Goal: Transaction & Acquisition: Obtain resource

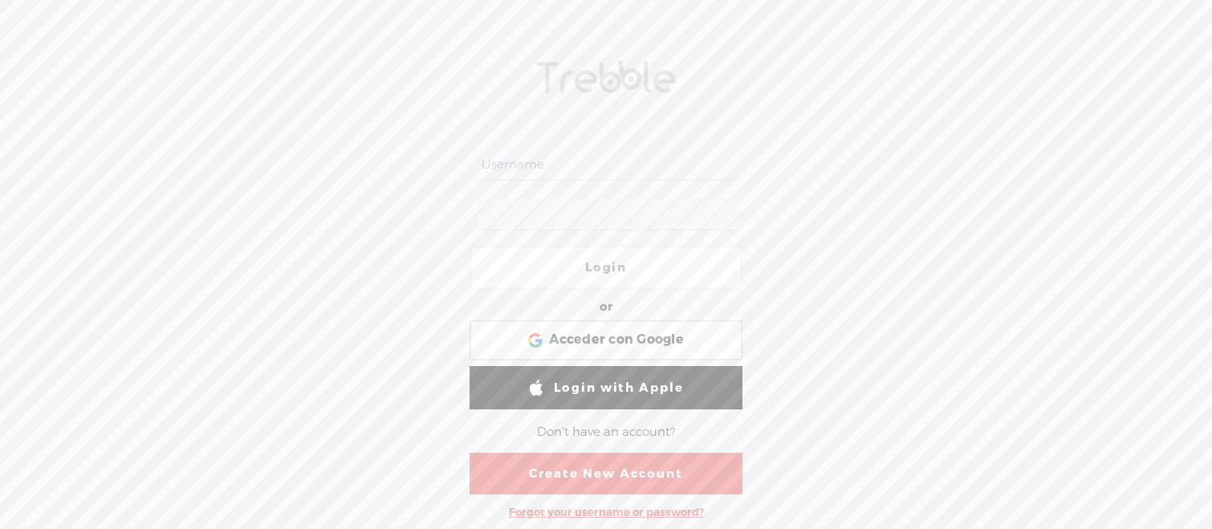
type input "orlando_"
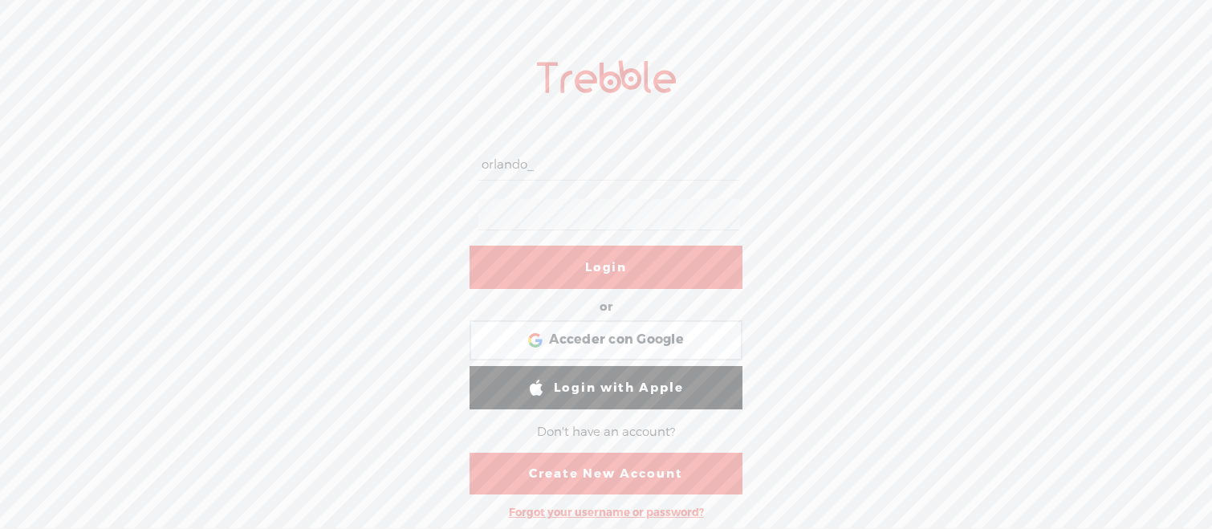
click at [643, 267] on link "Login" at bounding box center [605, 267] width 273 height 43
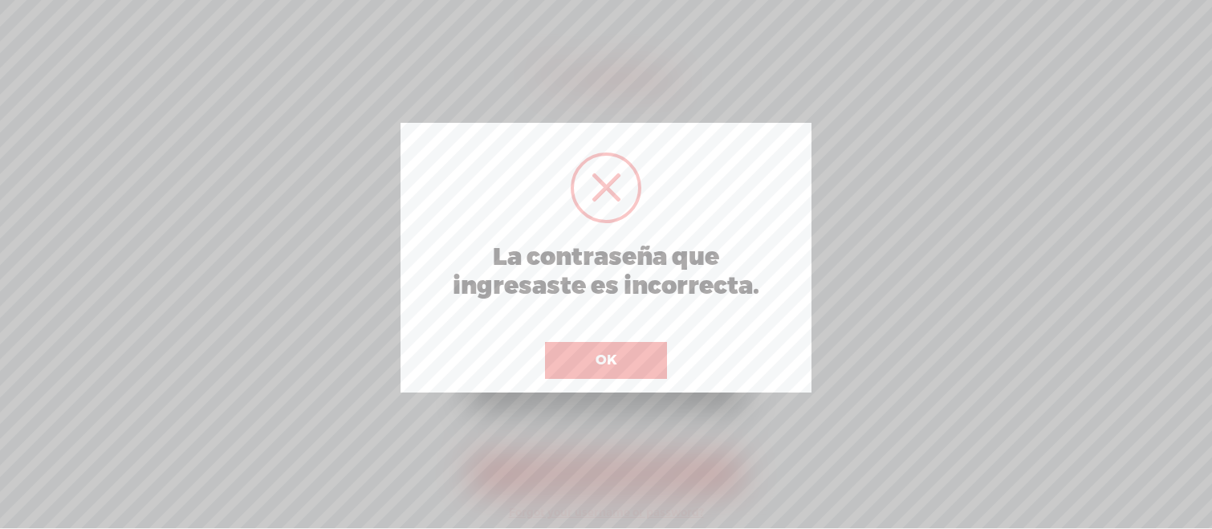
click at [638, 368] on button "OK" at bounding box center [606, 360] width 122 height 37
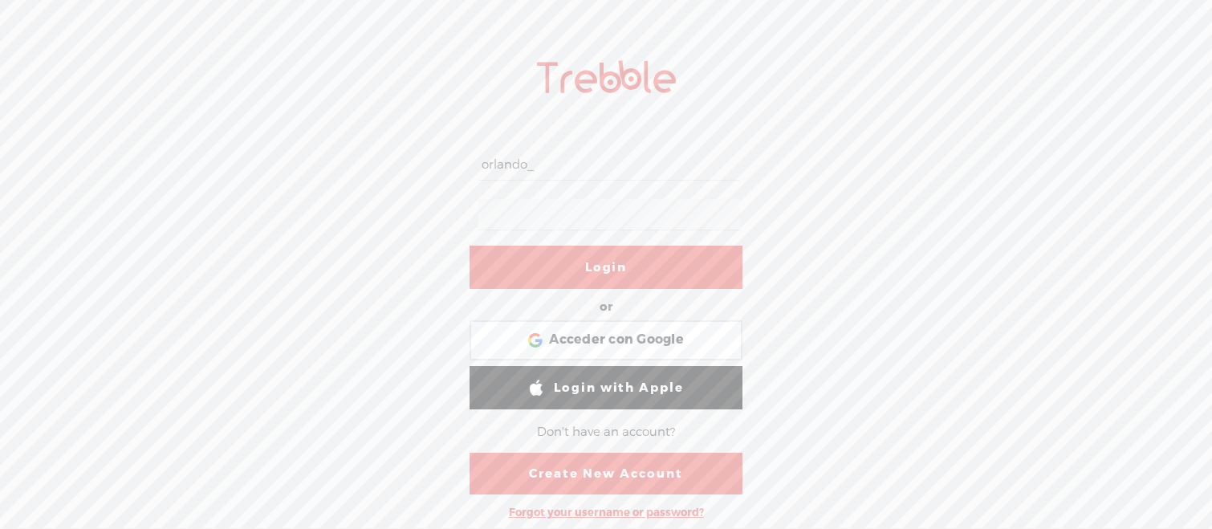
click at [589, 274] on link "Login" at bounding box center [605, 267] width 273 height 43
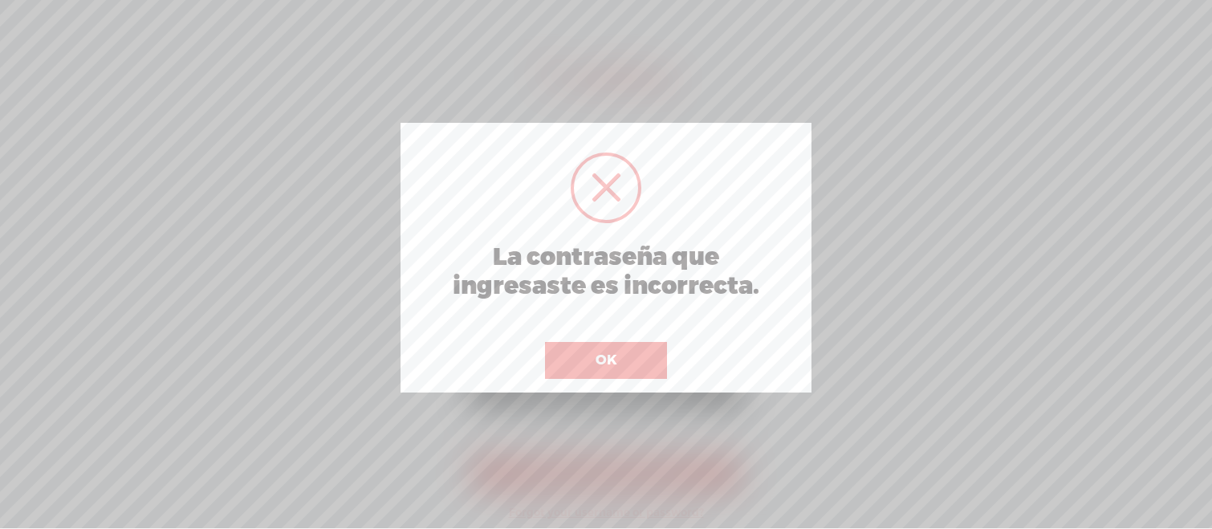
click at [648, 342] on button "OK" at bounding box center [606, 360] width 122 height 37
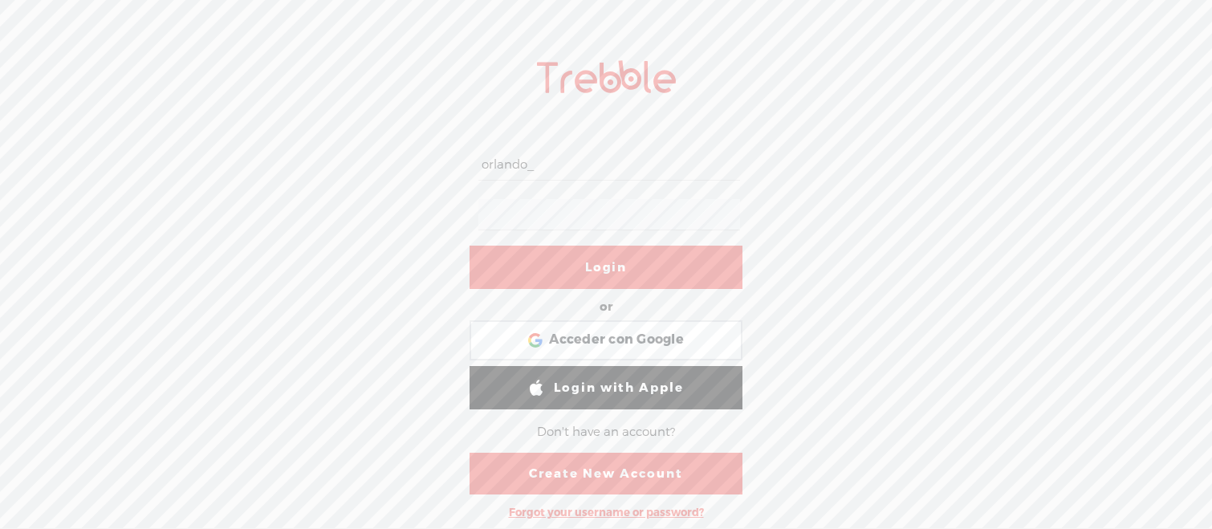
click at [463, 204] on form "orlando_ Login or Login with Facebook Acceder con Google Acceder con Google. Se…" at bounding box center [605, 318] width 321 height 418
click at [602, 249] on link "Login" at bounding box center [605, 267] width 273 height 43
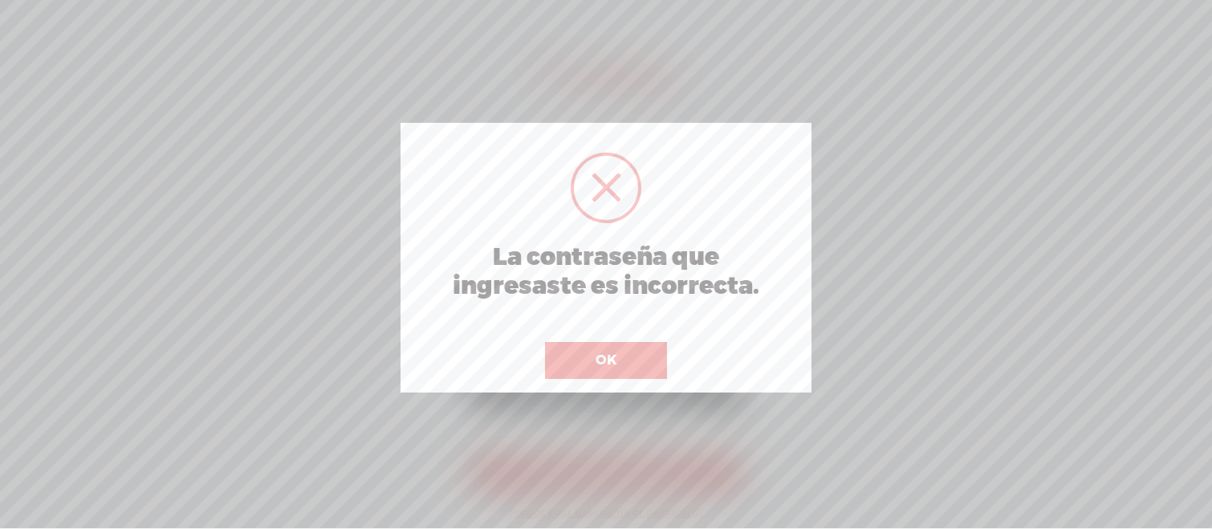
click at [660, 344] on button "OK" at bounding box center [606, 360] width 122 height 37
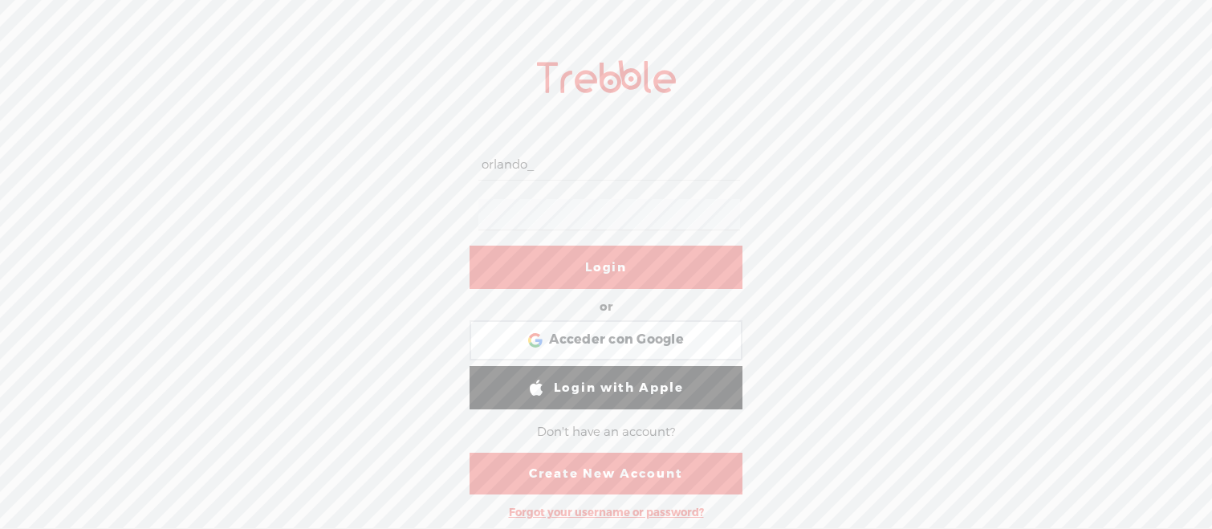
drag, startPoint x: 567, startPoint y: 171, endPoint x: 414, endPoint y: 171, distance: 153.2
click at [414, 171] on div "orlando_ Login or Login with Facebook Acceder con Google Acceder con Google. Se…" at bounding box center [606, 285] width 1212 height 485
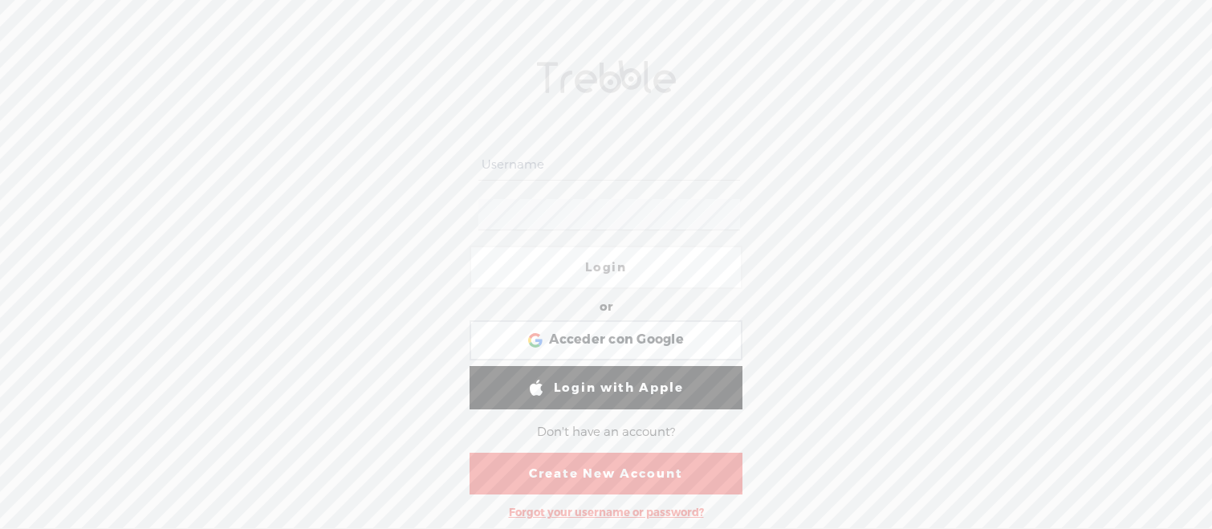
click at [623, 172] on input "text" at bounding box center [608, 164] width 261 height 31
paste input "[EMAIL_ADDRESS][DOMAIN_NAME]"
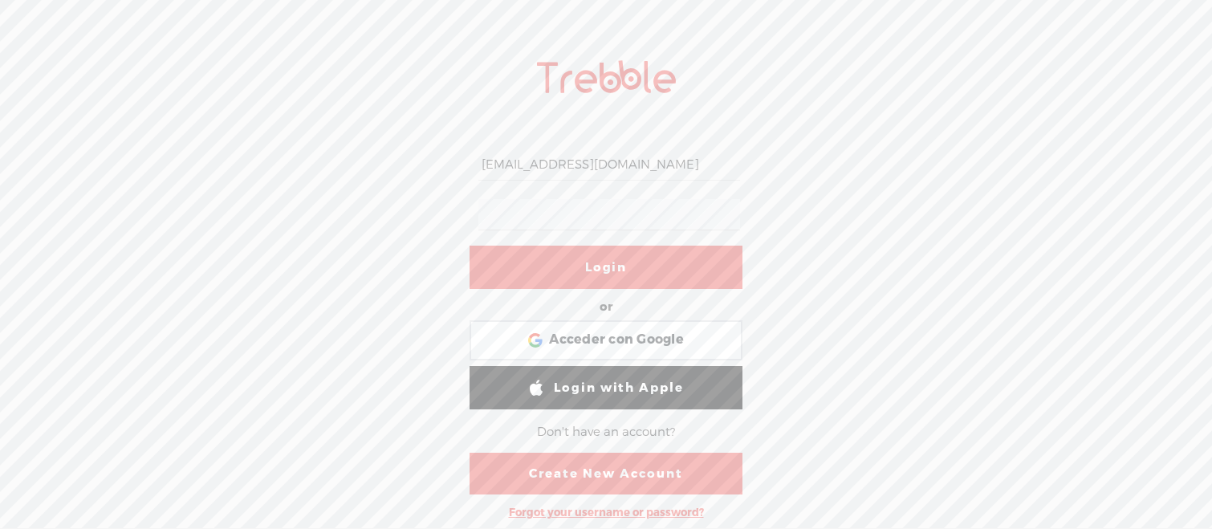
type input "[EMAIL_ADDRESS][DOMAIN_NAME]"
click at [627, 252] on link "Login" at bounding box center [605, 267] width 273 height 43
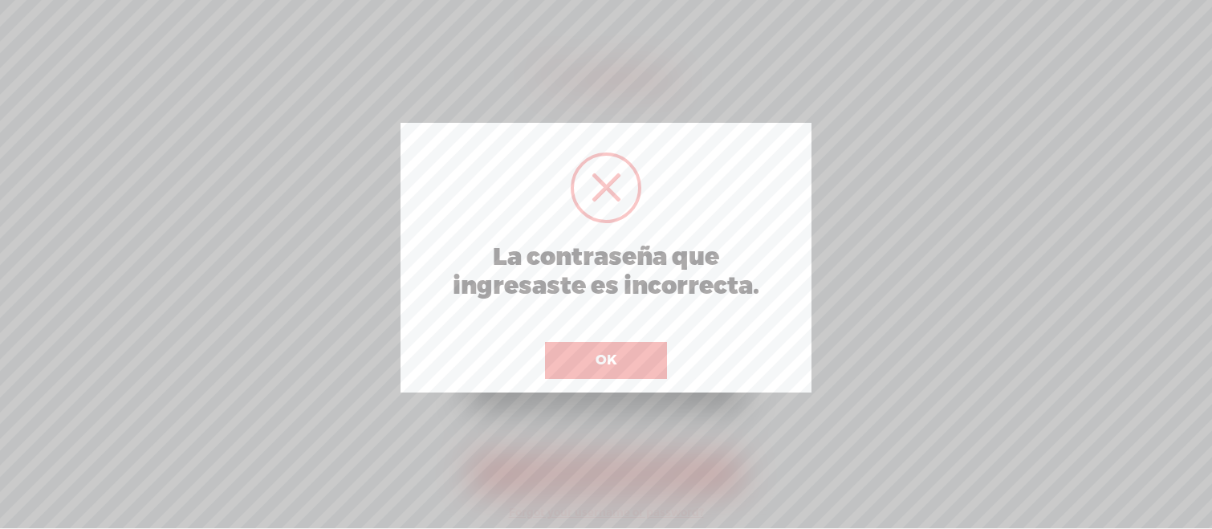
click at [643, 346] on button "OK" at bounding box center [606, 360] width 122 height 37
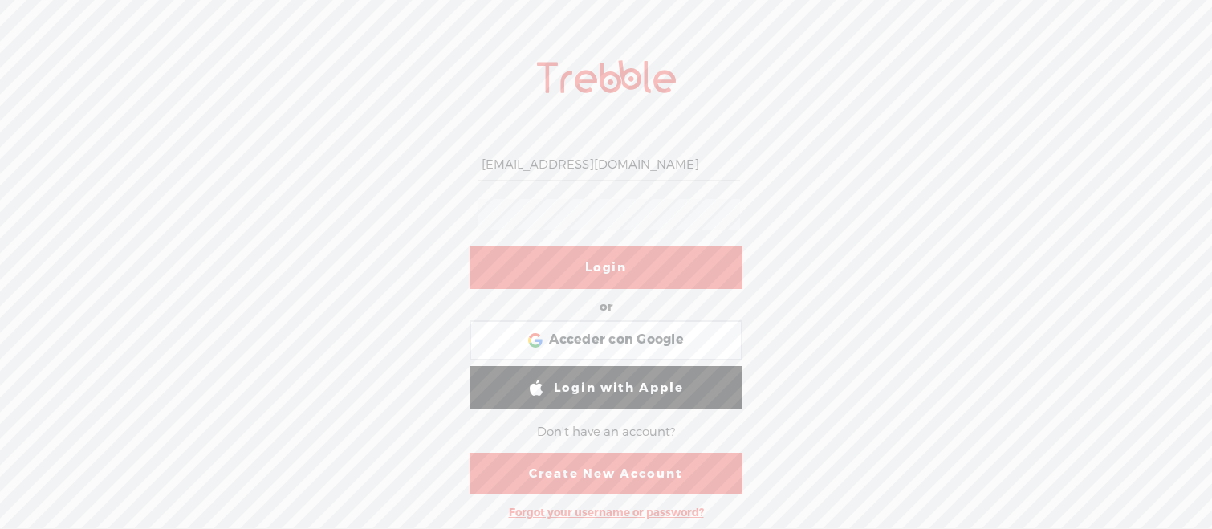
click at [623, 505] on div "Forgot your username or password?" at bounding box center [606, 512] width 211 height 30
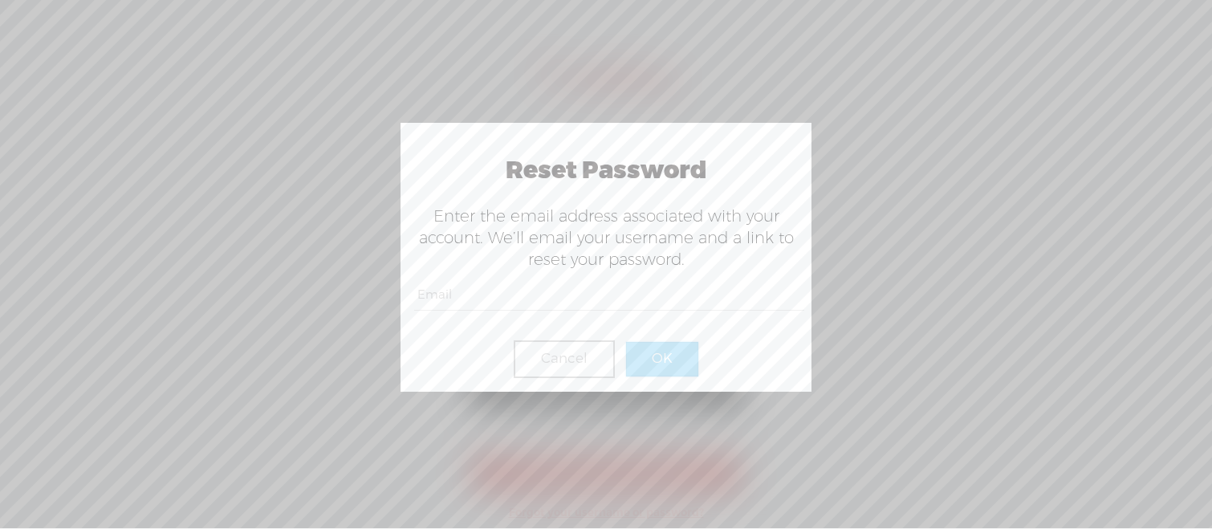
paste input "[EMAIL_ADDRESS][DOMAIN_NAME]"
type input "[EMAIL_ADDRESS][DOMAIN_NAME]"
click at [647, 354] on button "OK" at bounding box center [662, 359] width 72 height 34
click at [682, 356] on button "OK" at bounding box center [662, 359] width 72 height 34
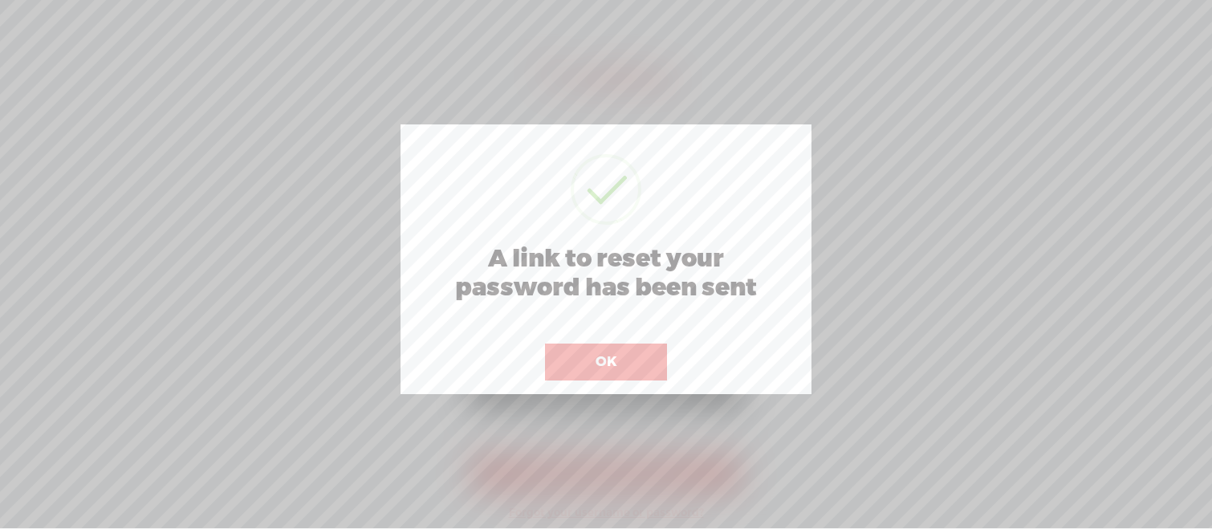
click at [682, 355] on div "Cancel OK" at bounding box center [606, 352] width 384 height 58
click at [618, 360] on button "OK" at bounding box center [606, 361] width 122 height 37
click at [635, 360] on button "OK" at bounding box center [606, 360] width 122 height 37
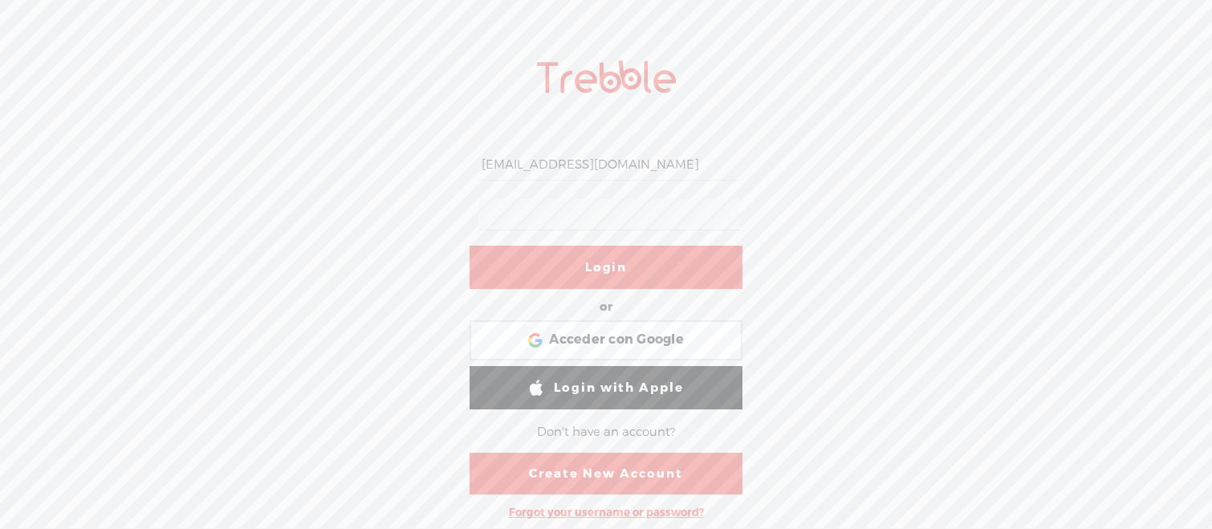
click at [381, 209] on div "[EMAIL_ADDRESS][DOMAIN_NAME] Login or Login with Facebook Acceder con Google Ac…" at bounding box center [606, 285] width 1212 height 485
drag, startPoint x: 485, startPoint y: 161, endPoint x: 864, endPoint y: 183, distance: 380.1
click at [863, 183] on div "[EMAIL_ADDRESS][DOMAIN_NAME] Login or Login with Facebook Acceder con Google Ac…" at bounding box center [606, 285] width 1212 height 485
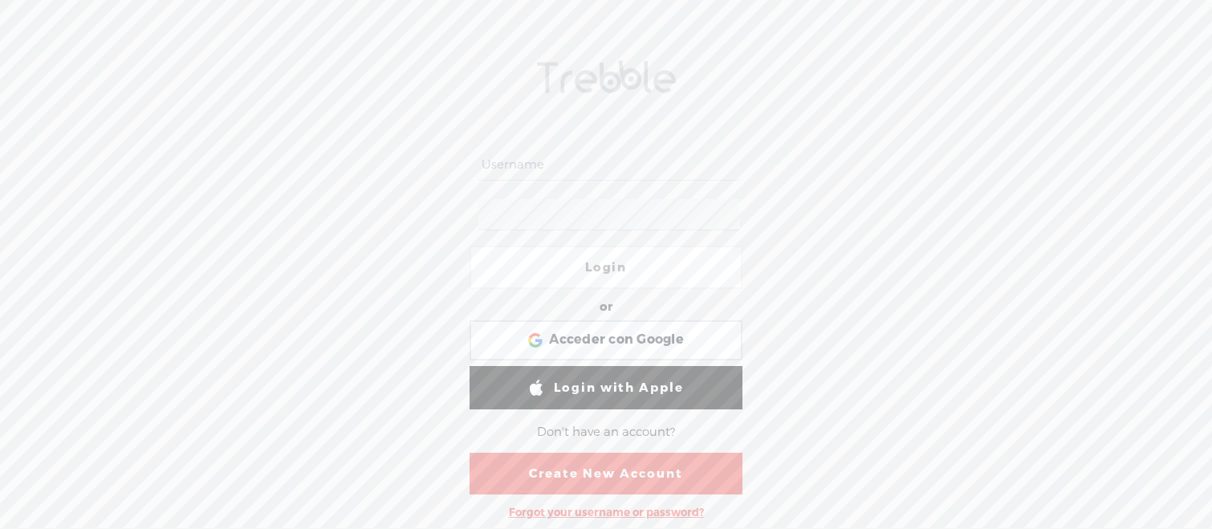
type input "orlando_"
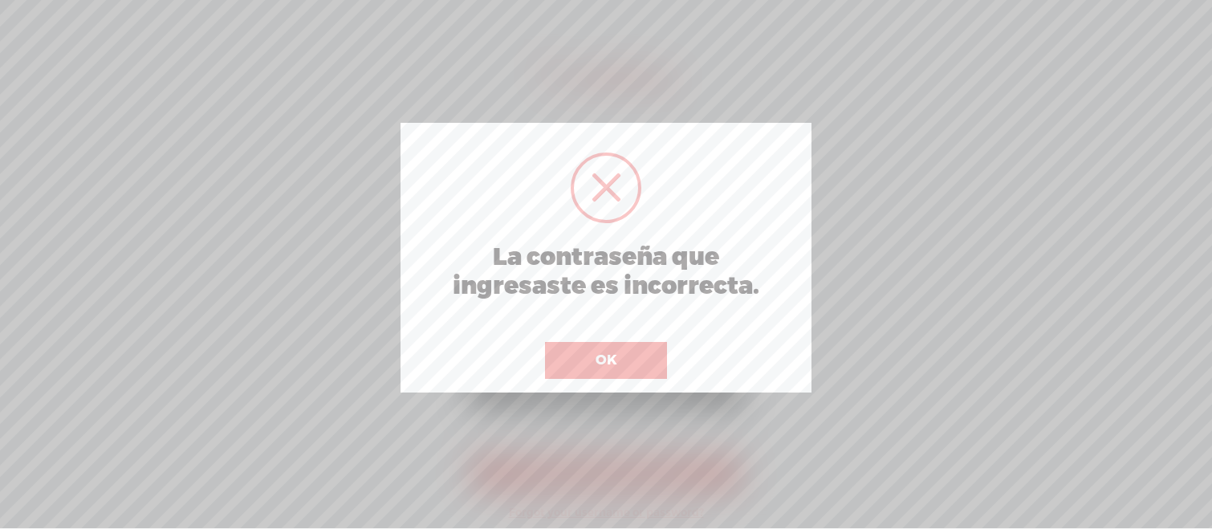
click at [637, 337] on div "OK" at bounding box center [606, 350] width 130 height 58
click at [636, 344] on button "OK" at bounding box center [606, 360] width 122 height 37
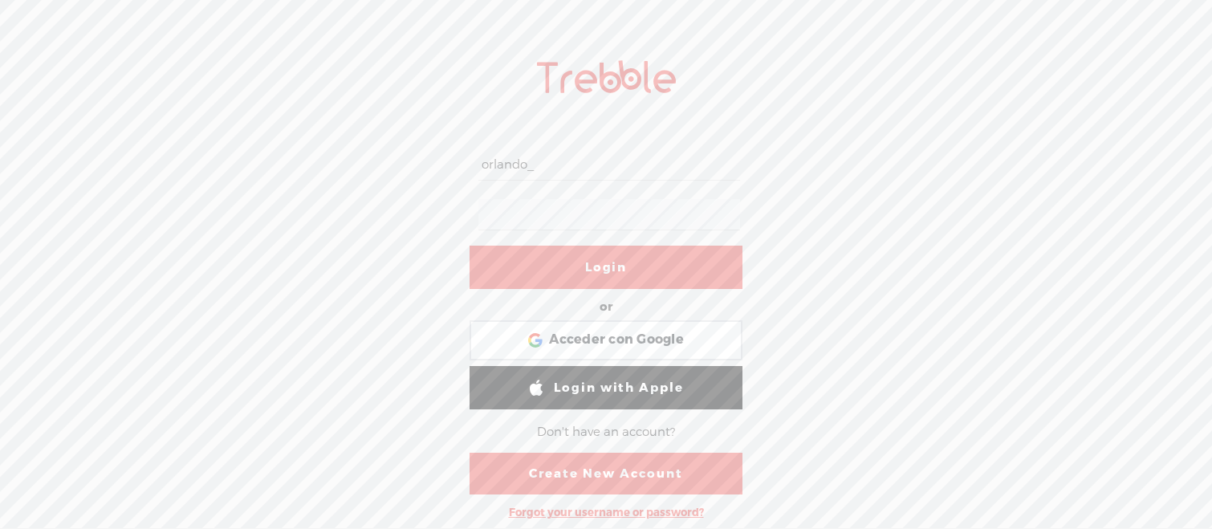
click at [896, 213] on div "orlando_ Login or Login with Facebook Acceder con Google Acceder con Google. Se…" at bounding box center [606, 285] width 1212 height 485
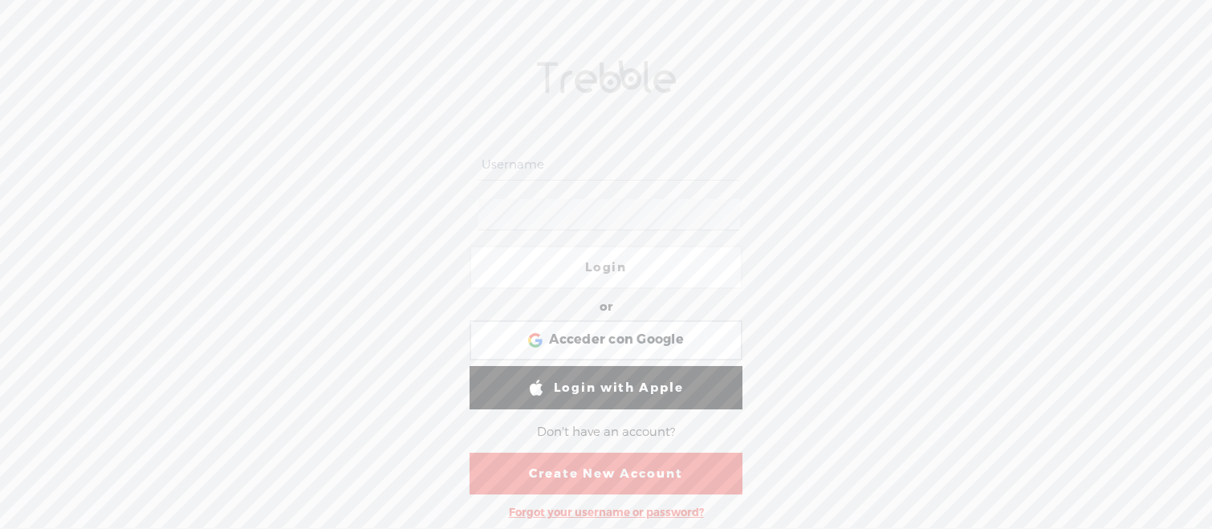
type input "orlando_"
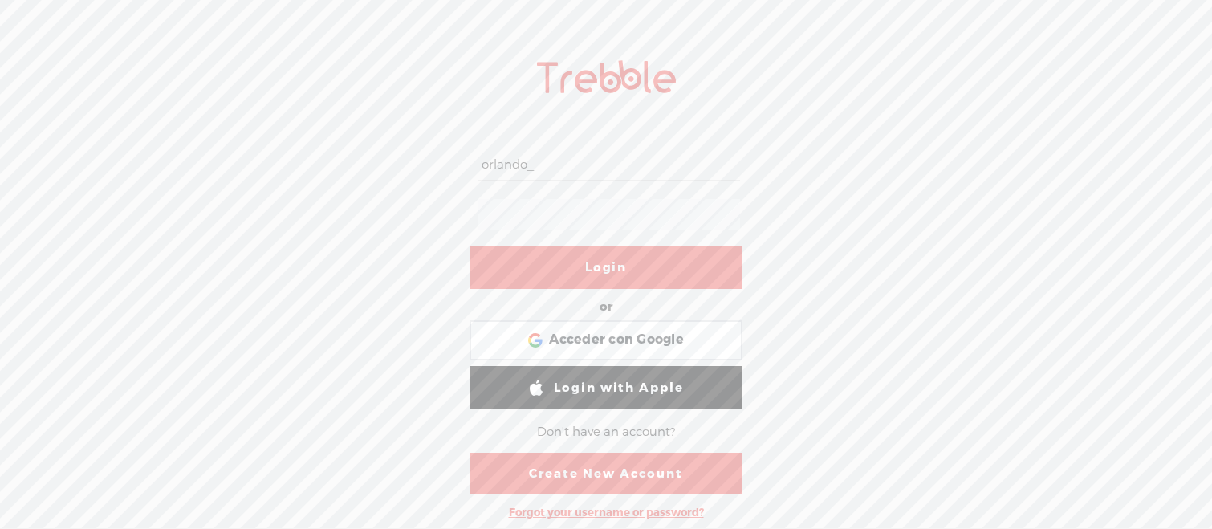
click at [586, 258] on link "Login" at bounding box center [605, 267] width 273 height 43
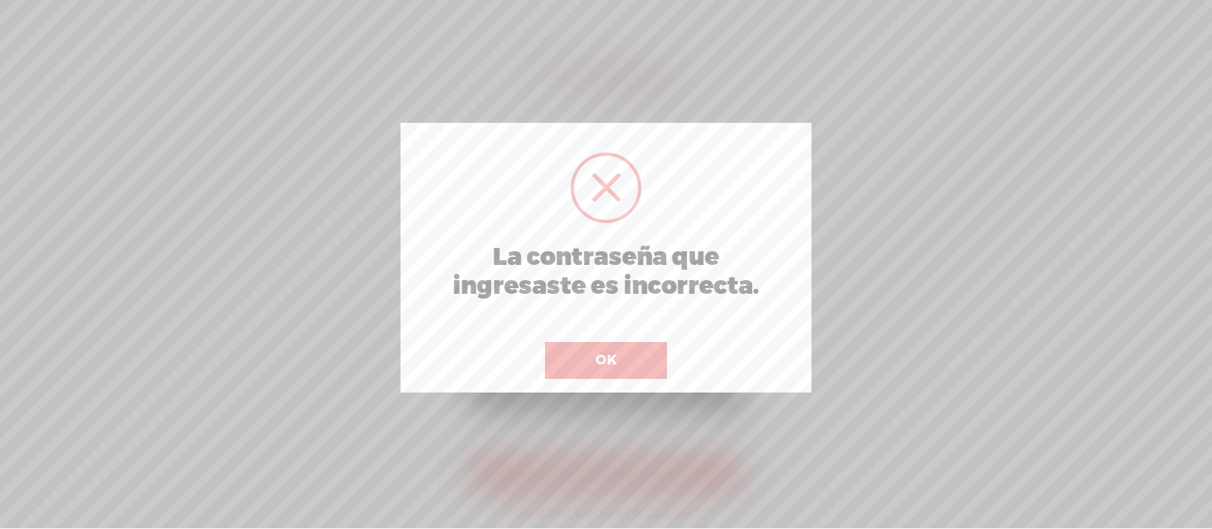
click at [655, 345] on button "OK" at bounding box center [606, 360] width 122 height 37
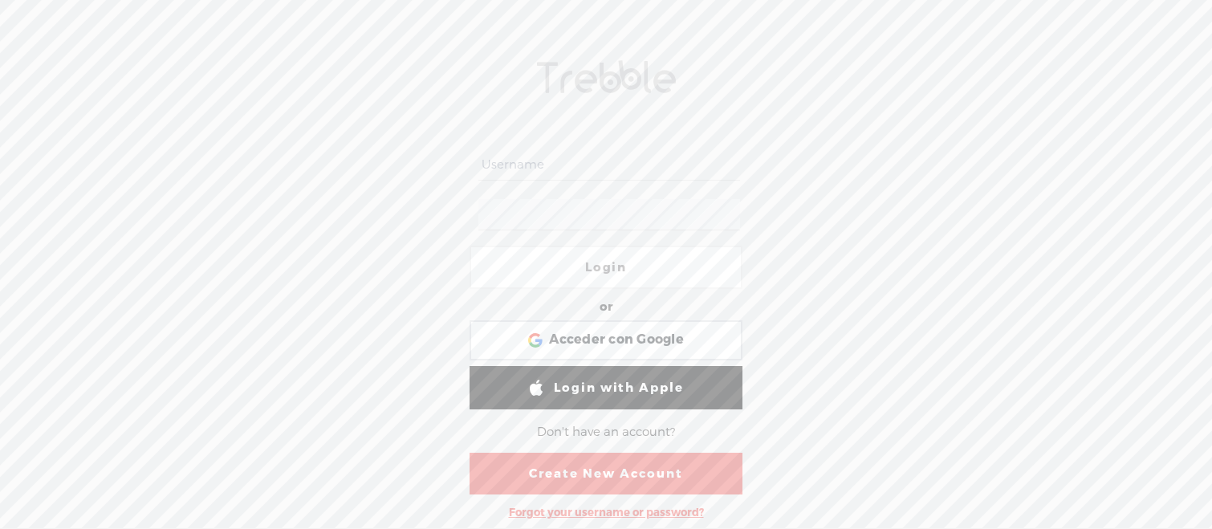
click at [778, 339] on div "Login or Login with Facebook Acceder con Google Acceder con Google. Se abre en …" at bounding box center [606, 285] width 1212 height 485
click at [554, 172] on input "text" at bounding box center [608, 164] width 261 height 31
click at [806, 224] on div "Login or Login with Facebook Acceder con Google Acceder con Google. Se abre en …" at bounding box center [606, 285] width 1212 height 485
click at [555, 167] on input "text" at bounding box center [608, 164] width 261 height 31
paste input "[EMAIL_ADDRESS][DOMAIN_NAME]"
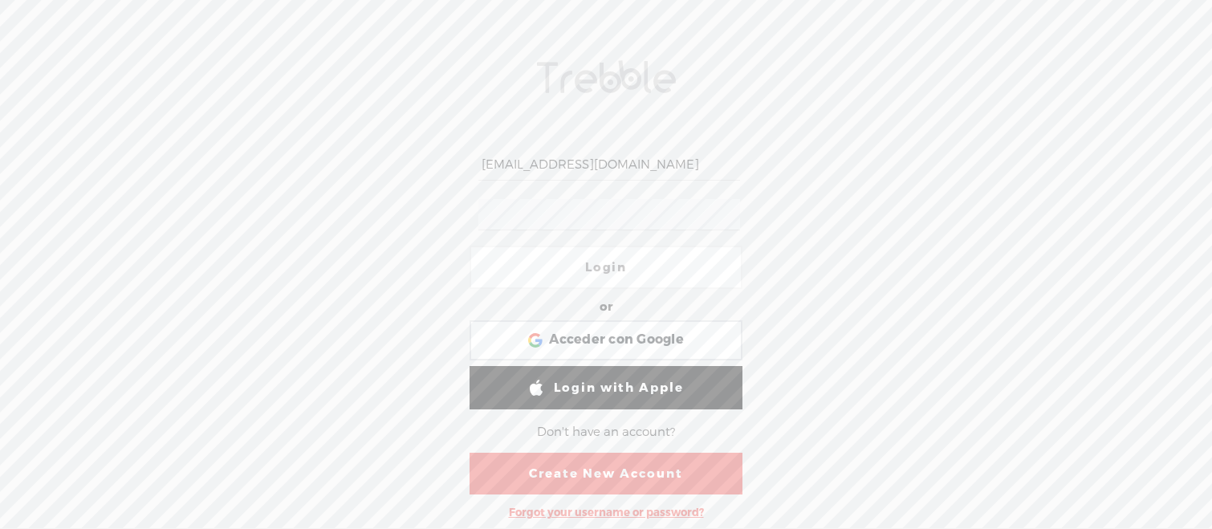
type input "[EMAIL_ADDRESS][DOMAIN_NAME]"
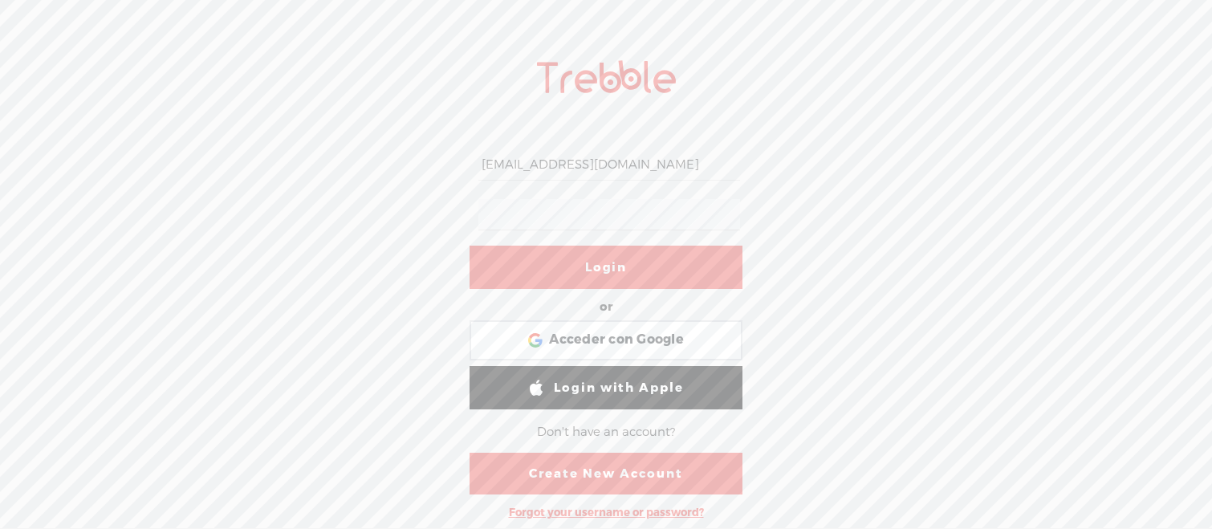
click at [609, 260] on link "Login" at bounding box center [605, 267] width 273 height 43
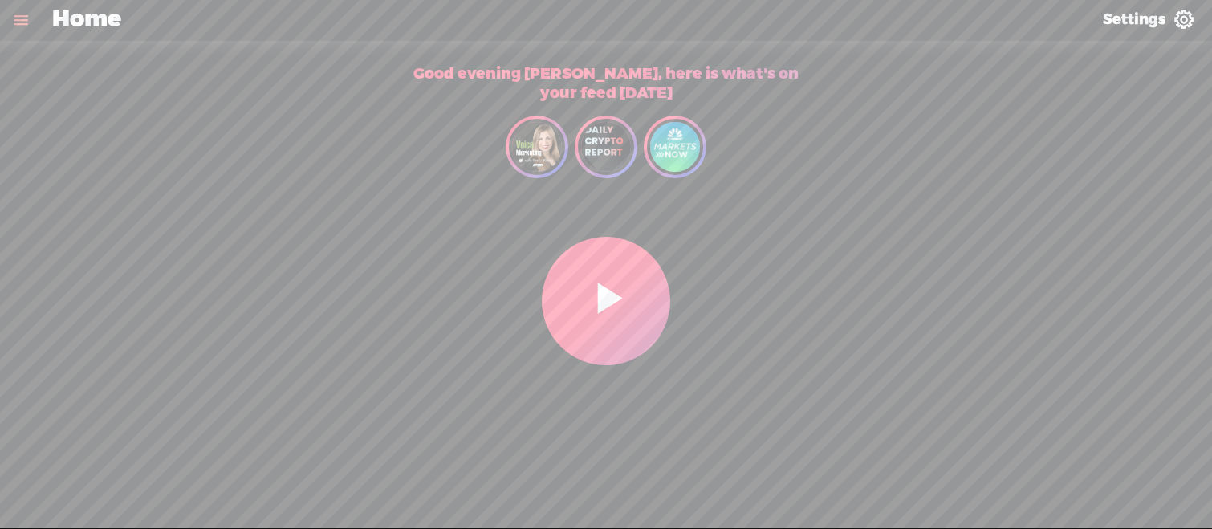
click at [1168, 29] on link "Settings" at bounding box center [1148, 20] width 127 height 42
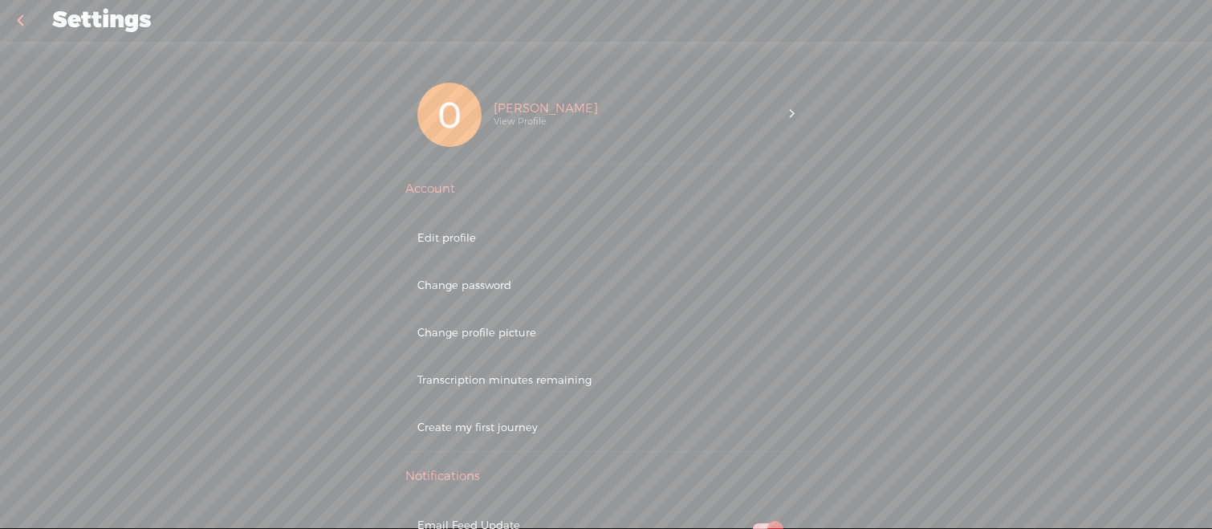
click at [790, 109] on span at bounding box center [791, 115] width 5 height 16
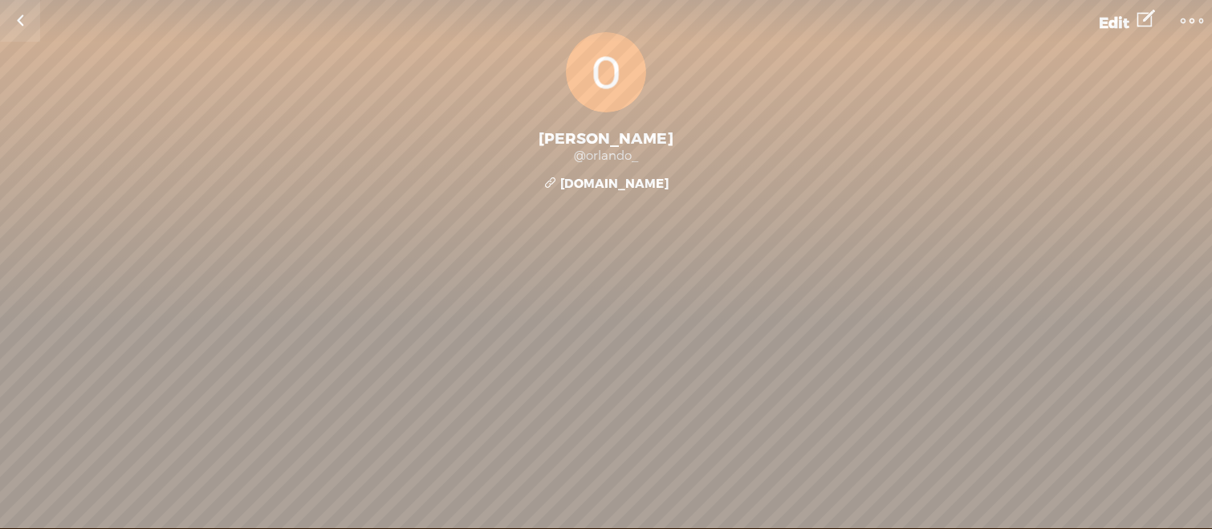
click at [22, 23] on link at bounding box center [20, 21] width 40 height 42
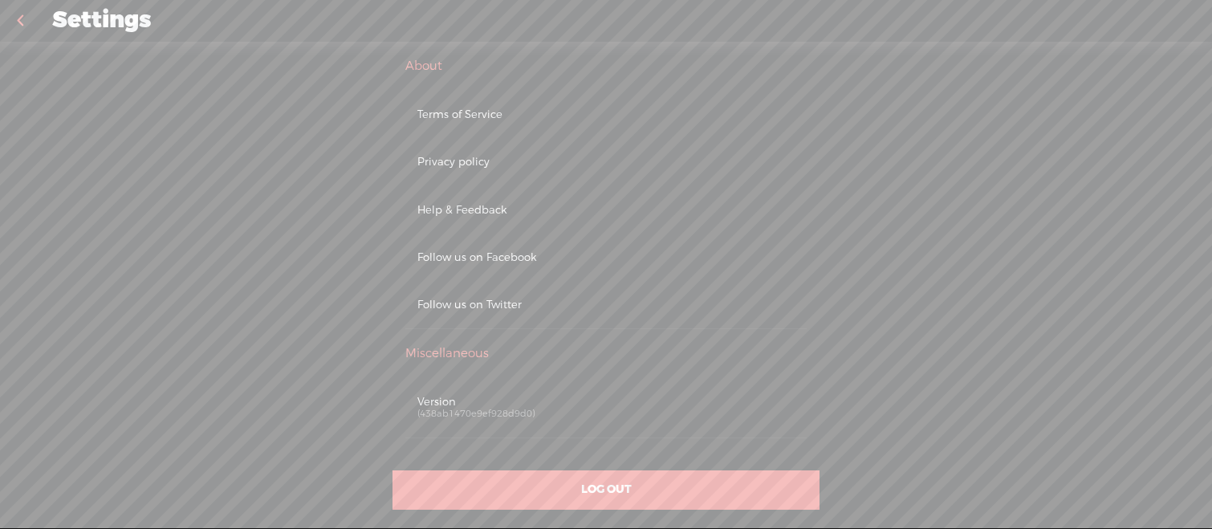
scroll to position [683, 0]
click at [465, 410] on div "(438ab1470e9ef928d9d0)" at bounding box center [605, 416] width 377 height 12
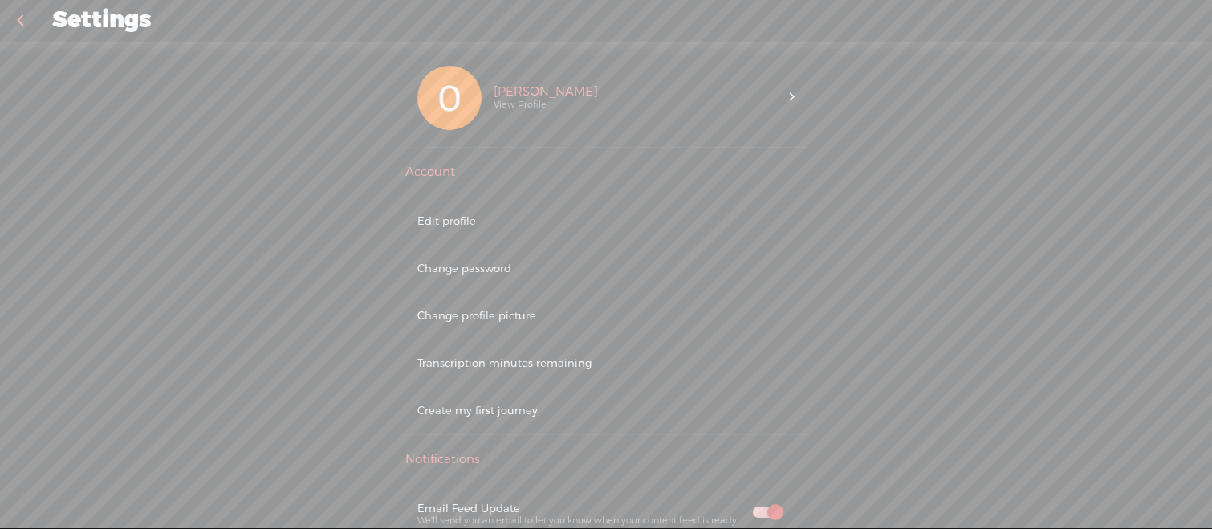
scroll to position [14, 0]
click at [541, 363] on div "Transcription minutes remaining" at bounding box center [605, 366] width 377 height 14
click at [522, 223] on div "Edit profile" at bounding box center [605, 224] width 377 height 14
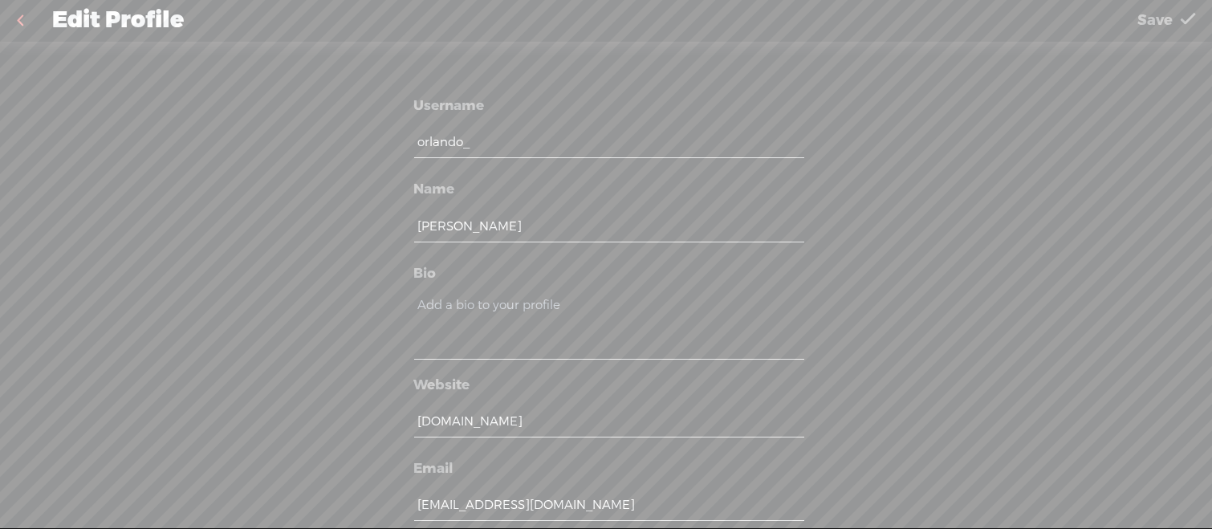
drag, startPoint x: 419, startPoint y: 502, endPoint x: 814, endPoint y: 506, distance: 395.6
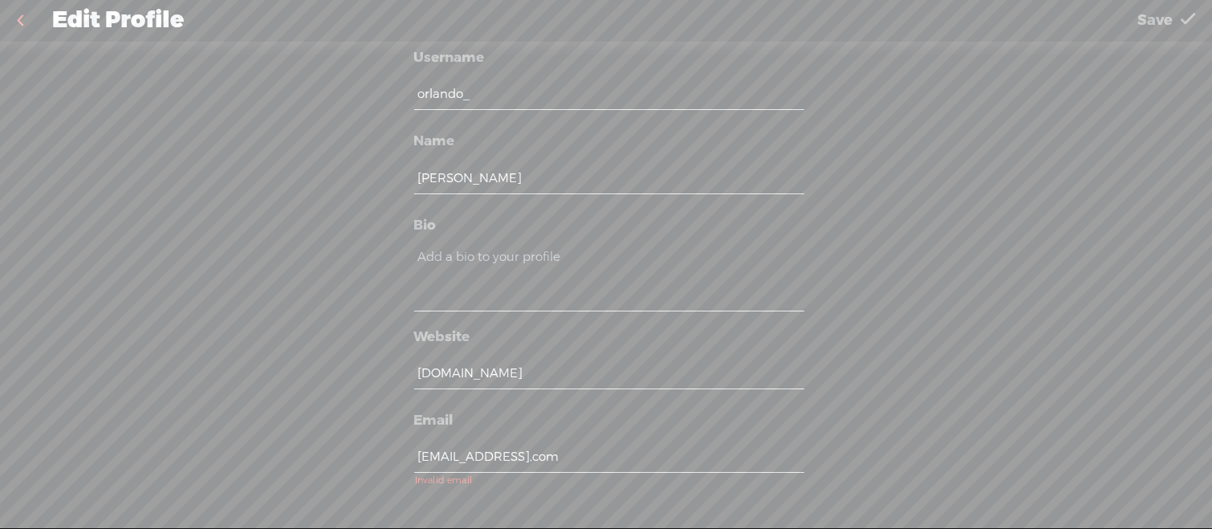
scroll to position [47, 0]
type input "antdietas@gmail,com"
click at [1172, 33] on link "Save" at bounding box center [1165, 20] width 91 height 40
click at [1167, 28] on span "Save" at bounding box center [1154, 20] width 35 height 41
click at [571, 441] on div "antdietas@gmail,com" at bounding box center [605, 462] width 401 height 59
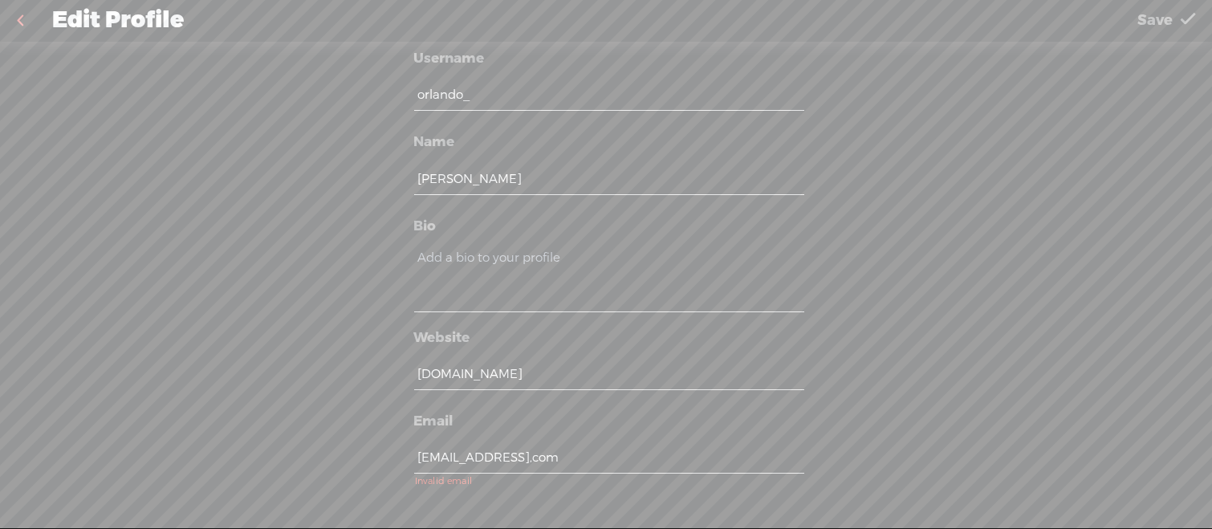
click at [564, 453] on input "antdietas@gmail,com" at bounding box center [608, 457] width 389 height 31
drag, startPoint x: 581, startPoint y: 455, endPoint x: 310, endPoint y: 444, distance: 271.4
click at [310, 444] on div "Username orlando_ Name Orlando Manuel Garcia Tamez Bio Website terapiabudista.c…" at bounding box center [606, 293] width 1212 height 503
type input "antdietas@gmail.com"
click at [1172, 20] on span "Save" at bounding box center [1154, 20] width 35 height 41
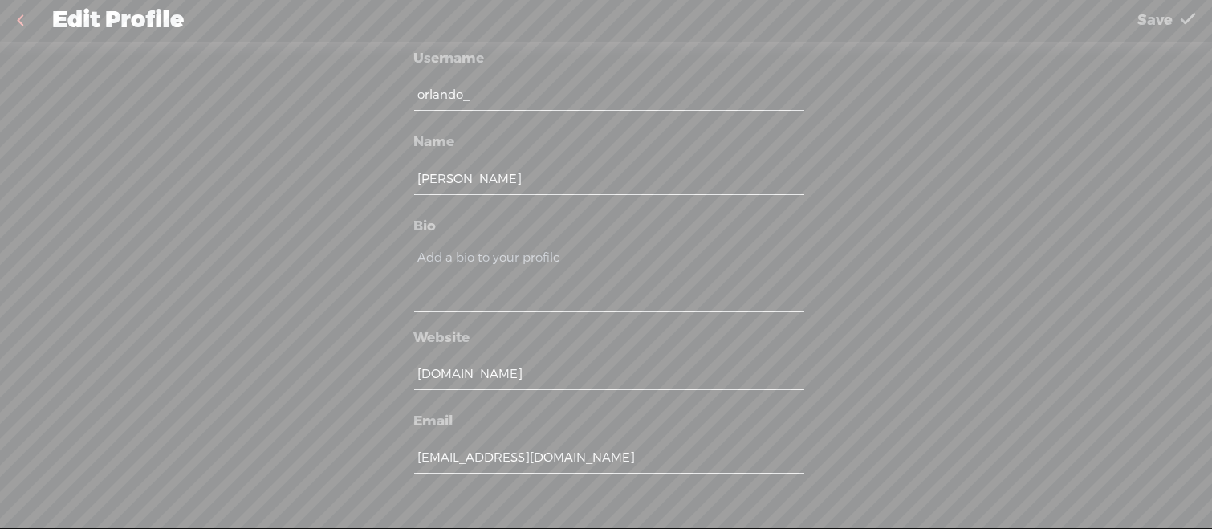
click at [1167, 61] on div "Username orlando_ Name Orlando Manuel Garcia Tamez Bio Website terapiabudista.c…" at bounding box center [606, 293] width 1212 height 503
click at [1167, 26] on span "Save" at bounding box center [1154, 20] width 35 height 41
click at [1172, 60] on div "Username orlando_ Name Orlando Manuel Garcia Tamez Bio Website terapiabudista.c…" at bounding box center [606, 293] width 1212 height 503
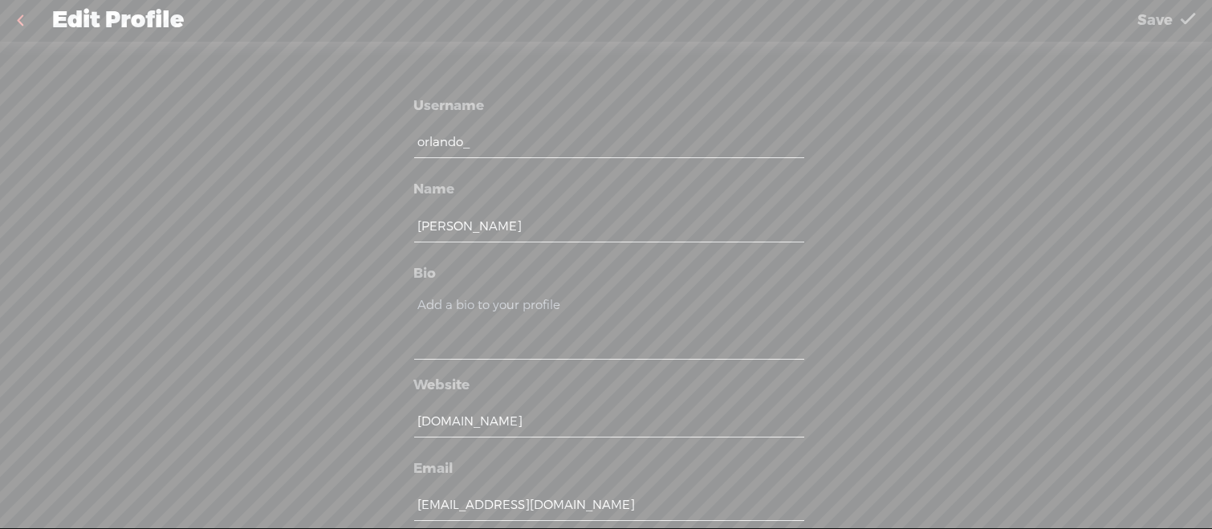
scroll to position [0, 0]
click at [1166, 14] on span "Save" at bounding box center [1154, 20] width 35 height 41
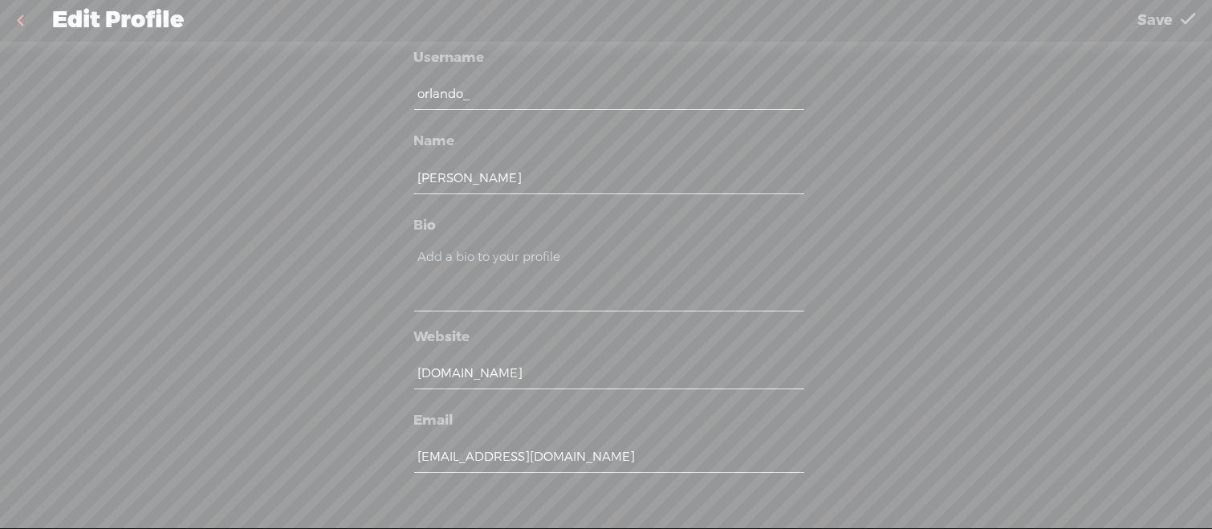
scroll to position [47, 0]
click at [548, 99] on input "orlando_" at bounding box center [608, 94] width 389 height 31
type input "orlando11"
drag, startPoint x: 1153, startPoint y: 43, endPoint x: 1148, endPoint y: 34, distance: 10.1
click at [1151, 42] on div "Username orlando11 Name Orlando Manuel Garcia Tamez Bio Website terapiabudista.…" at bounding box center [606, 293] width 1212 height 503
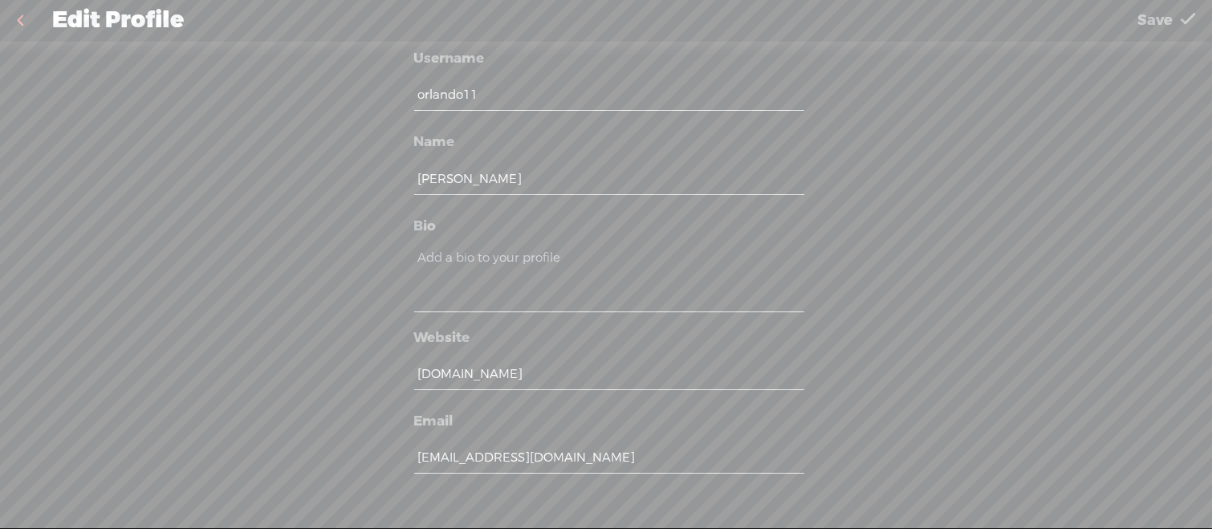
click at [1150, 24] on span "Save" at bounding box center [1154, 20] width 35 height 41
click at [595, 294] on textarea at bounding box center [608, 279] width 389 height 65
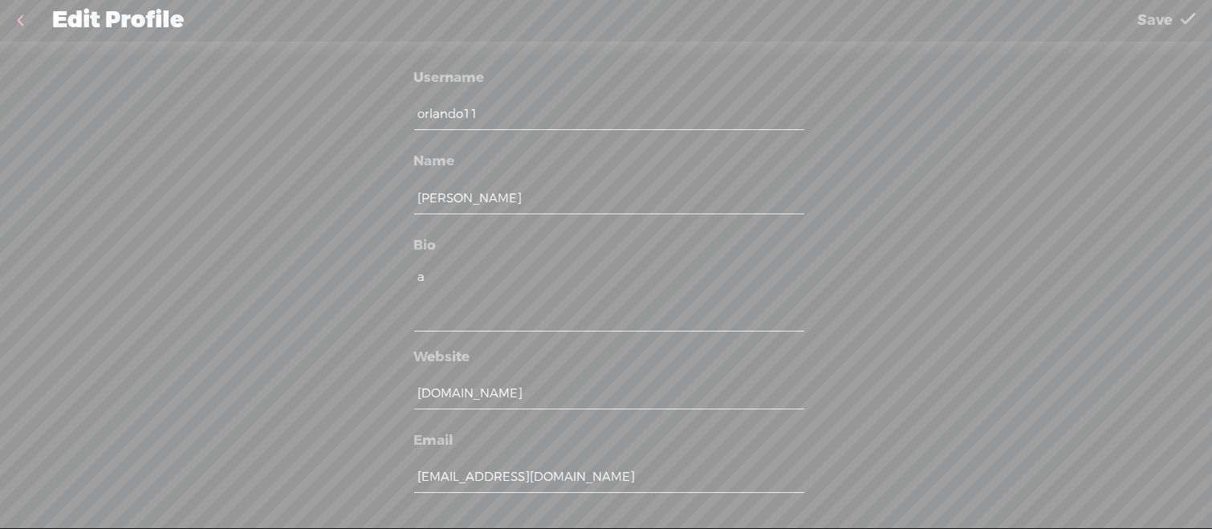
type textarea "a"
click at [1167, 5] on span "Save" at bounding box center [1154, 20] width 35 height 41
click at [1171, 47] on div "Username orlando11 Name Orlando Manuel Garcia Tamez Bio a Website terapiabudist…" at bounding box center [606, 293] width 1212 height 503
click at [1191, 16] on t at bounding box center [1187, 20] width 14 height 41
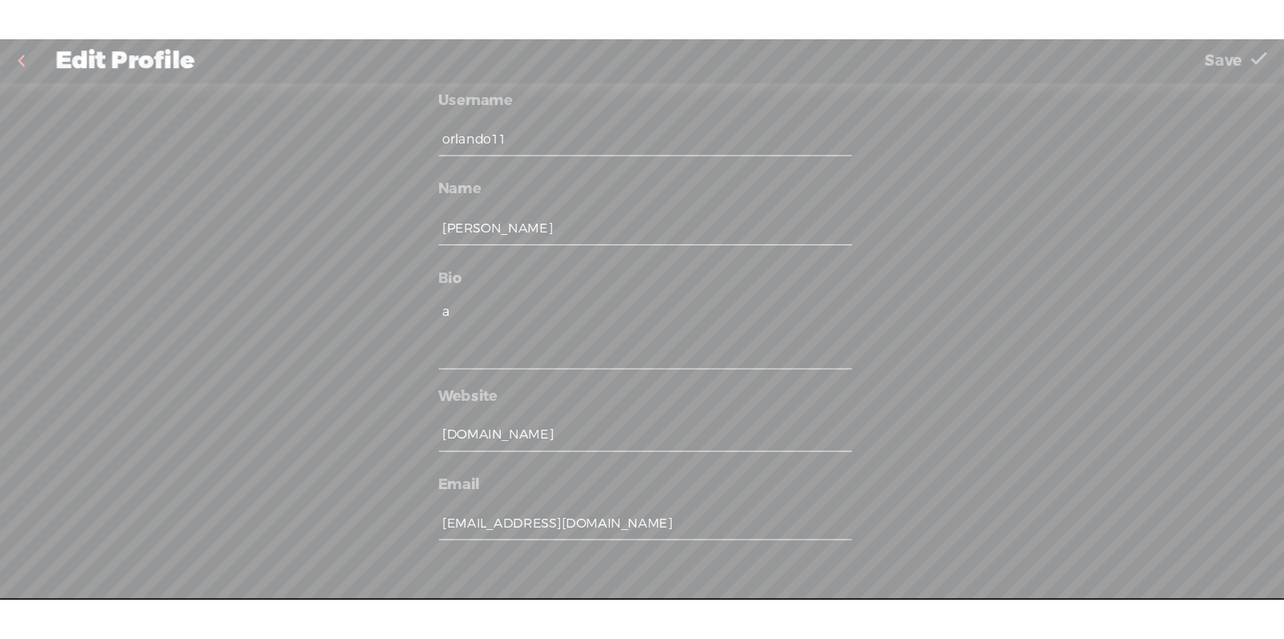
scroll to position [47, 0]
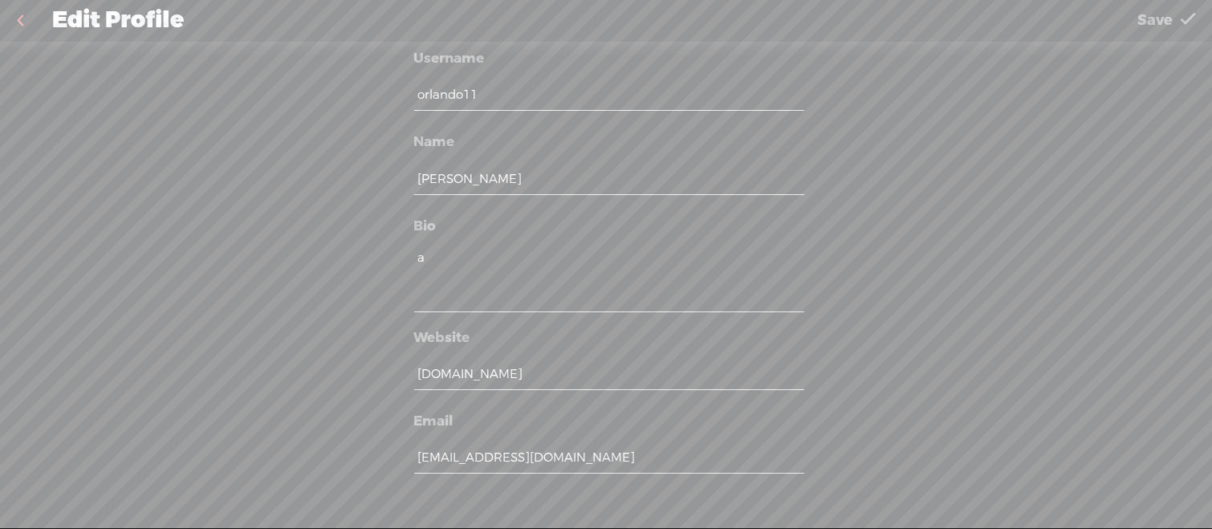
click at [578, 446] on input "antdietas@gmail.com" at bounding box center [608, 457] width 389 height 31
click at [591, 457] on input "antdietas@gmail.com" at bounding box center [608, 457] width 389 height 31
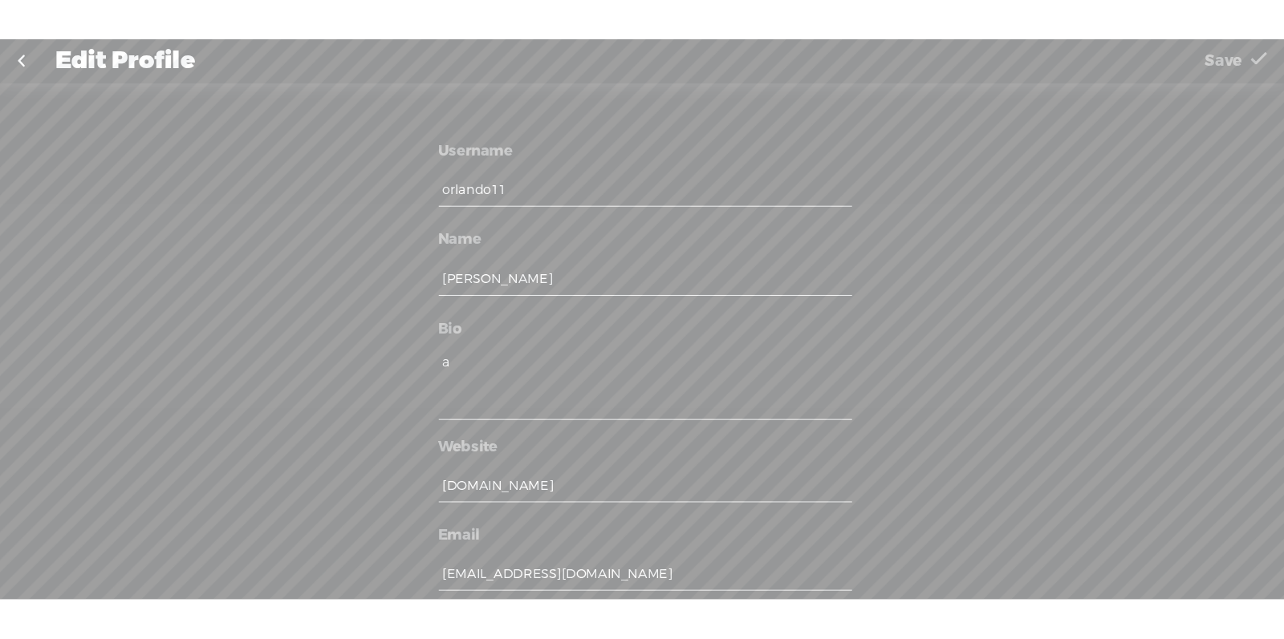
scroll to position [0, 0]
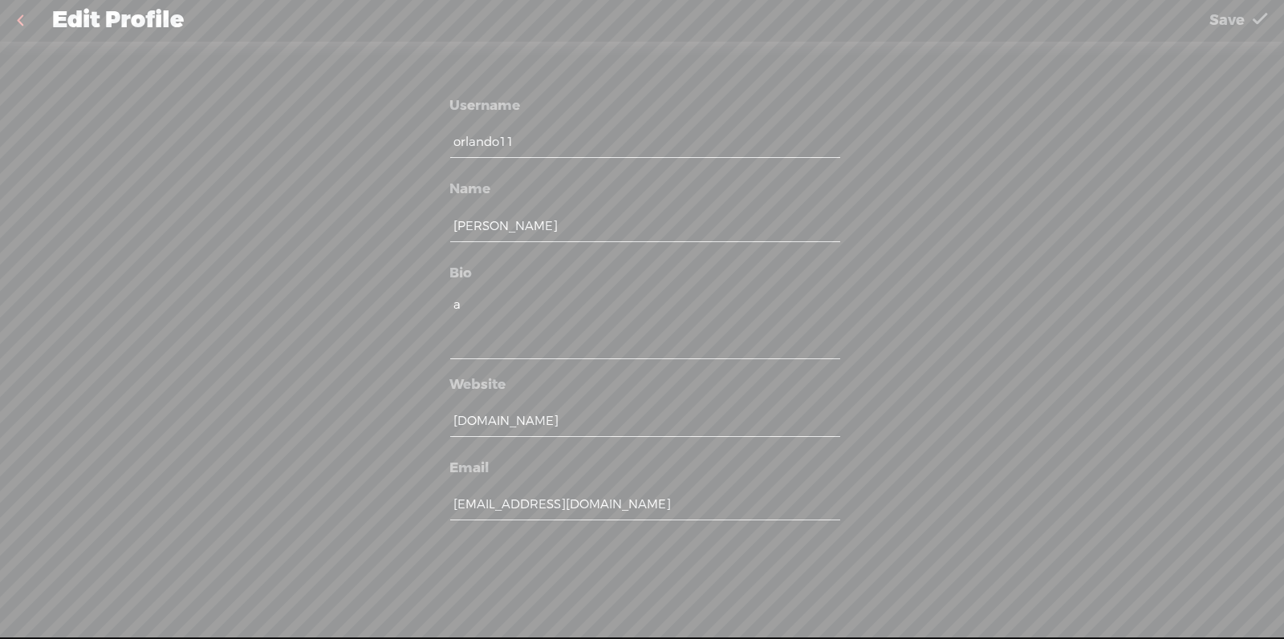
click at [775, 504] on input "antdietas@gmail.com" at bounding box center [644, 504] width 389 height 31
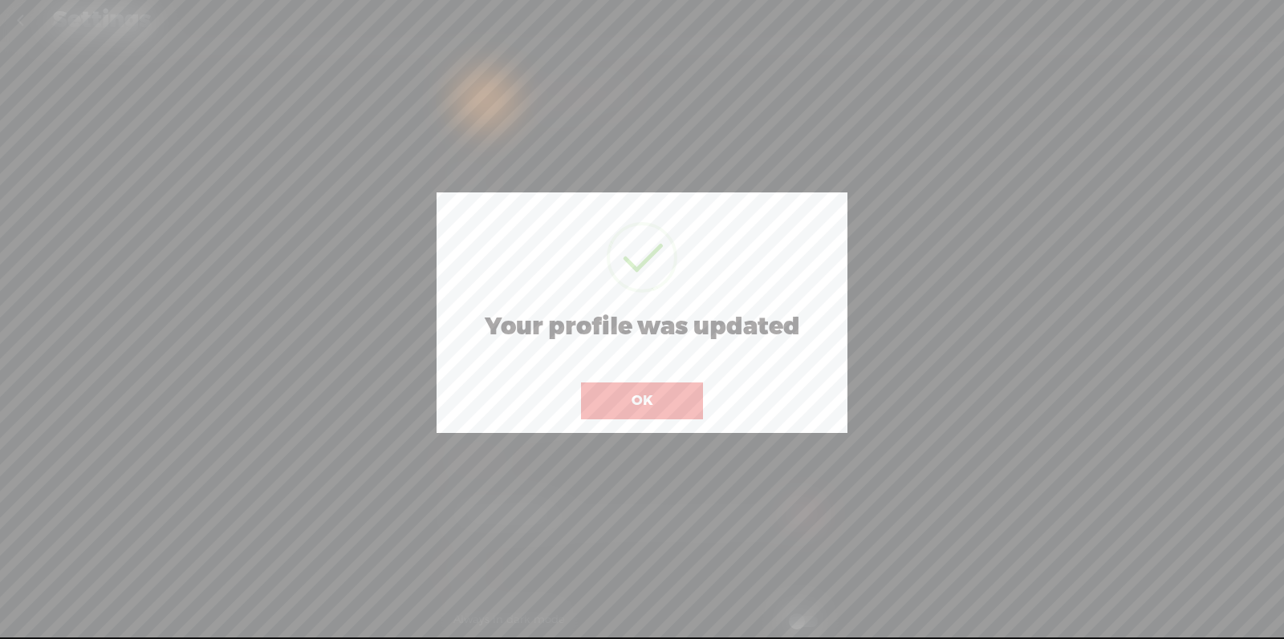
click at [672, 392] on button "OK" at bounding box center [642, 401] width 122 height 37
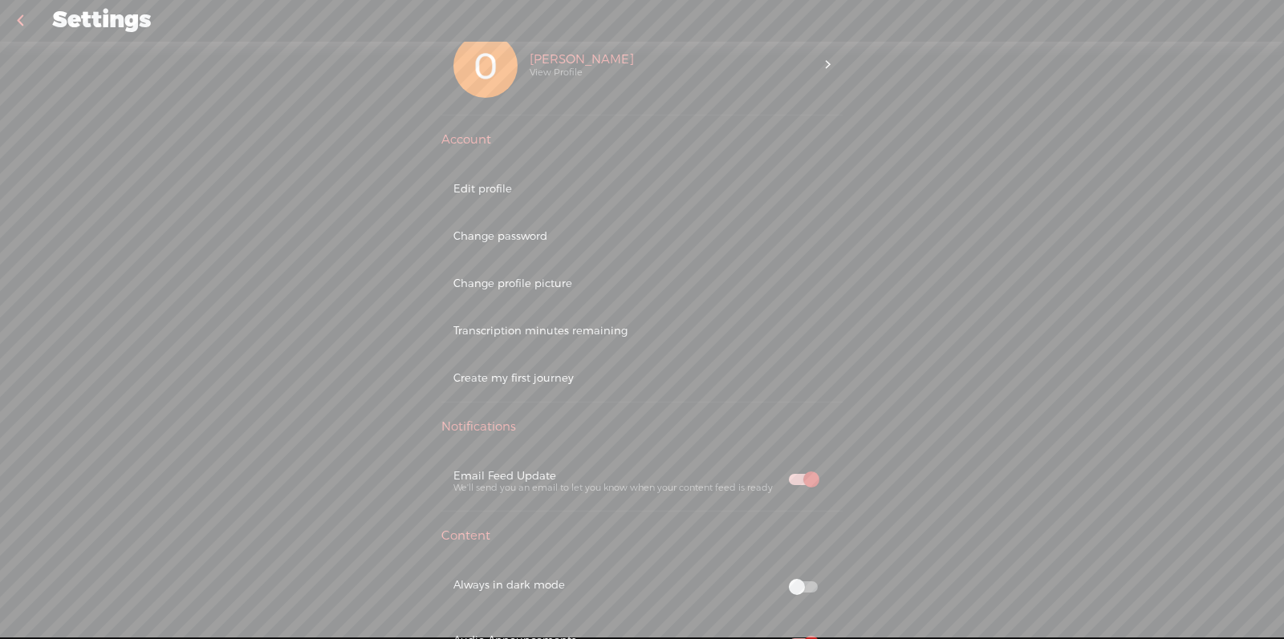
scroll to position [108, 0]
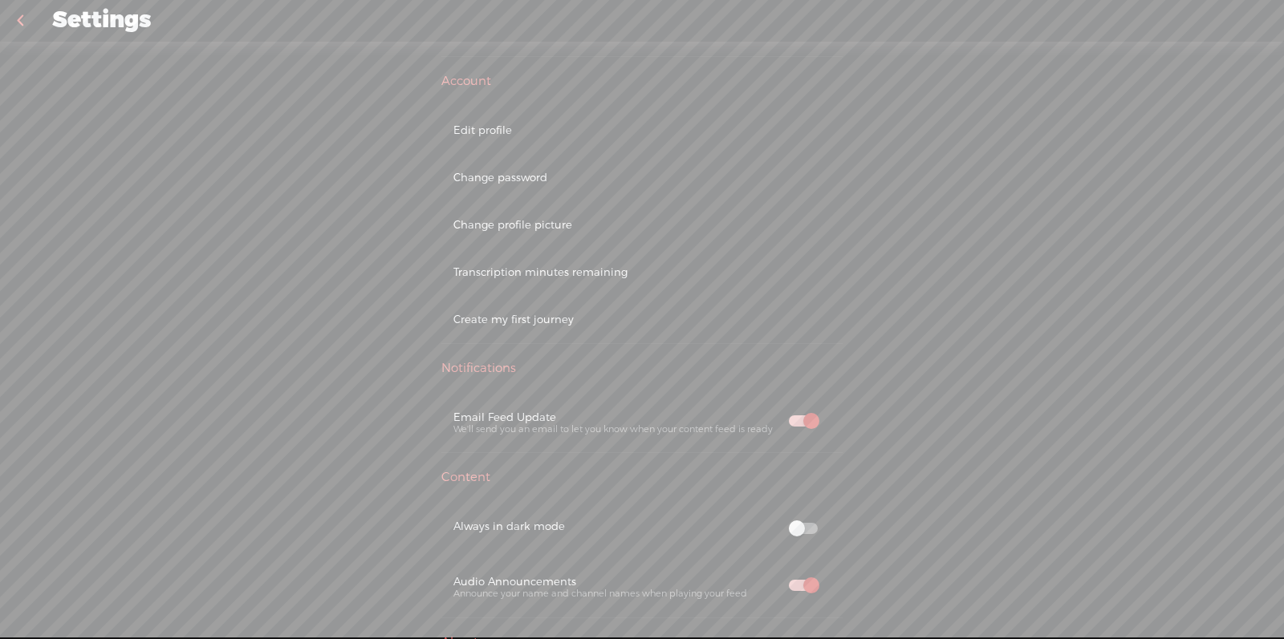
click at [560, 136] on div "Edit profile" at bounding box center [641, 130] width 401 height 47
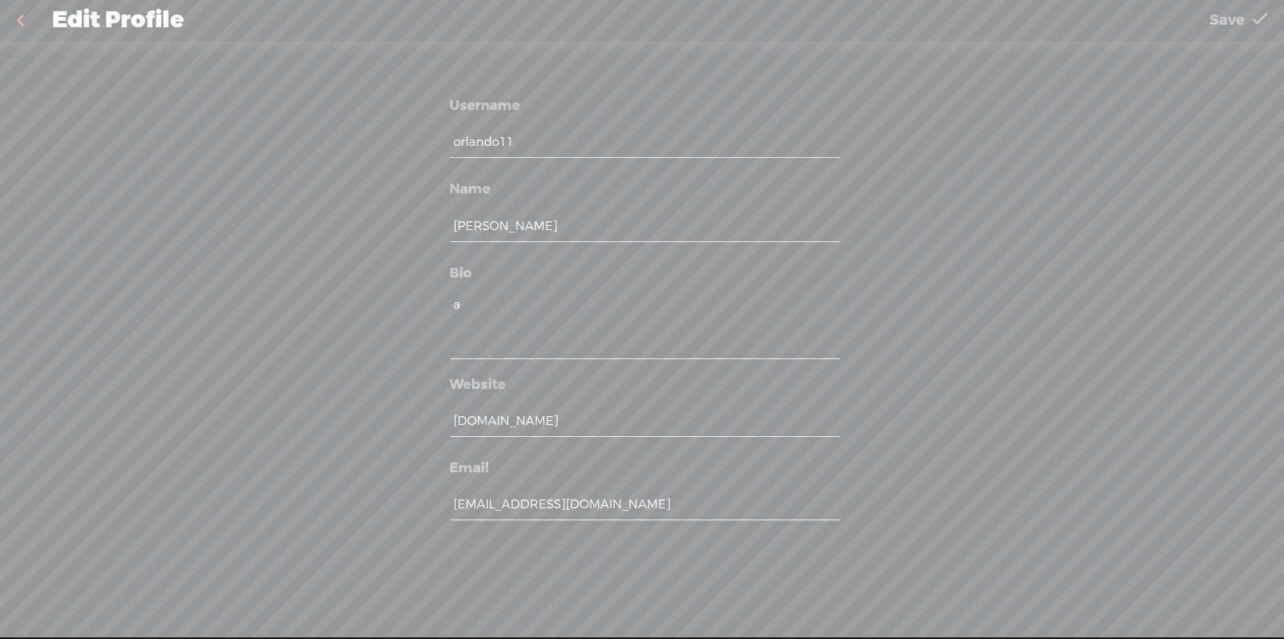
click at [1211, 18] on span "Save" at bounding box center [1226, 20] width 35 height 41
click at [24, 20] on link at bounding box center [20, 21] width 40 height 42
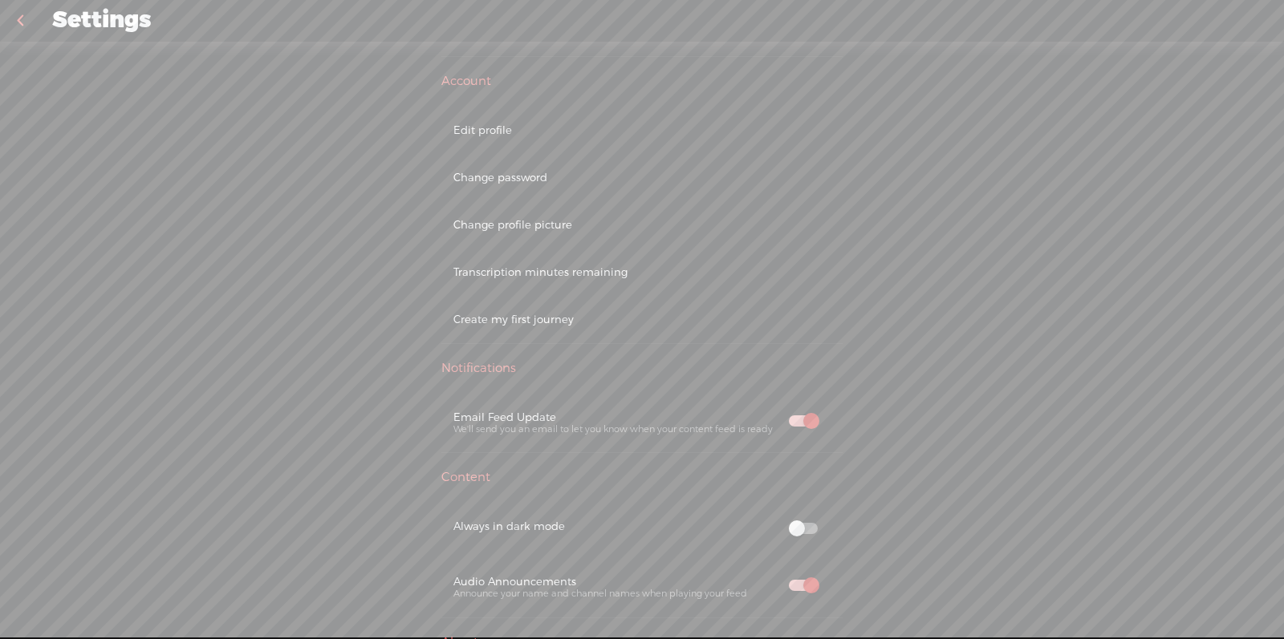
click at [451, 76] on div "Account" at bounding box center [641, 82] width 401 height 16
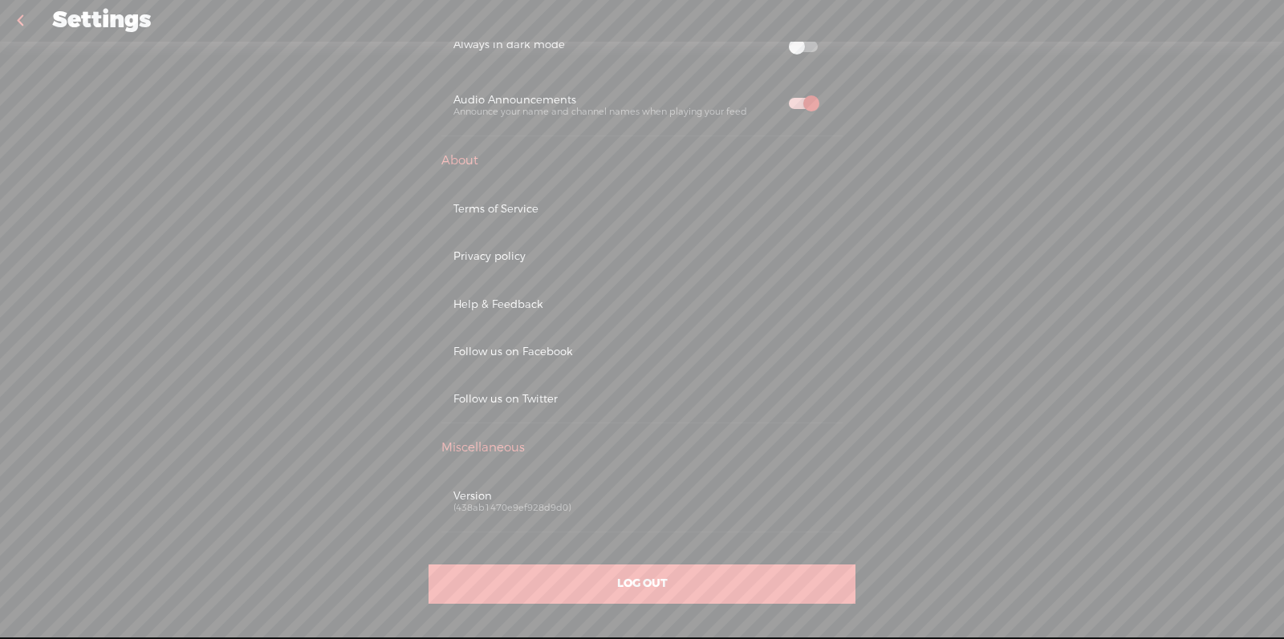
scroll to position [589, 0]
click at [631, 528] on div "LOG OUT" at bounding box center [641, 585] width 427 height 39
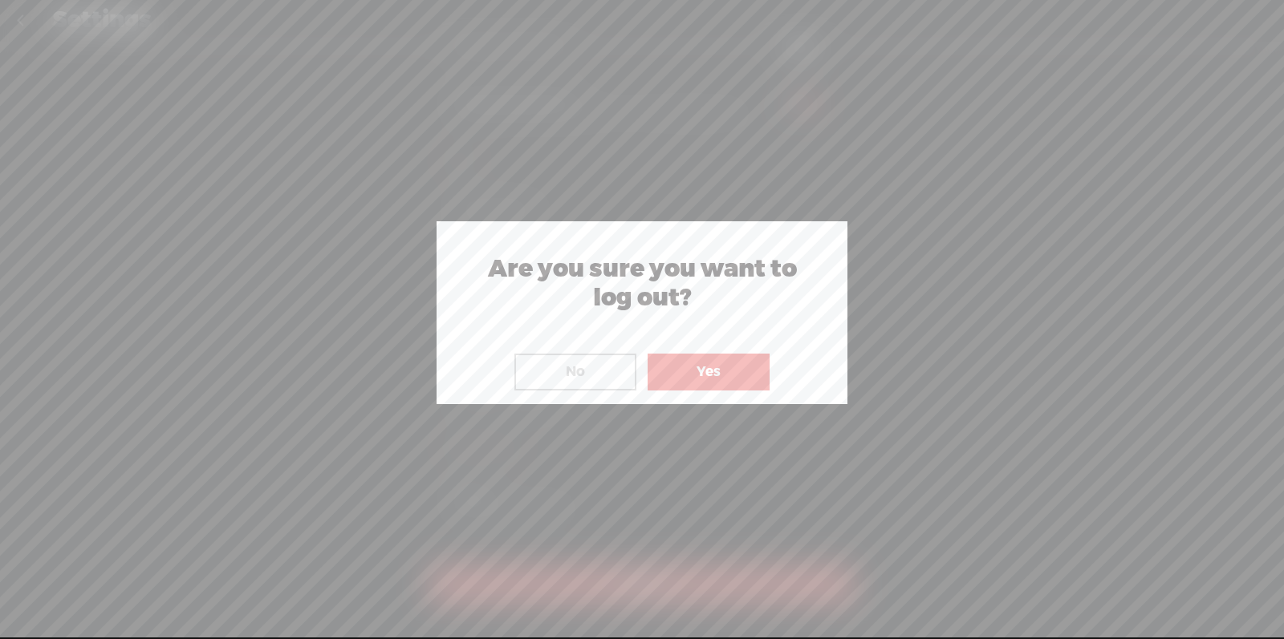
click at [684, 391] on div "Are you sure you want to log out? ! Not valid! No Yes" at bounding box center [641, 312] width 411 height 183
click at [687, 384] on button "Yes" at bounding box center [708, 372] width 122 height 37
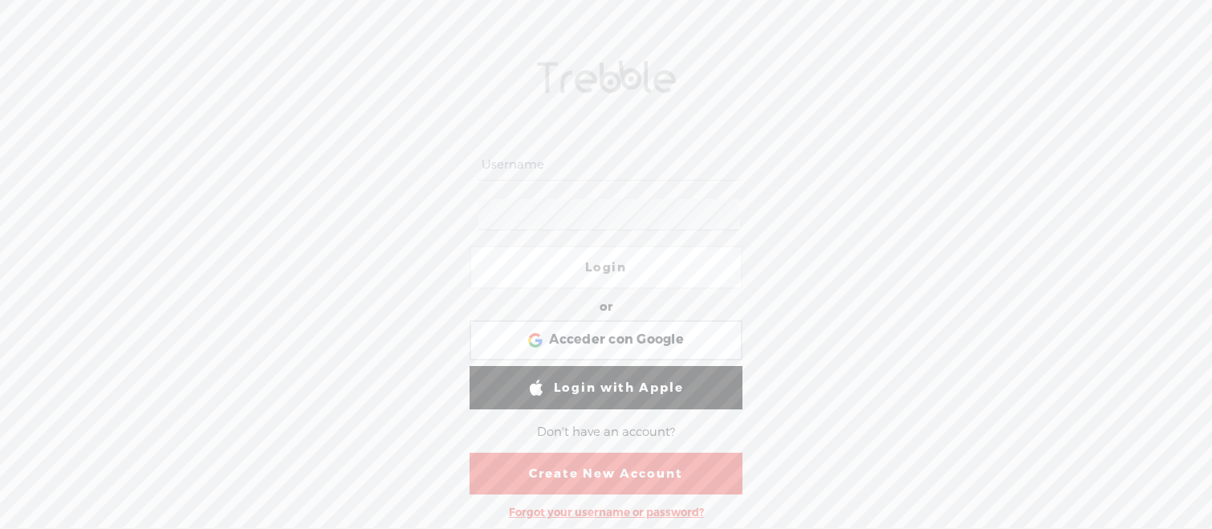
type input "orlando_"
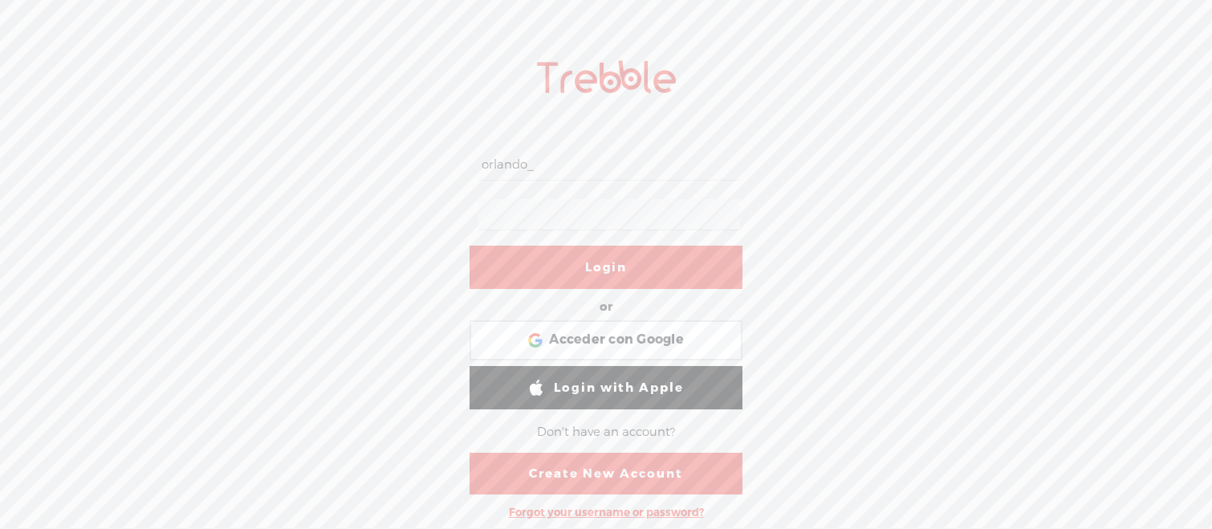
click at [595, 258] on link "Login" at bounding box center [605, 267] width 273 height 43
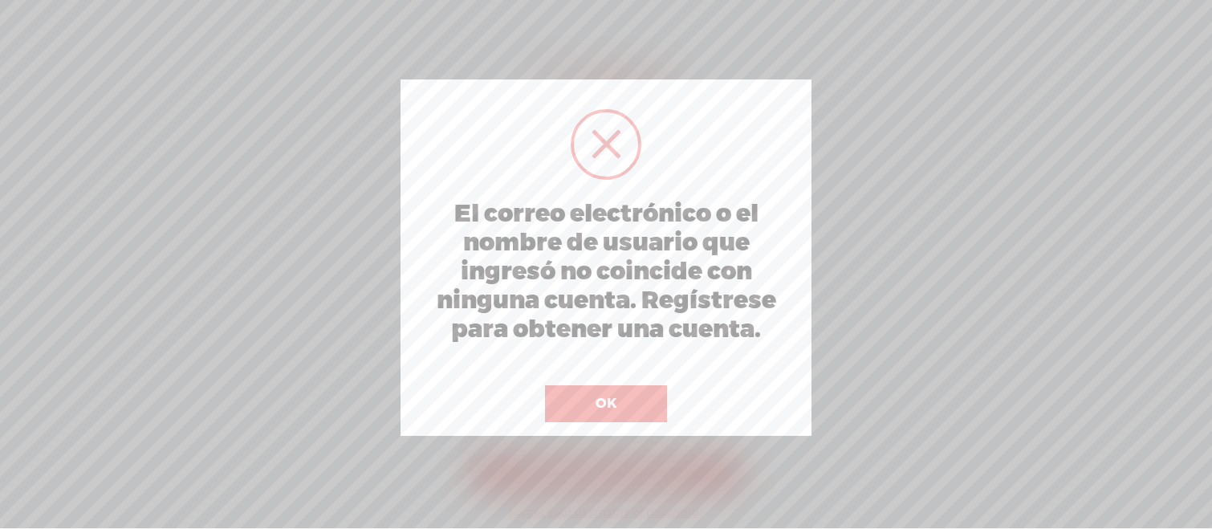
click at [627, 389] on button "OK" at bounding box center [606, 403] width 122 height 37
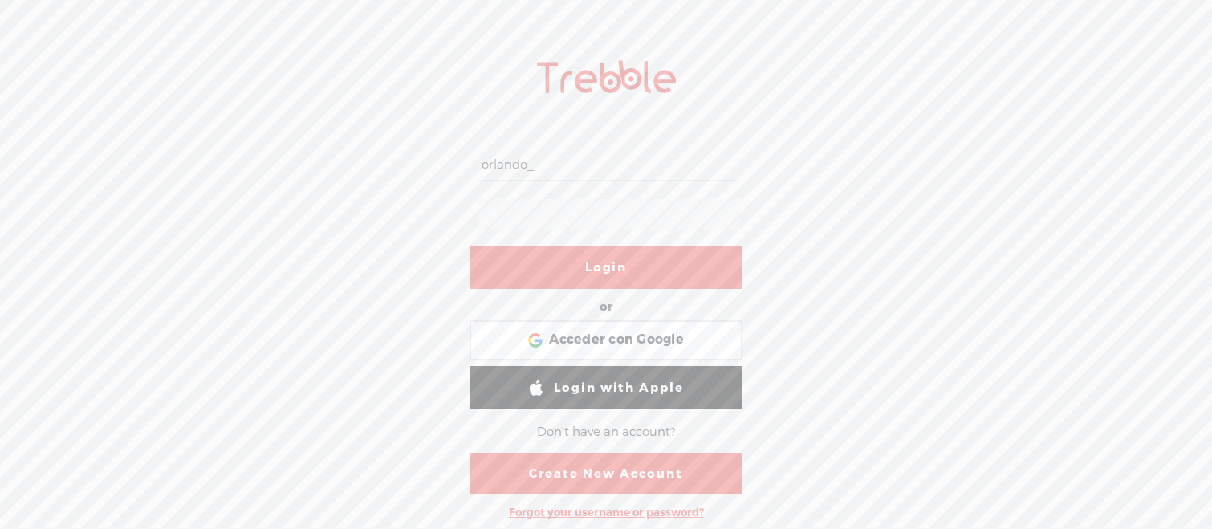
click at [582, 176] on input "orlando_" at bounding box center [608, 164] width 261 height 31
drag, startPoint x: 578, startPoint y: 166, endPoint x: 505, endPoint y: 149, distance: 74.9
click at [505, 149] on input "orlando_" at bounding box center [608, 164] width 261 height 31
paste input "text"
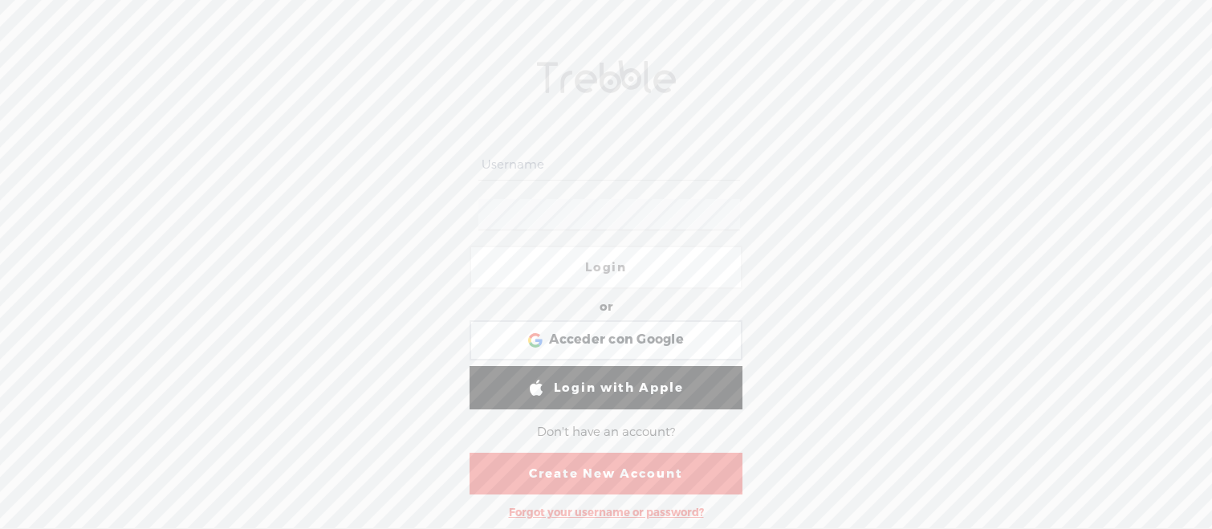
click at [538, 166] on input "text" at bounding box center [608, 164] width 261 height 31
paste input "mailto:M43str0.Bud1st4Z3n+Shield-2025_LongID-AX9k7@terapiabudista.com"
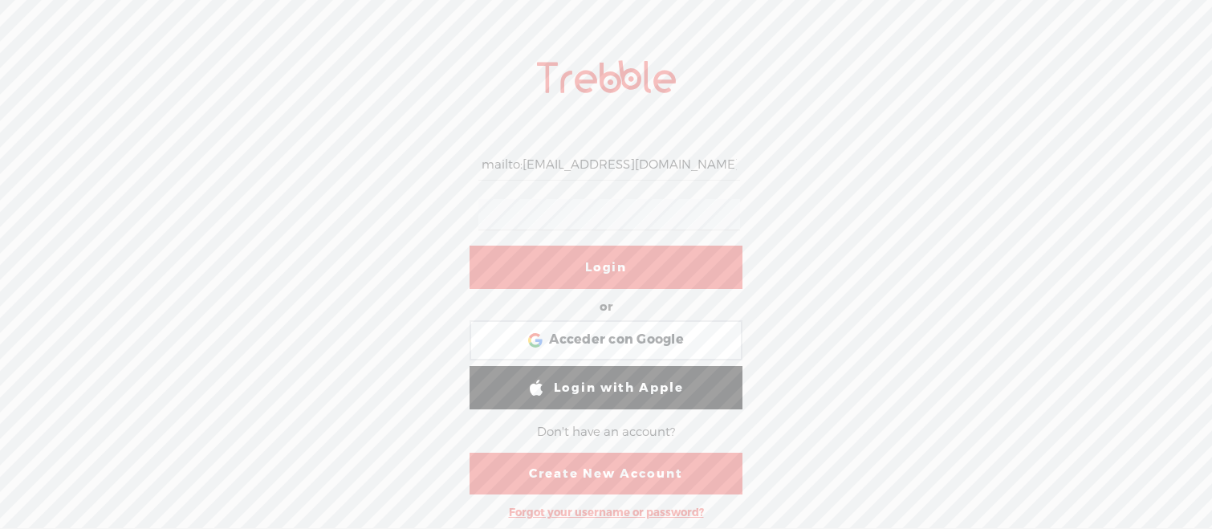
click at [434, 210] on div "mailto:M43str0.Bud1st4Z3n+Shield-2025_LongID-AX9k7@terapiabudista.com Login or …" at bounding box center [606, 285] width 1212 height 485
click at [590, 265] on link "Login" at bounding box center [605, 267] width 273 height 43
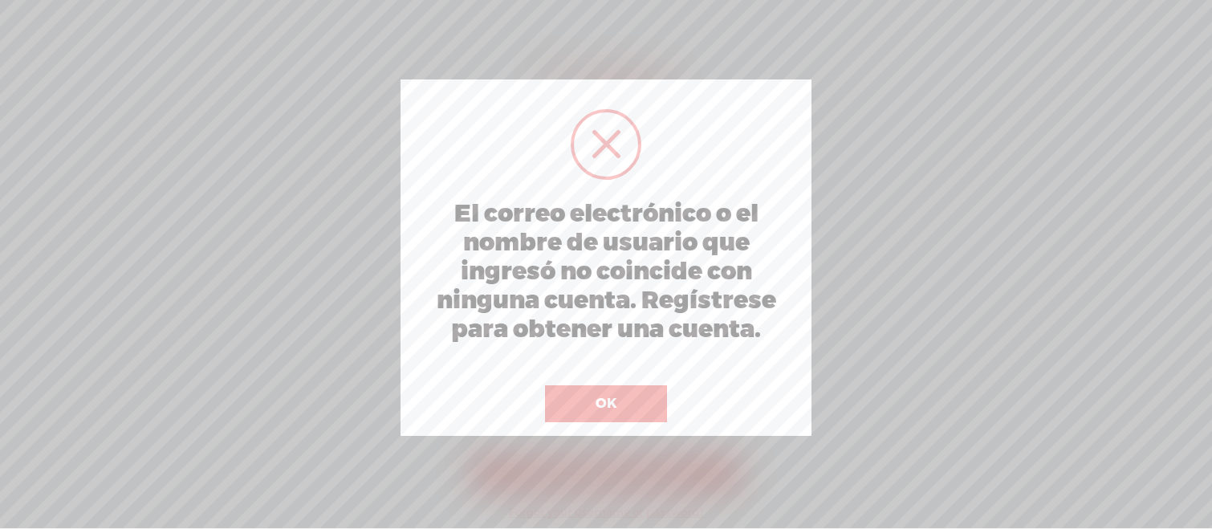
click at [606, 398] on button "OK" at bounding box center [606, 403] width 122 height 37
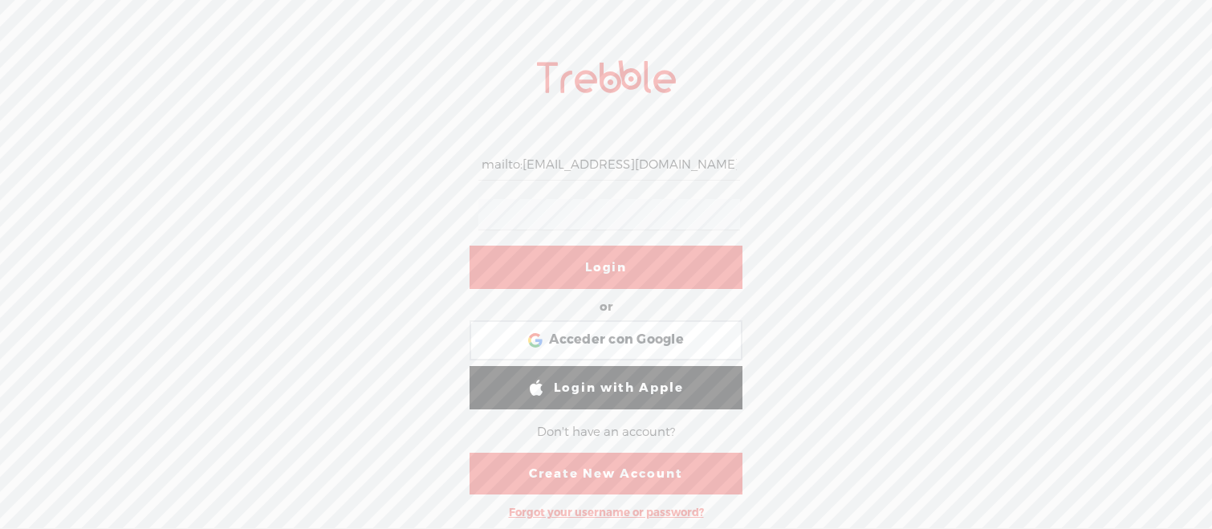
drag, startPoint x: 524, startPoint y: 164, endPoint x: 356, endPoint y: 149, distance: 168.3
click at [356, 149] on div "mailto:M43str0.Bud1st4Z3n+Shield-2025_LongID-AX9k7@terapiabudista.com Login or …" at bounding box center [606, 285] width 1212 height 485
type input "[EMAIL_ADDRESS][DOMAIN_NAME]"
click at [602, 267] on link "Login" at bounding box center [605, 267] width 273 height 43
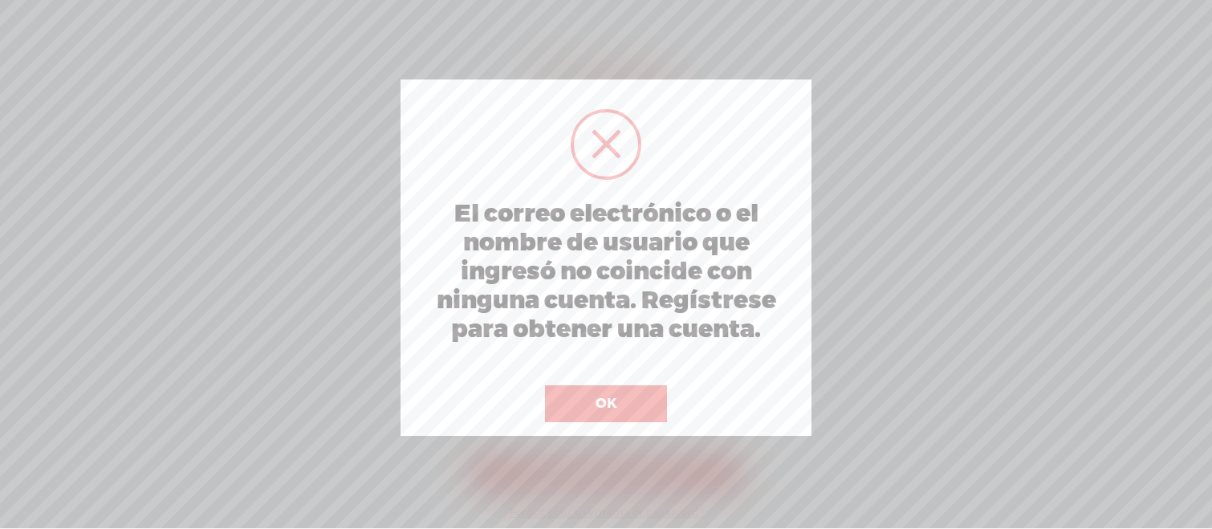
click at [630, 392] on button "OK" at bounding box center [606, 403] width 122 height 37
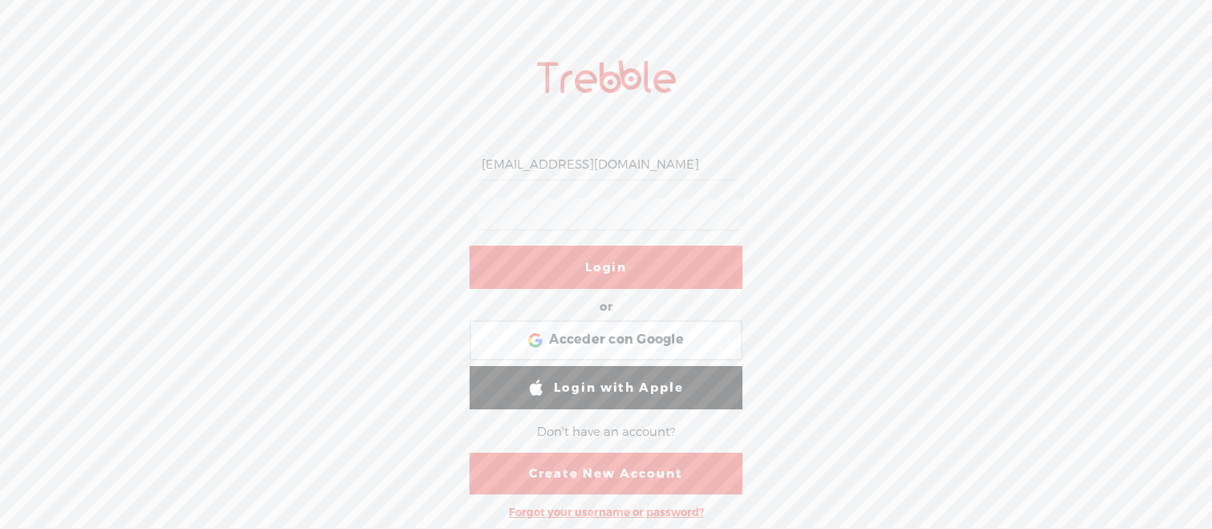
drag, startPoint x: 508, startPoint y: 160, endPoint x: 923, endPoint y: 176, distance: 415.9
click at [923, 176] on div "[EMAIL_ADDRESS][DOMAIN_NAME] Login or Login with Facebook Acceder con Google Ac…" at bounding box center [606, 285] width 1212 height 485
click at [451, 210] on form "[EMAIL_ADDRESS][DOMAIN_NAME] Login or Login with Facebook Acceder con Google Ac…" at bounding box center [605, 318] width 321 height 418
click at [599, 253] on link "Login" at bounding box center [605, 267] width 273 height 43
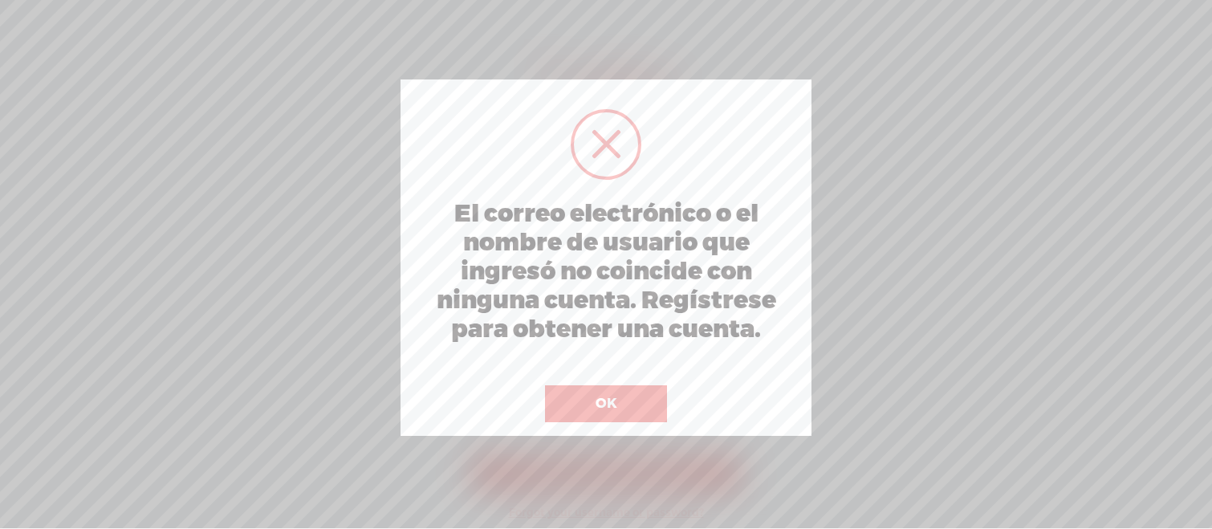
click at [635, 397] on button "OK" at bounding box center [606, 403] width 122 height 37
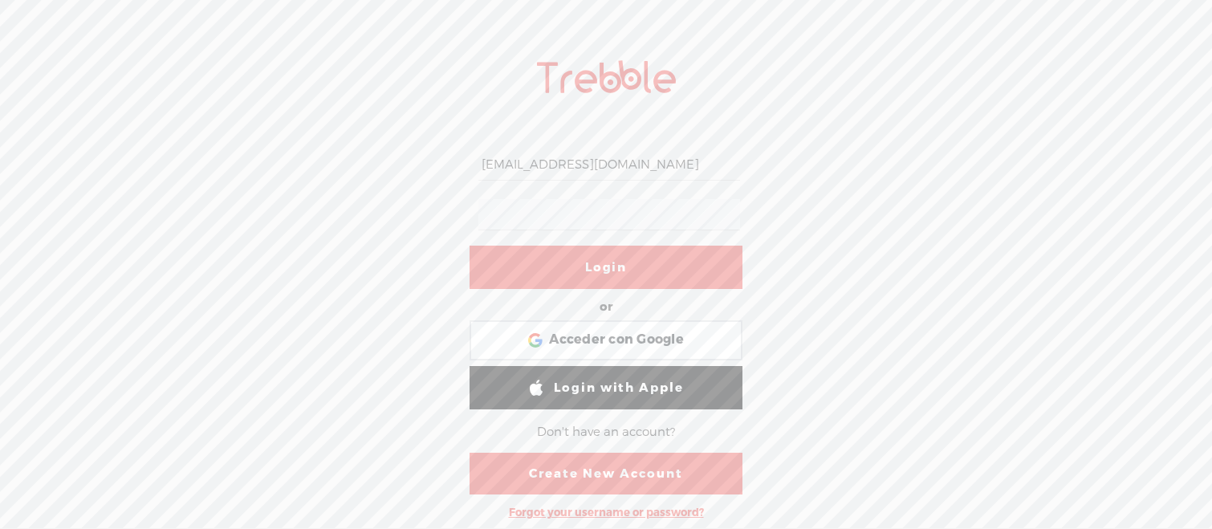
click at [633, 160] on input "[EMAIL_ADDRESS][DOMAIN_NAME]" at bounding box center [608, 164] width 261 height 31
drag, startPoint x: 485, startPoint y: 167, endPoint x: 934, endPoint y: 209, distance: 450.5
click at [934, 209] on div "[EMAIL_ADDRESS][DOMAIN_NAME] Login or Login with Facebook Acceder con Google Ac…" at bounding box center [606, 285] width 1212 height 485
click at [654, 260] on link "Login" at bounding box center [605, 267] width 273 height 43
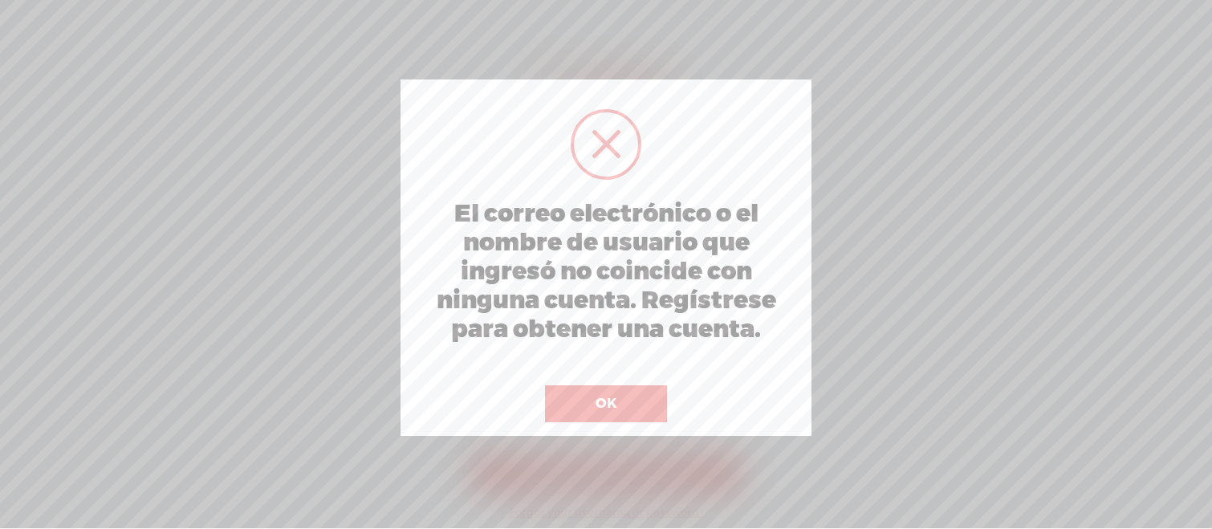
click at [627, 406] on button "OK" at bounding box center [606, 403] width 122 height 37
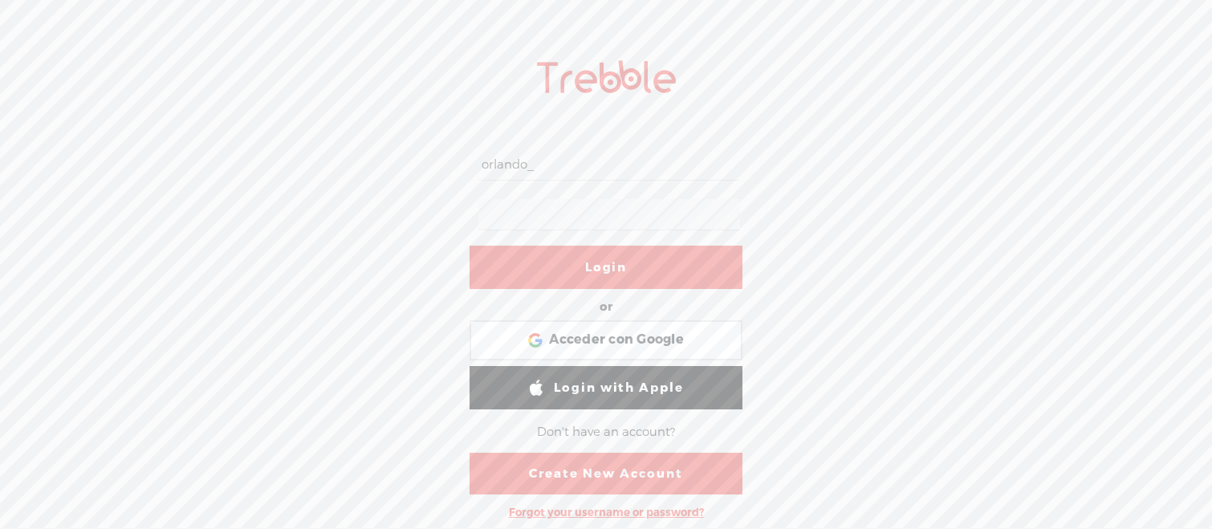
drag, startPoint x: 559, startPoint y: 168, endPoint x: 430, endPoint y: 160, distance: 129.4
click at [430, 160] on div "orlando_ Login or Login with Facebook Acceder con Google Acceder con Google. Se…" at bounding box center [606, 285] width 1212 height 485
paste input "[EMAIL_ADDRESS][DOMAIN_NAME]"
type input "[EMAIL_ADDRESS][DOMAIN_NAME]"
click at [581, 266] on link "Login" at bounding box center [605, 267] width 273 height 43
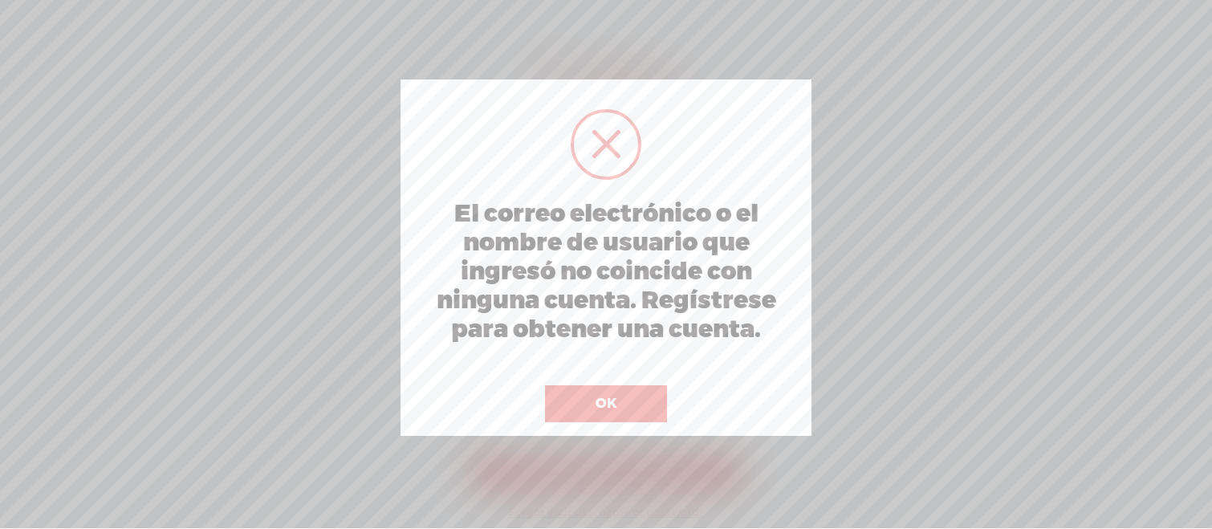
click at [615, 404] on button "OK" at bounding box center [606, 403] width 122 height 37
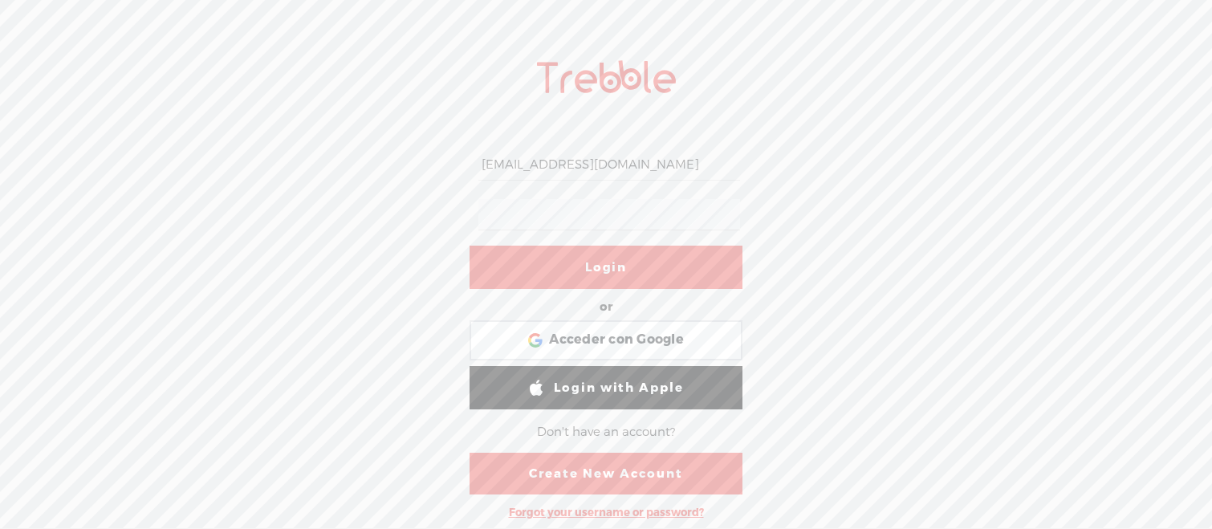
click at [474, 209] on div at bounding box center [605, 215] width 273 height 50
click at [582, 264] on link "Login" at bounding box center [605, 267] width 273 height 43
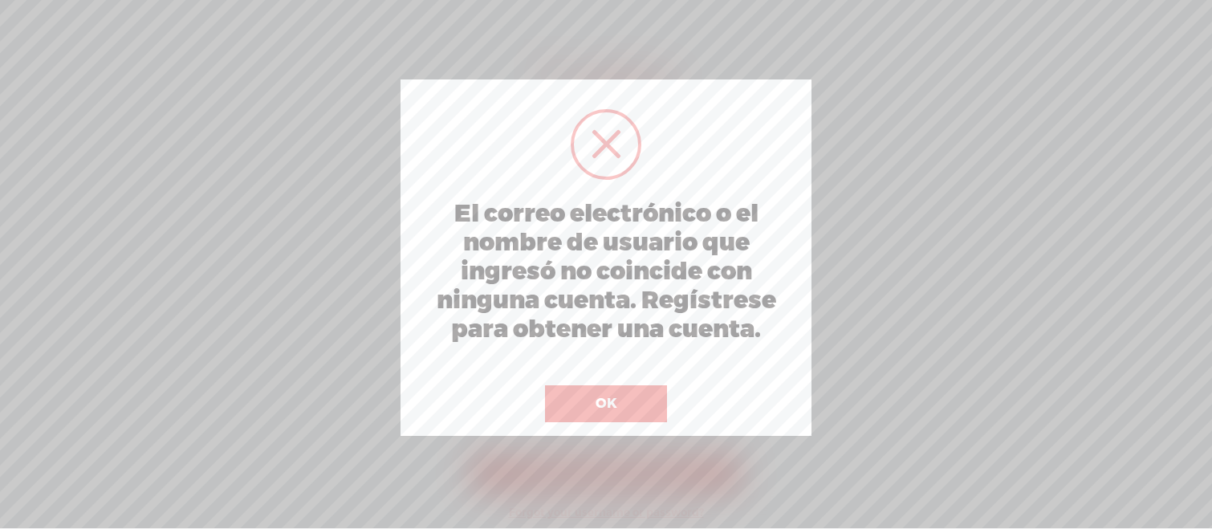
click at [613, 400] on button "OK" at bounding box center [606, 403] width 122 height 37
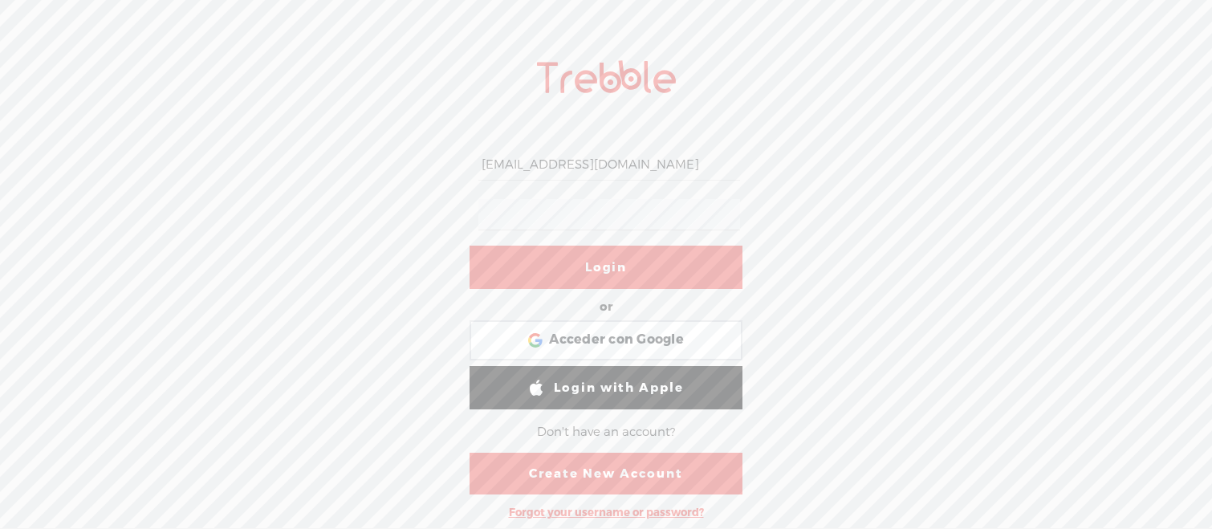
drag, startPoint x: 494, startPoint y: 163, endPoint x: 1012, endPoint y: 190, distance: 518.2
click at [1012, 190] on div "[EMAIL_ADDRESS][DOMAIN_NAME] Login or Login with Facebook Acceder con Google Ac…" at bounding box center [606, 285] width 1212 height 485
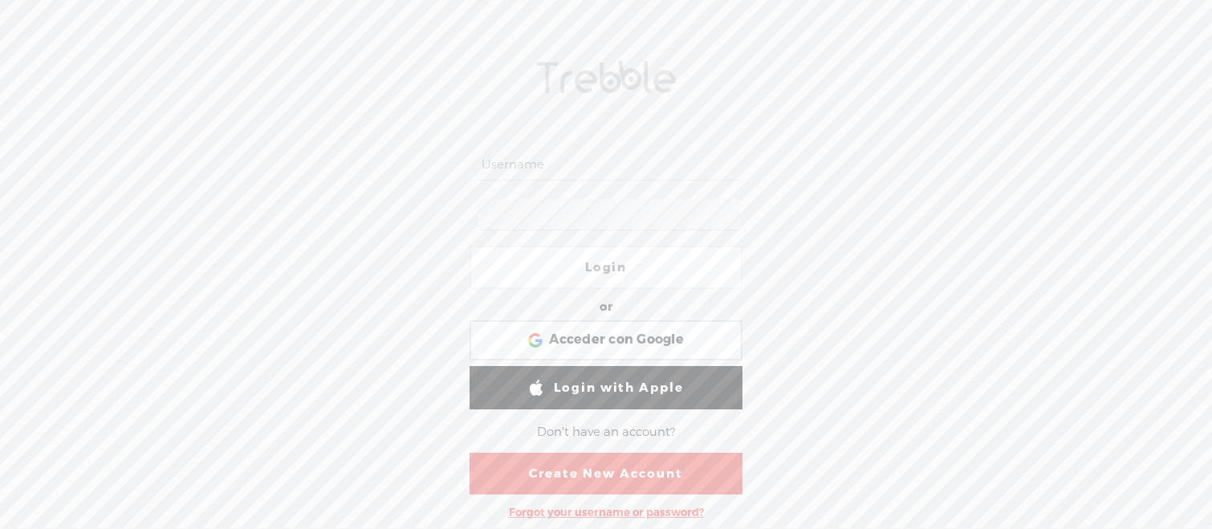
type input "orlando_"
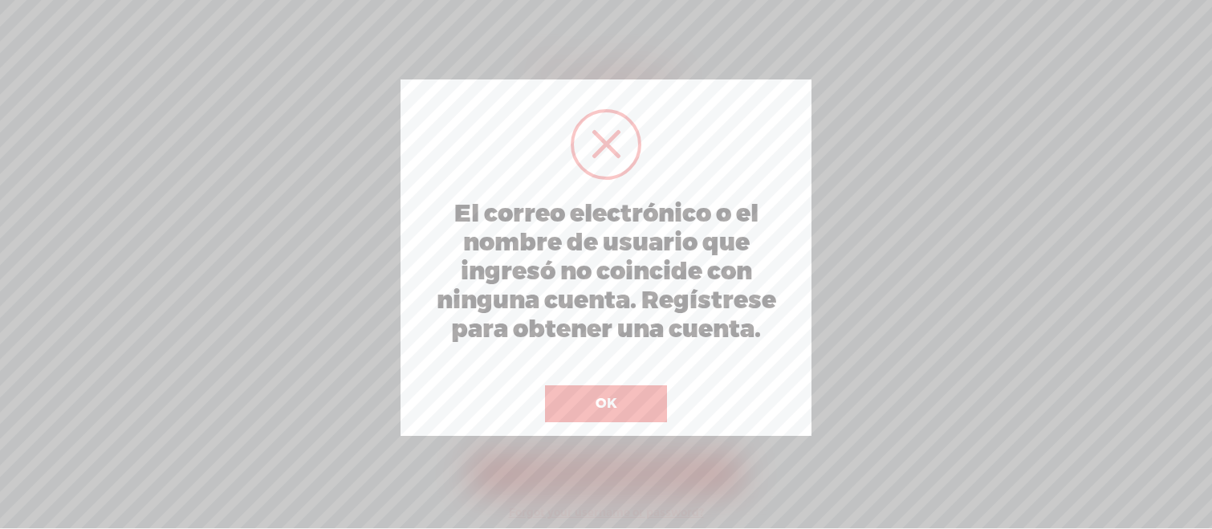
drag, startPoint x: 601, startPoint y: 237, endPoint x: 611, endPoint y: 258, distance: 23.3
click at [611, 258] on h2 "El correo electrónico o el nombre de usuario que ingresó no coincide con ningun…" at bounding box center [606, 272] width 384 height 144
click at [615, 403] on button "OK" at bounding box center [606, 403] width 122 height 37
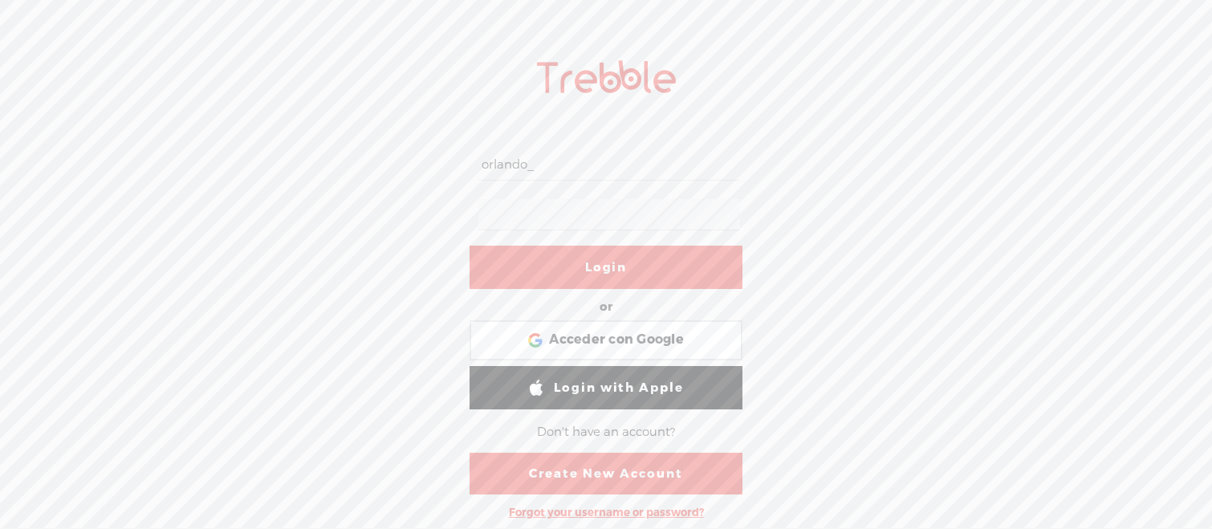
click at [637, 472] on link "Create New Account" at bounding box center [605, 474] width 273 height 42
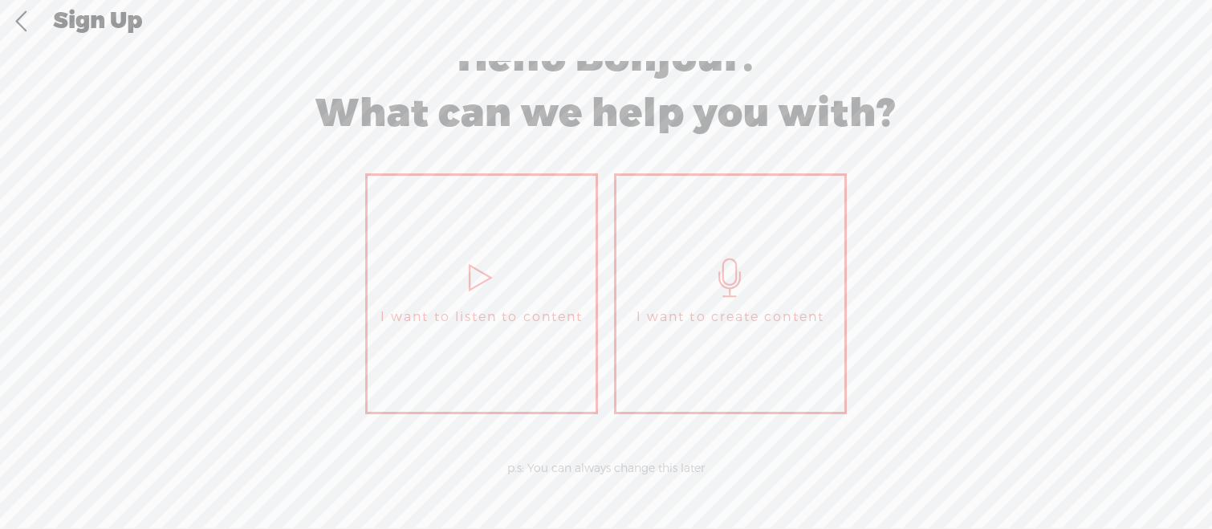
scroll to position [39, 0]
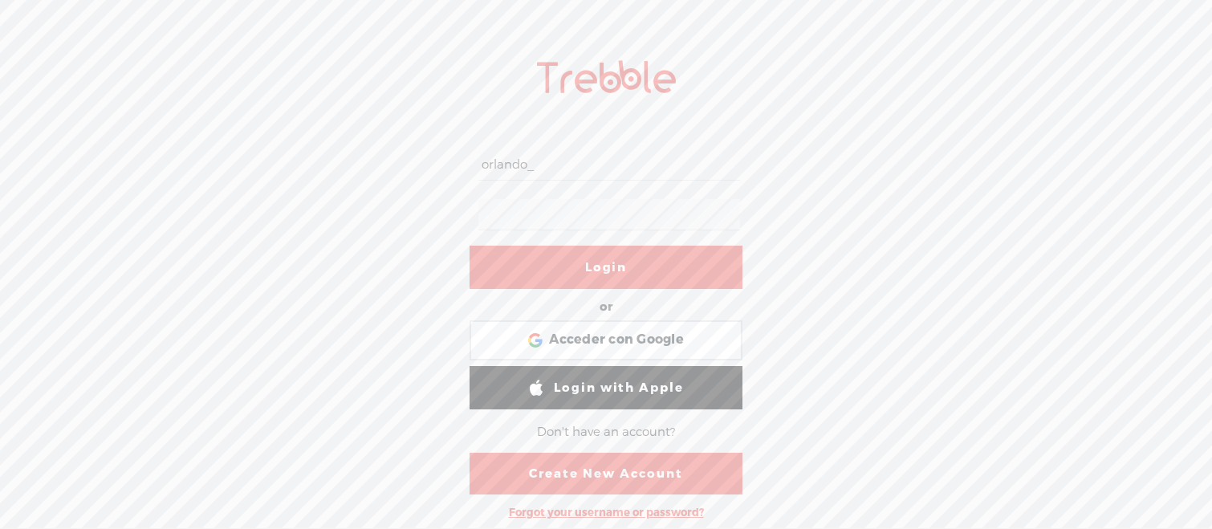
click at [626, 472] on link "Create New Account" at bounding box center [605, 474] width 273 height 42
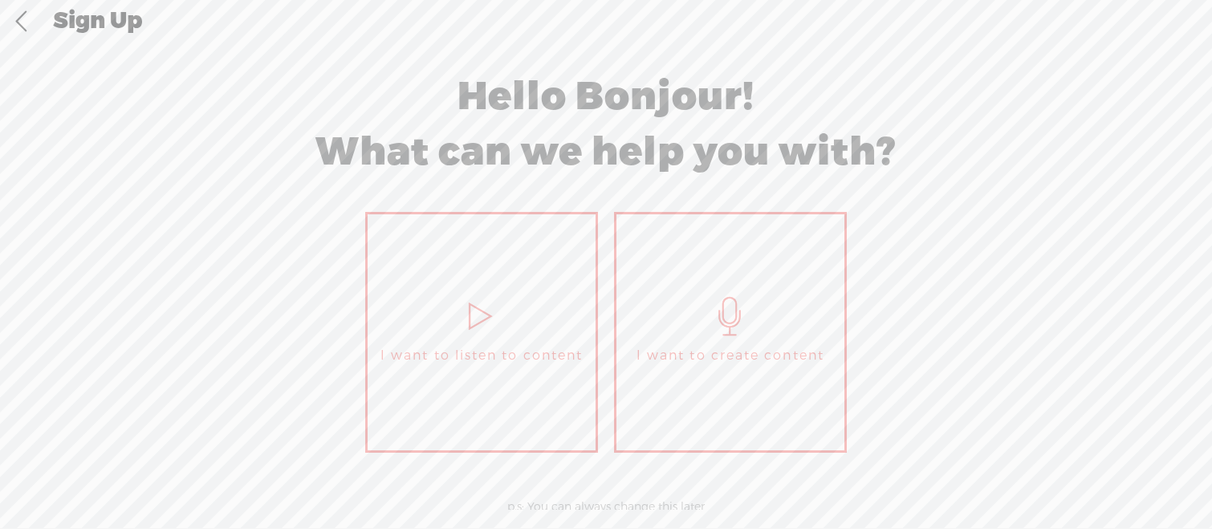
click at [558, 363] on span "I want to listen to content" at bounding box center [481, 355] width 202 height 24
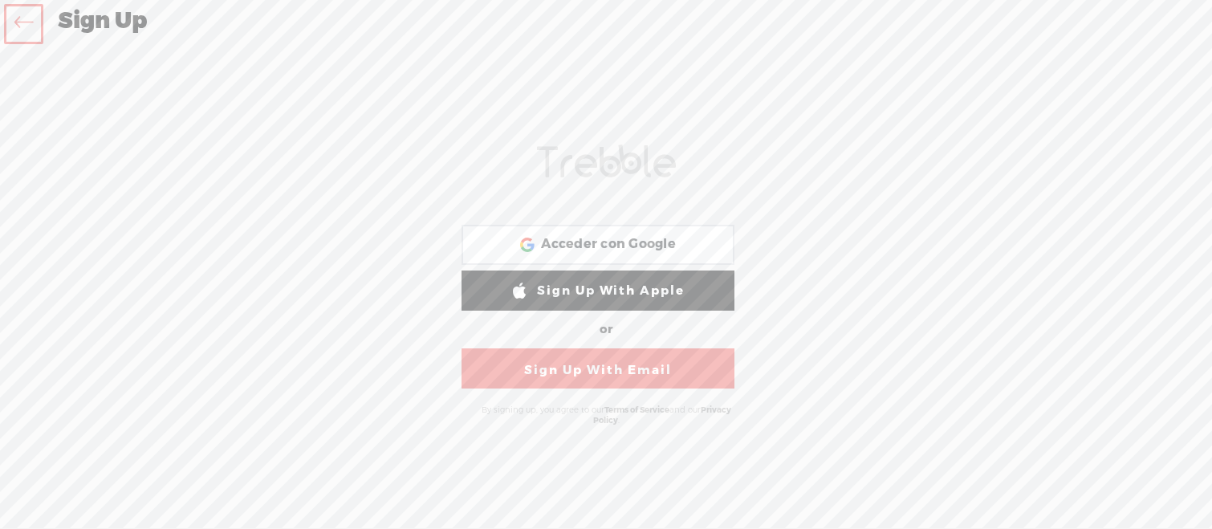
click at [615, 375] on link "Sign Up With Email" at bounding box center [597, 368] width 273 height 40
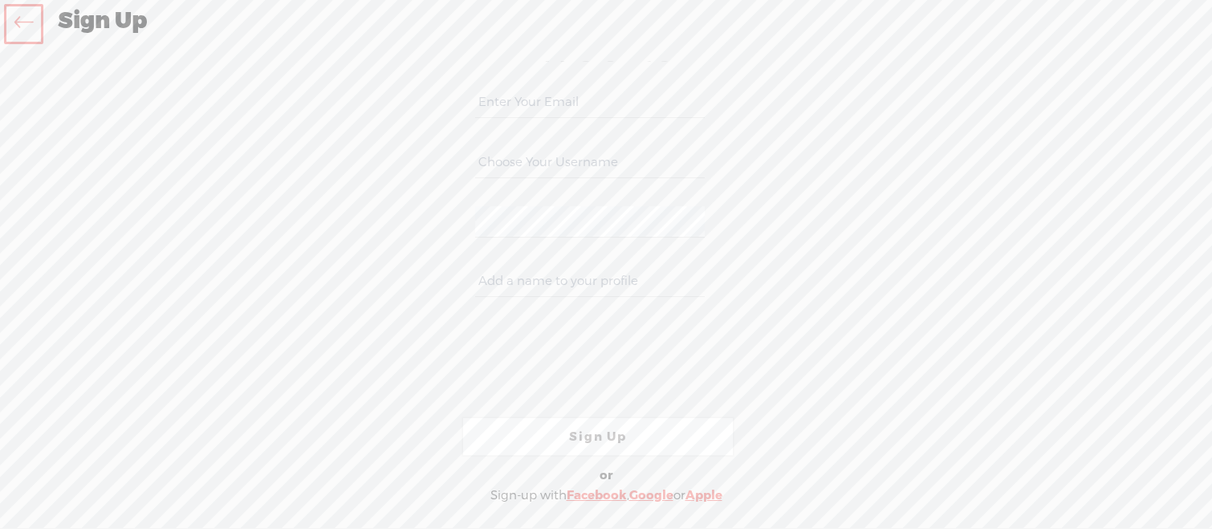
paste input "[EMAIL_ADDRESS][DOMAIN_NAME]"
type input "[EMAIL_ADDRESS][DOMAIN_NAME]"
drag, startPoint x: 514, startPoint y: 103, endPoint x: 748, endPoint y: 128, distance: 234.7
click at [907, 106] on div "Your content channel is ready! Create an account to finish the set up [EMAIL_AD…" at bounding box center [606, 285] width 842 height 448
click at [644, 156] on input "text" at bounding box center [589, 162] width 229 height 31
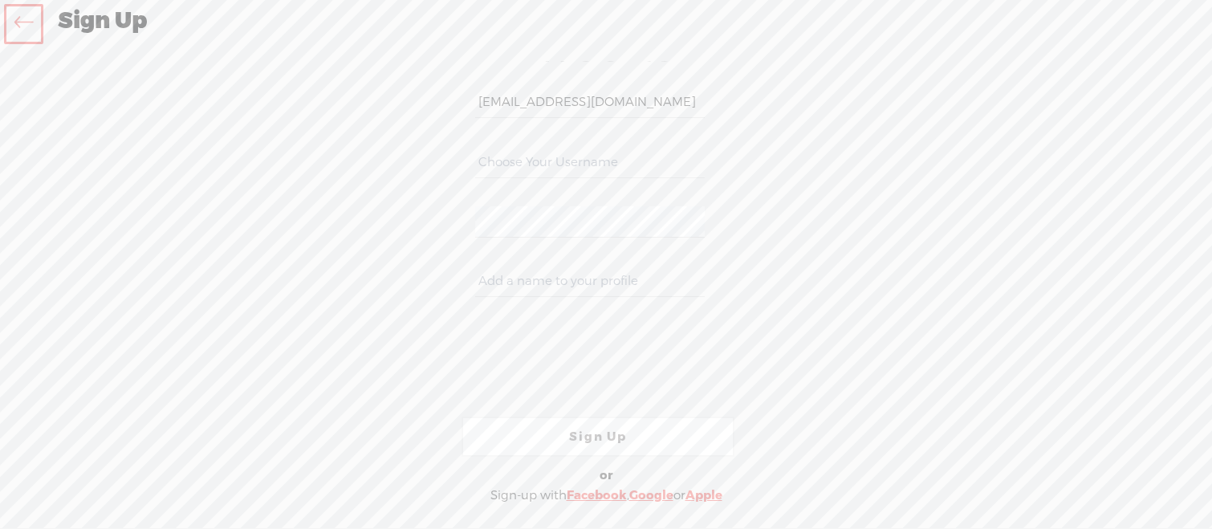
click at [23, 22] on icon at bounding box center [23, 24] width 18 height 36
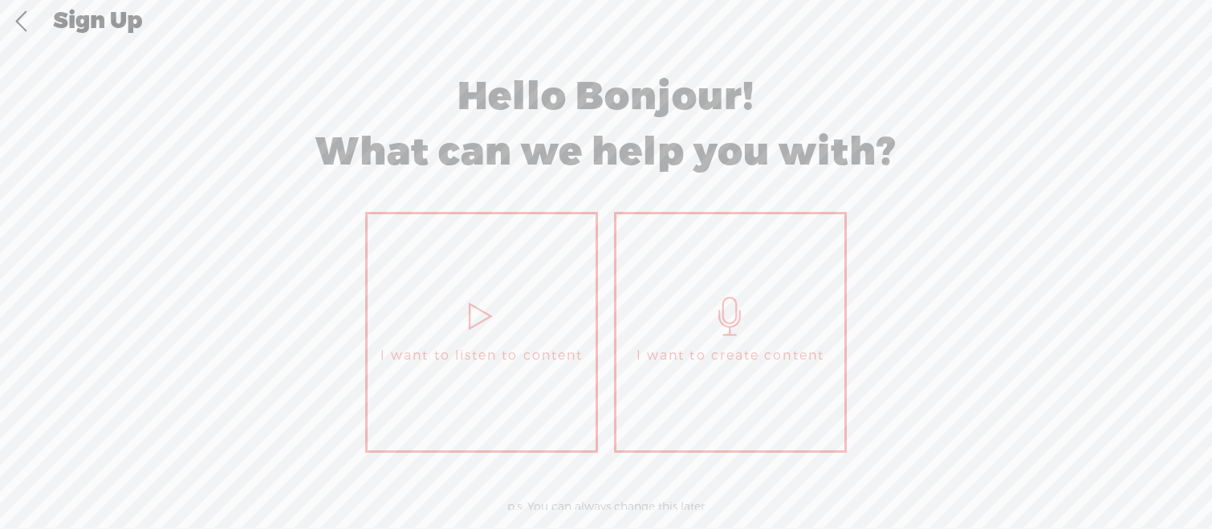
click at [26, 23] on link at bounding box center [21, 22] width 40 height 42
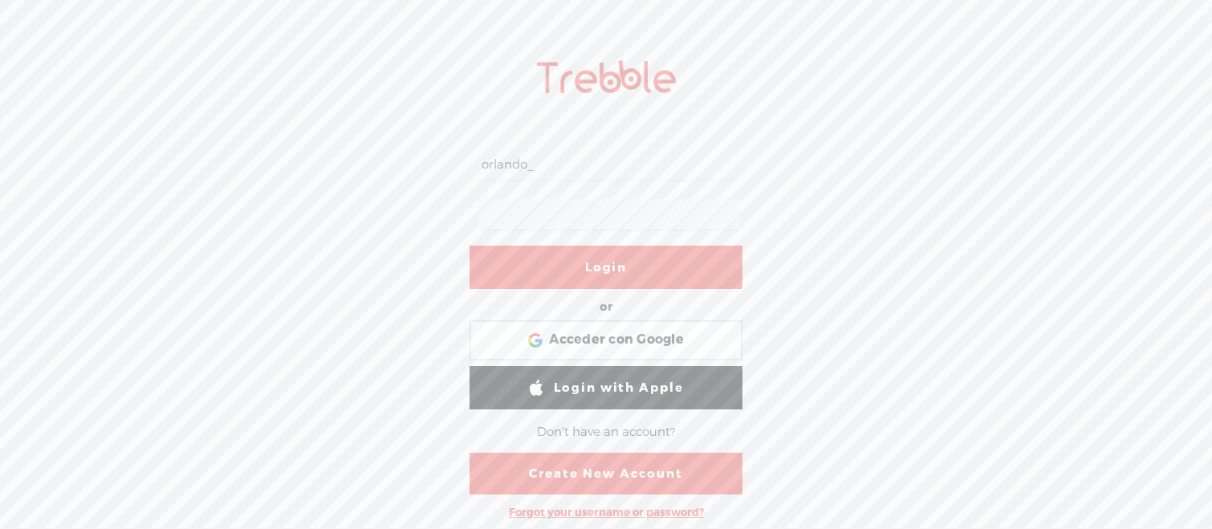
click at [600, 258] on link "Login" at bounding box center [605, 267] width 273 height 43
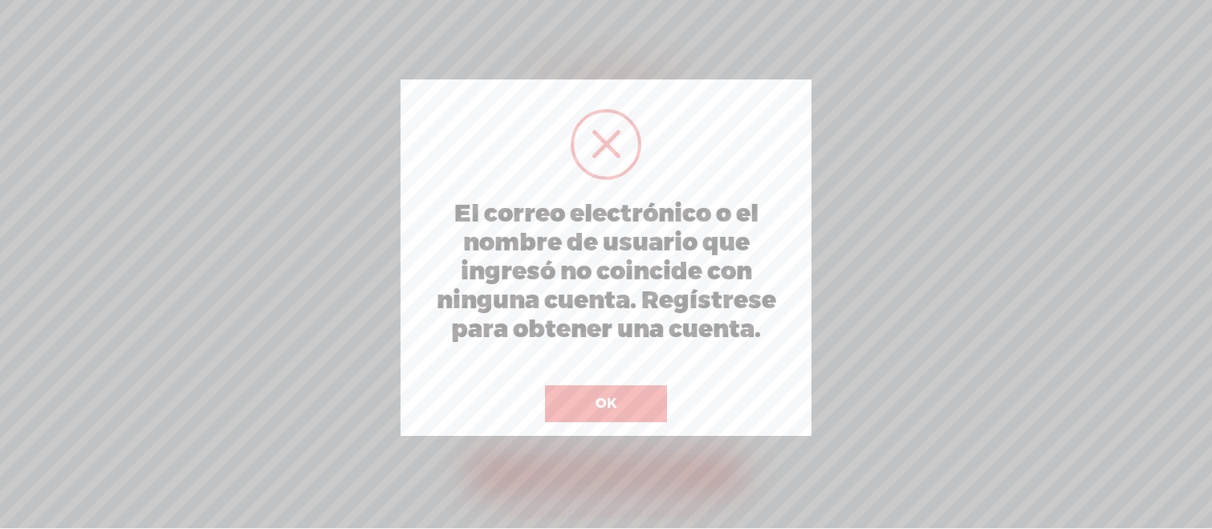
drag, startPoint x: 602, startPoint y: 353, endPoint x: 605, endPoint y: 376, distance: 23.5
click at [602, 359] on div "El correo electrónico o el nombre de usuario que ingresó no coincide con ningun…" at bounding box center [605, 257] width 411 height 356
click at [606, 383] on div "OK" at bounding box center [606, 393] width 130 height 58
click at [609, 396] on button "OK" at bounding box center [606, 403] width 122 height 37
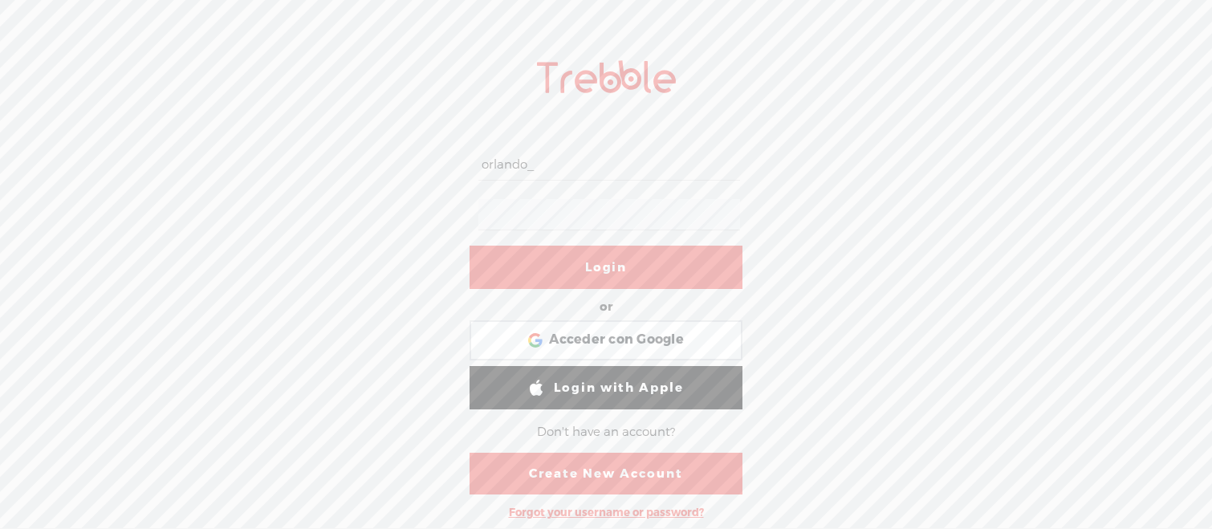
click at [413, 210] on div "orlando_ Login or Login with Facebook Acceder con Google Acceder con Google. Se…" at bounding box center [606, 285] width 1212 height 485
click at [641, 263] on link "Login" at bounding box center [605, 267] width 273 height 43
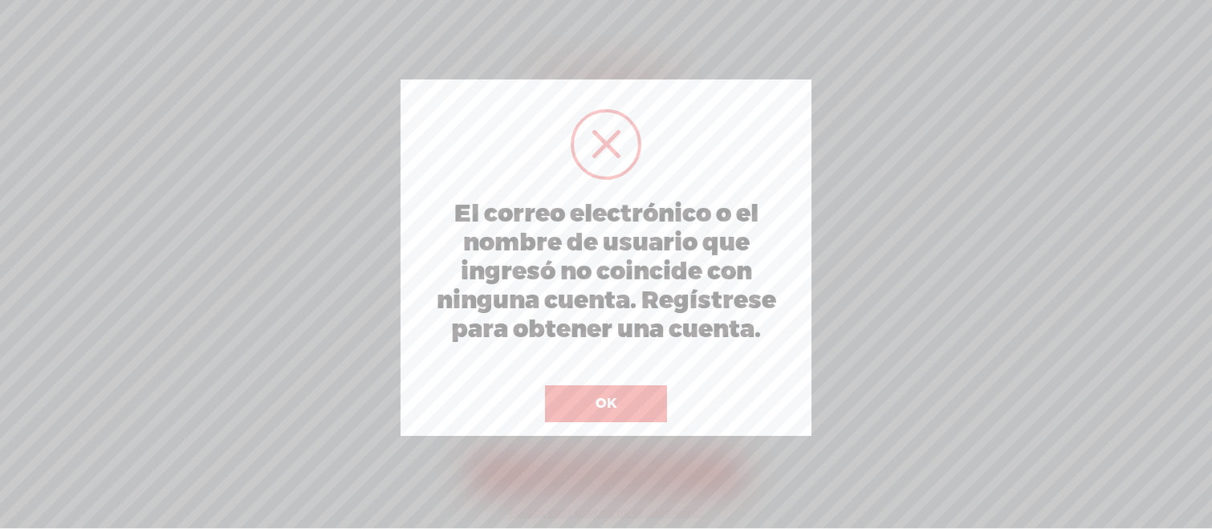
click at [618, 413] on button "OK" at bounding box center [606, 403] width 122 height 37
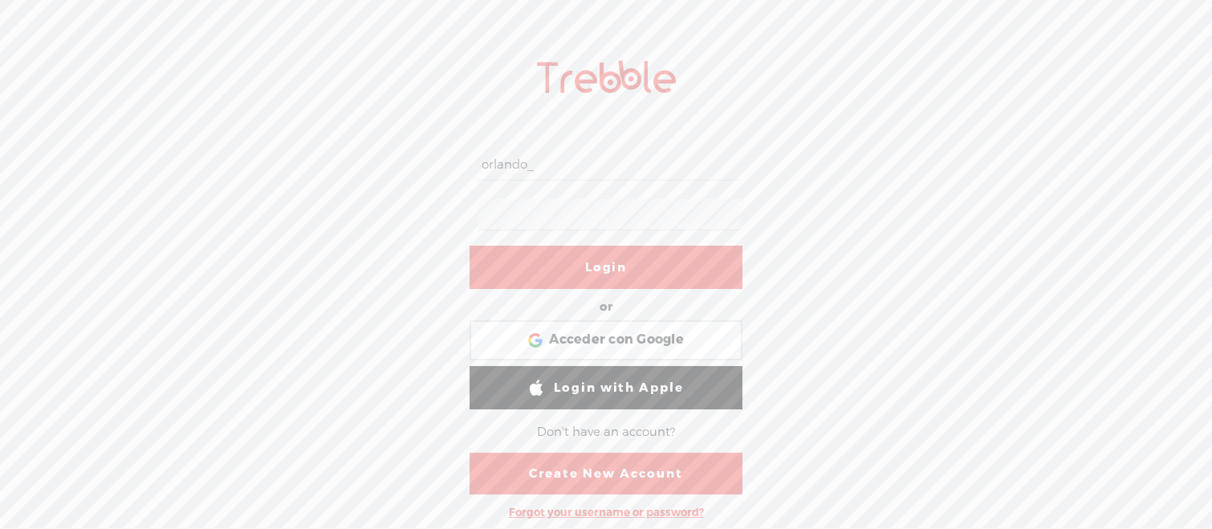
click at [558, 173] on input "orlando_" at bounding box center [608, 164] width 261 height 31
click at [584, 166] on input "orlando11" at bounding box center [608, 164] width 261 height 31
drag, startPoint x: 538, startPoint y: 168, endPoint x: 422, endPoint y: 164, distance: 115.6
click at [422, 164] on div "orlando11 Login or Login with Facebook Acceder con Google Acceder con Google. S…" at bounding box center [606, 285] width 1212 height 485
paste input "M43str0.Bud1st4Z3n+Shield-2025_LongID-AX9k7@terapiabudista.com"
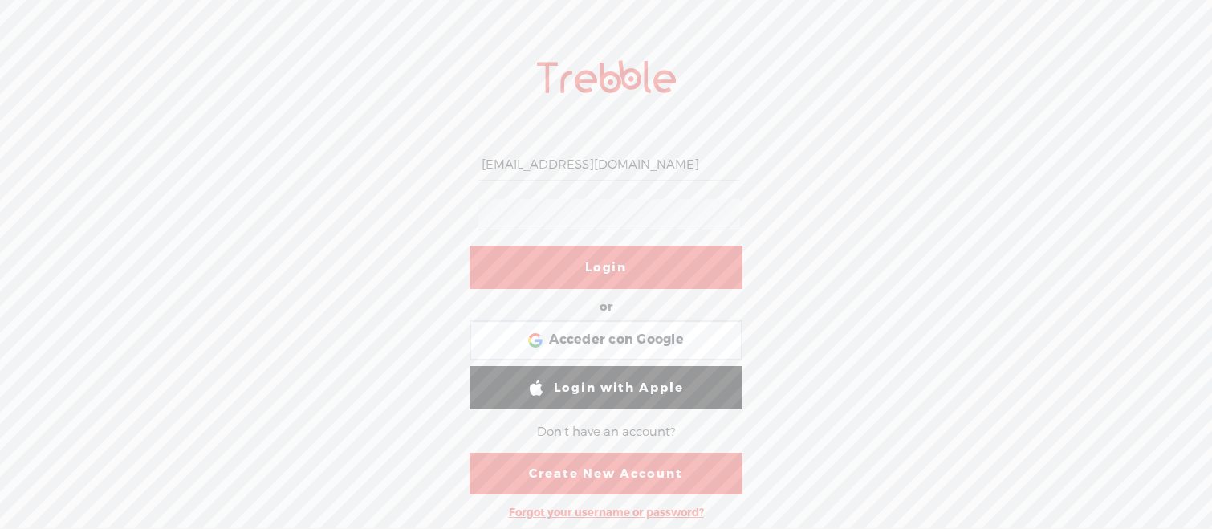
type input "M43str0.Bud1st4Z3n+Shield-2025_LongID-AX9k7@terapiabudista.com"
click at [400, 208] on div "M43str0.Bud1st4Z3n+Shield-2025_LongID-AX9k7@terapiabudista.com Login or Login w…" at bounding box center [606, 285] width 1212 height 485
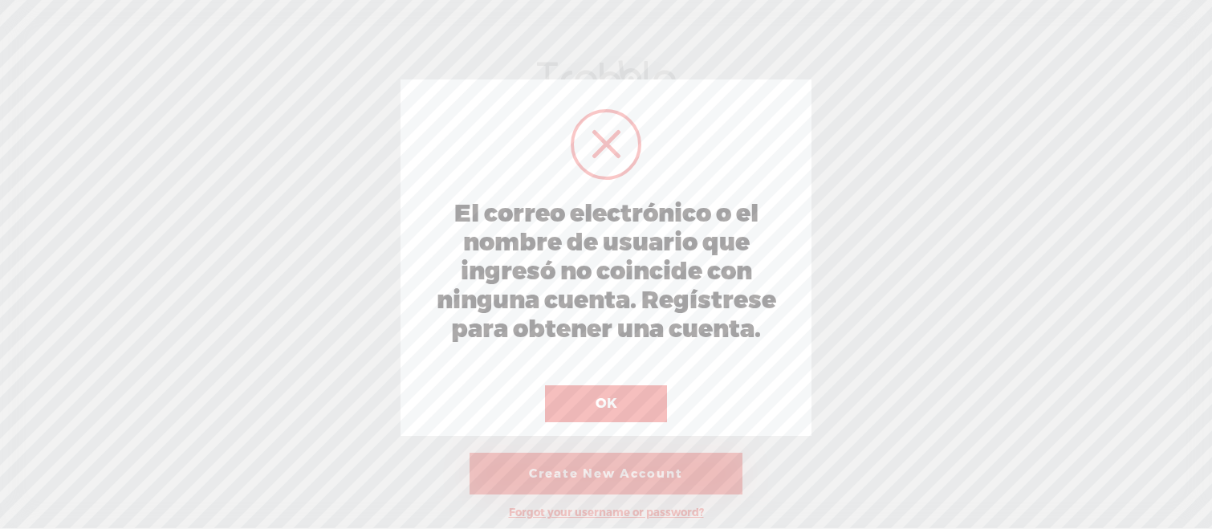
click at [839, 280] on div at bounding box center [606, 264] width 1212 height 528
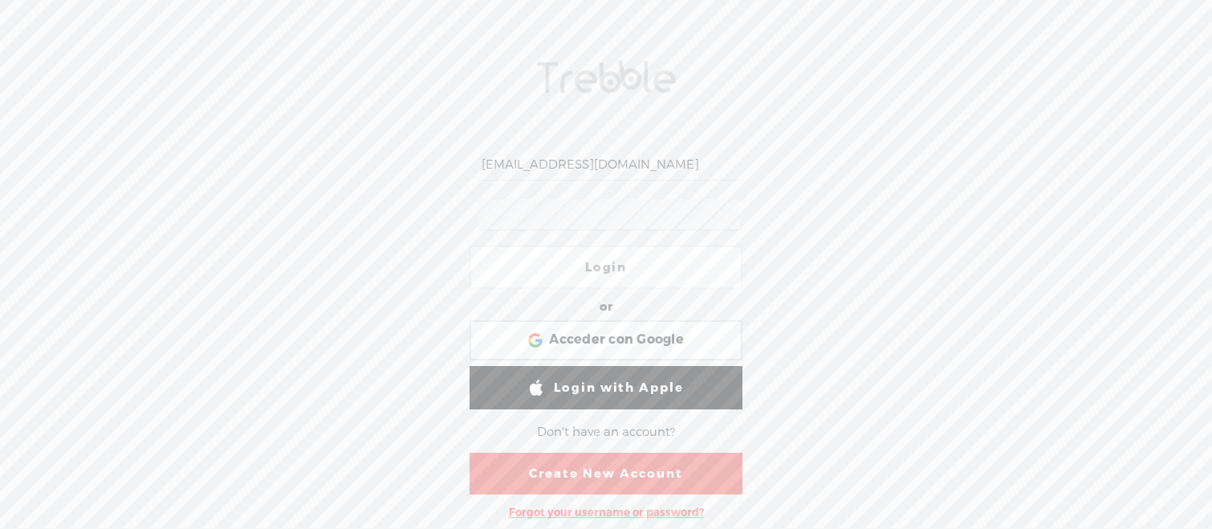
click at [842, 203] on div "M43str0.Bud1st4Z3n+Shield-2025_LongID-AX9k7@terapiabudista.com Login or Login w…" at bounding box center [606, 285] width 1212 height 485
click at [651, 268] on link "Login" at bounding box center [605, 267] width 273 height 43
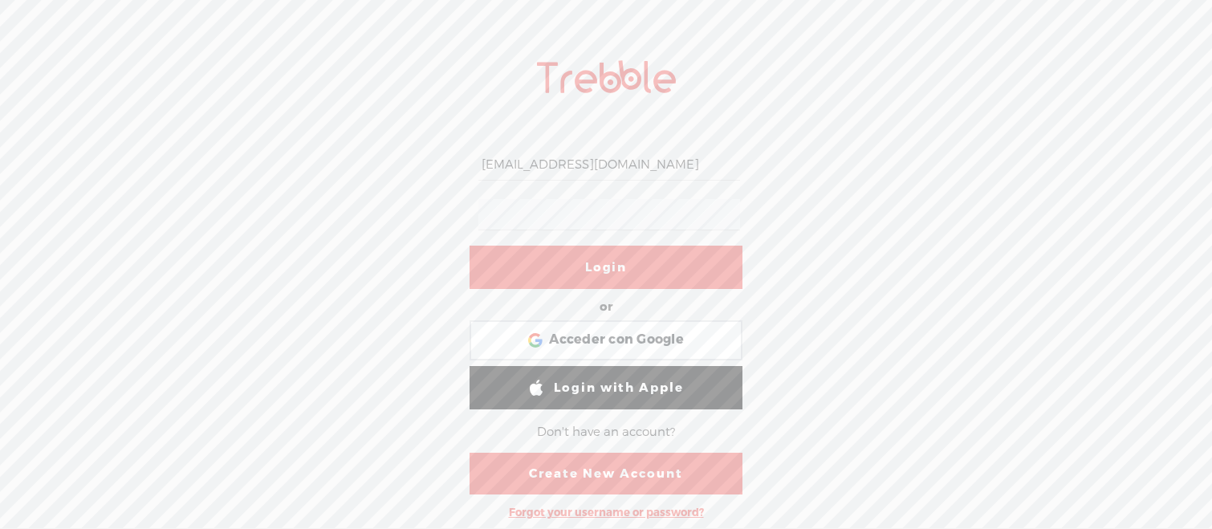
click at [623, 271] on link "Login" at bounding box center [605, 267] width 273 height 43
click at [705, 280] on link "Login" at bounding box center [605, 267] width 273 height 43
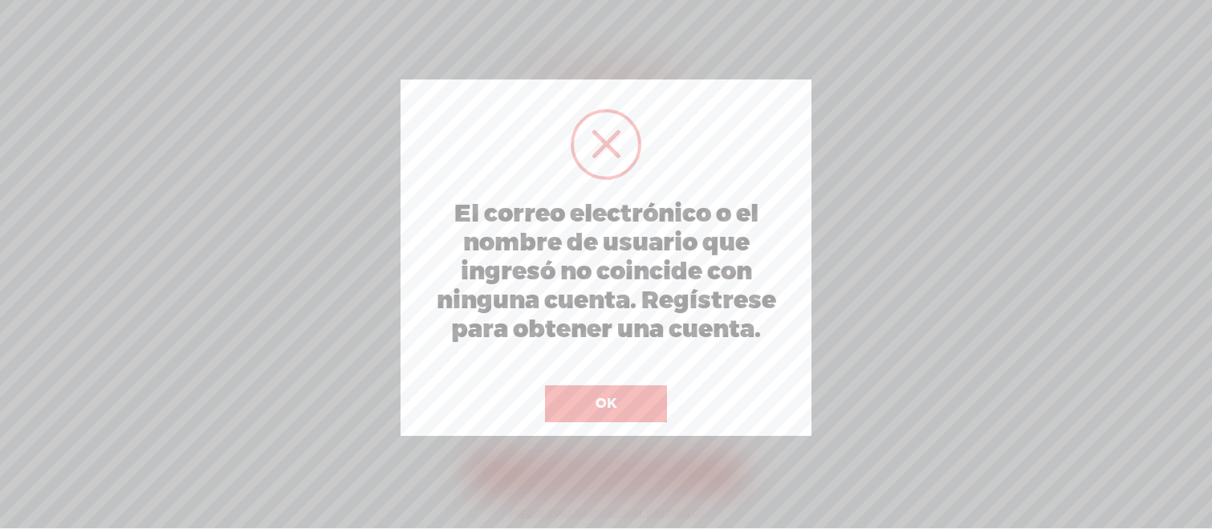
click at [636, 384] on div "OK" at bounding box center [606, 393] width 130 height 58
click at [638, 388] on button "OK" at bounding box center [606, 403] width 122 height 37
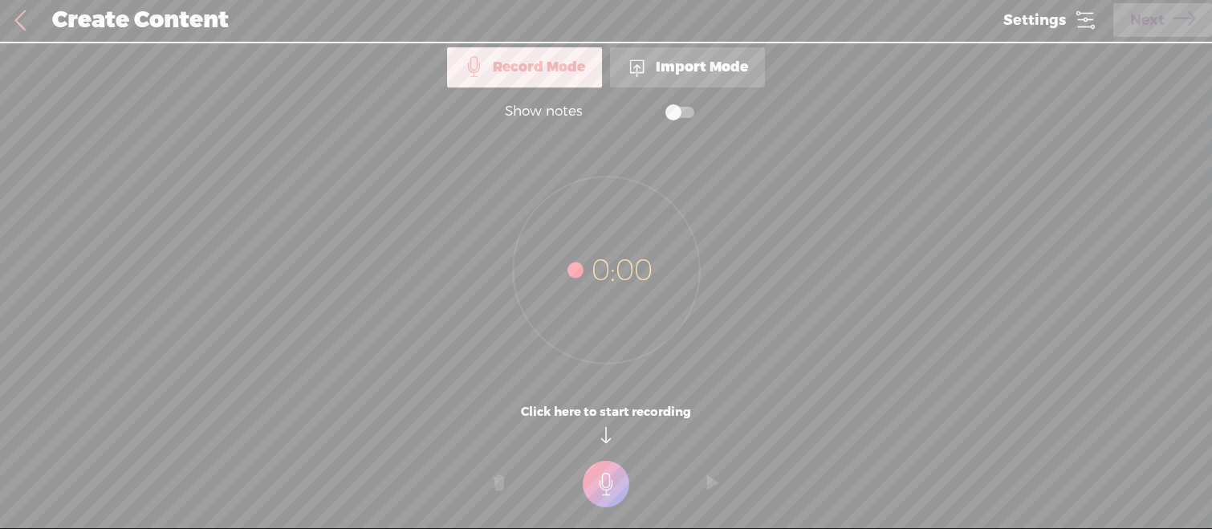
click at [152, 16] on div "Create Content" at bounding box center [513, 21] width 945 height 42
click at [2, 31] on link at bounding box center [20, 21] width 40 height 42
click at [22, 26] on link at bounding box center [20, 21] width 40 height 42
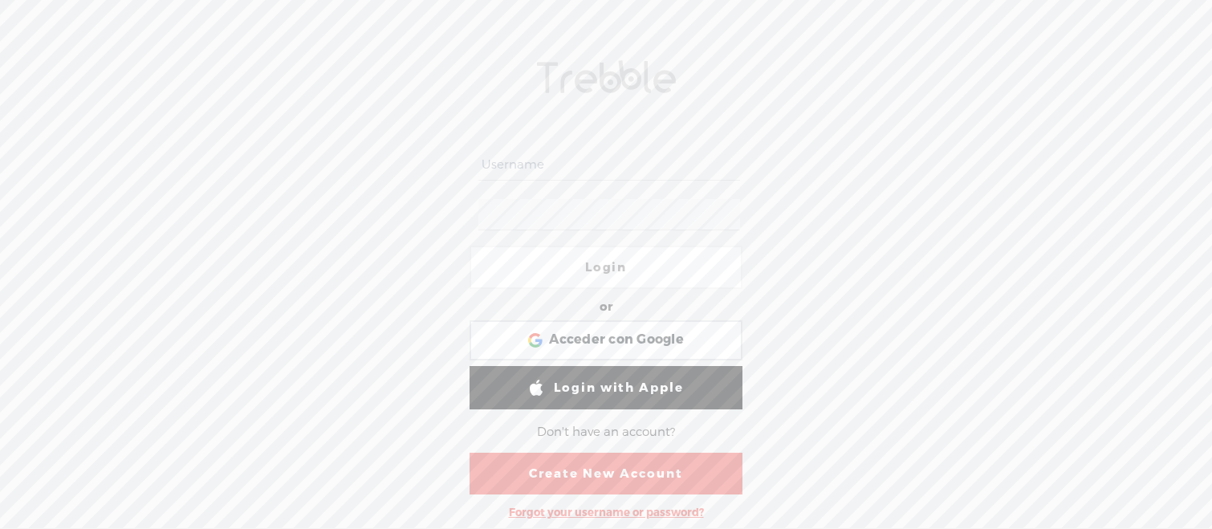
type input "orlando_"
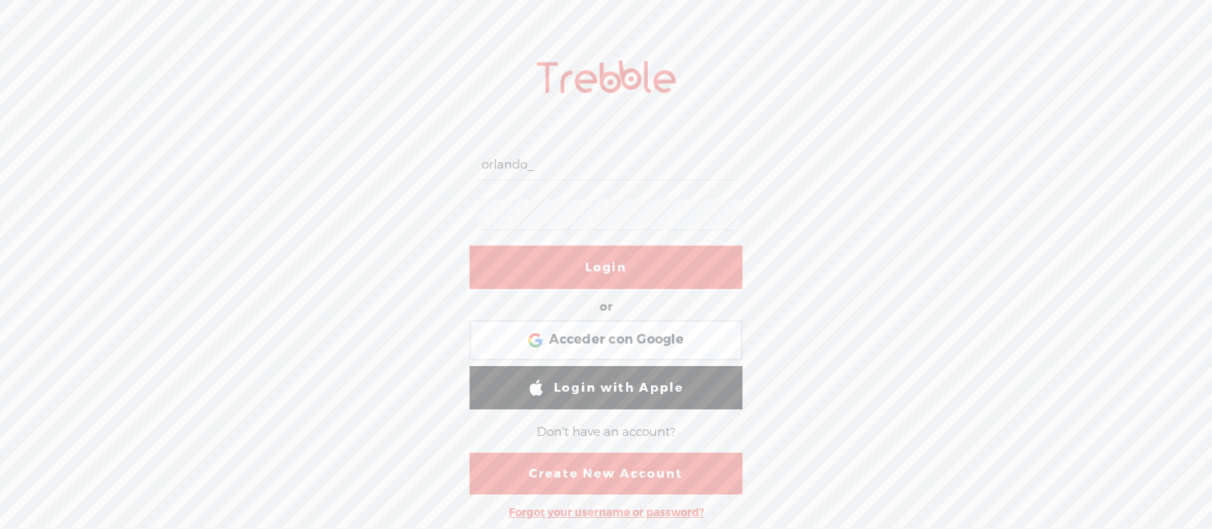
click at [591, 283] on link "Login" at bounding box center [605, 267] width 273 height 43
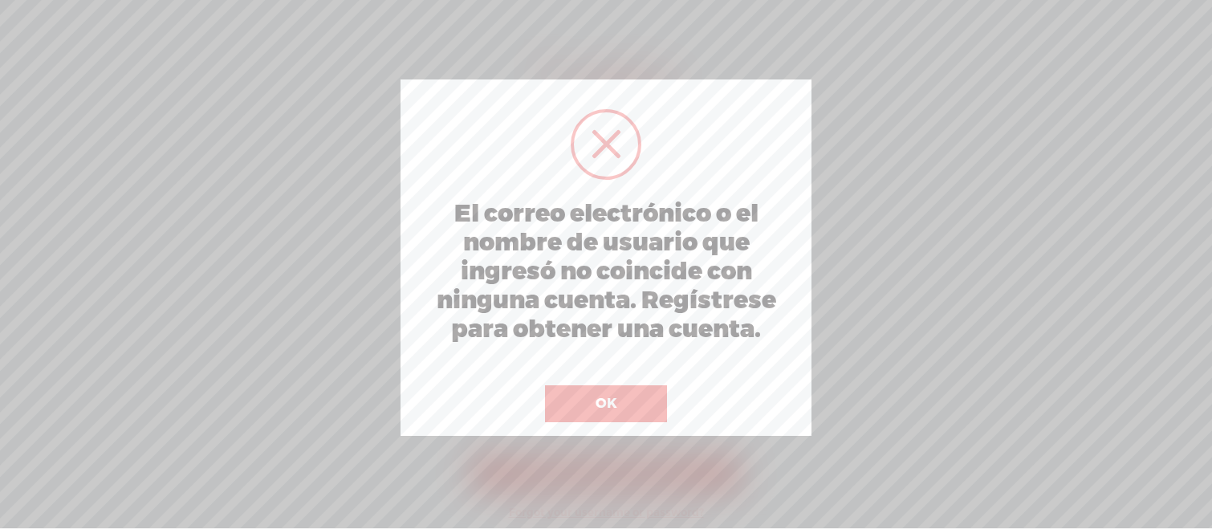
click at [646, 387] on button "OK" at bounding box center [606, 403] width 122 height 37
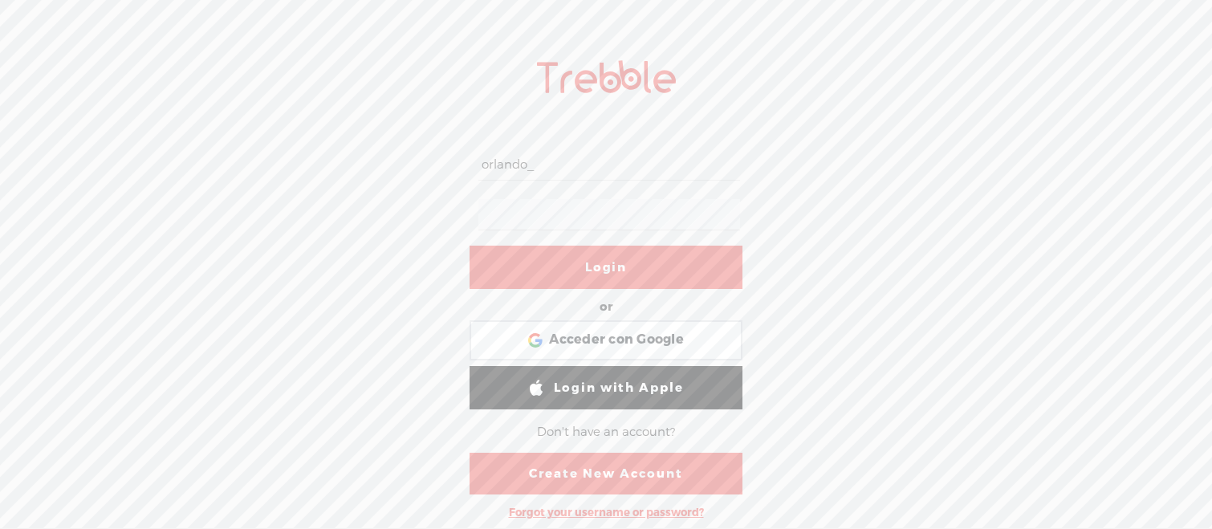
click at [464, 209] on form "orlando_ Login or Login with Facebook Acceder con Google Acceder con Google. Se…" at bounding box center [605, 318] width 321 height 418
click at [608, 278] on link "Login" at bounding box center [605, 267] width 273 height 43
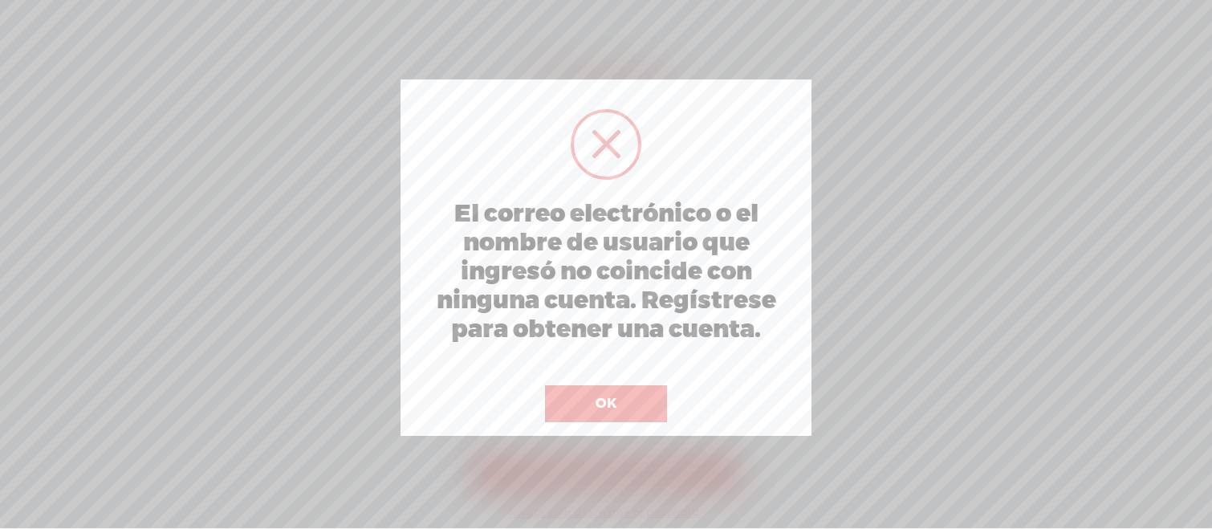
click at [655, 388] on button "OK" at bounding box center [606, 403] width 122 height 37
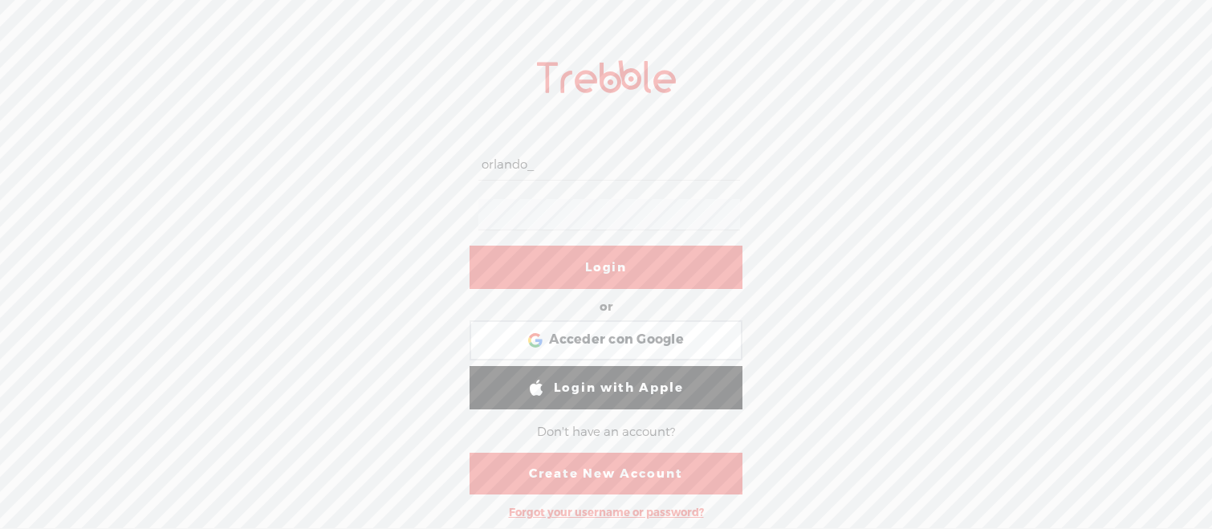
click at [620, 275] on link "Login" at bounding box center [605, 267] width 273 height 43
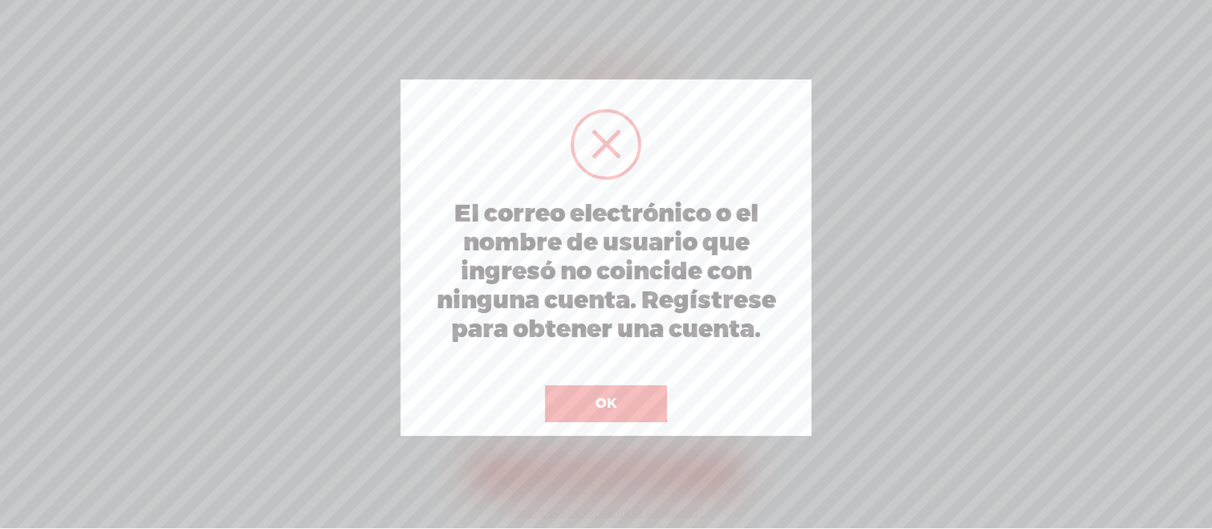
click at [632, 396] on button "OK" at bounding box center [606, 403] width 122 height 37
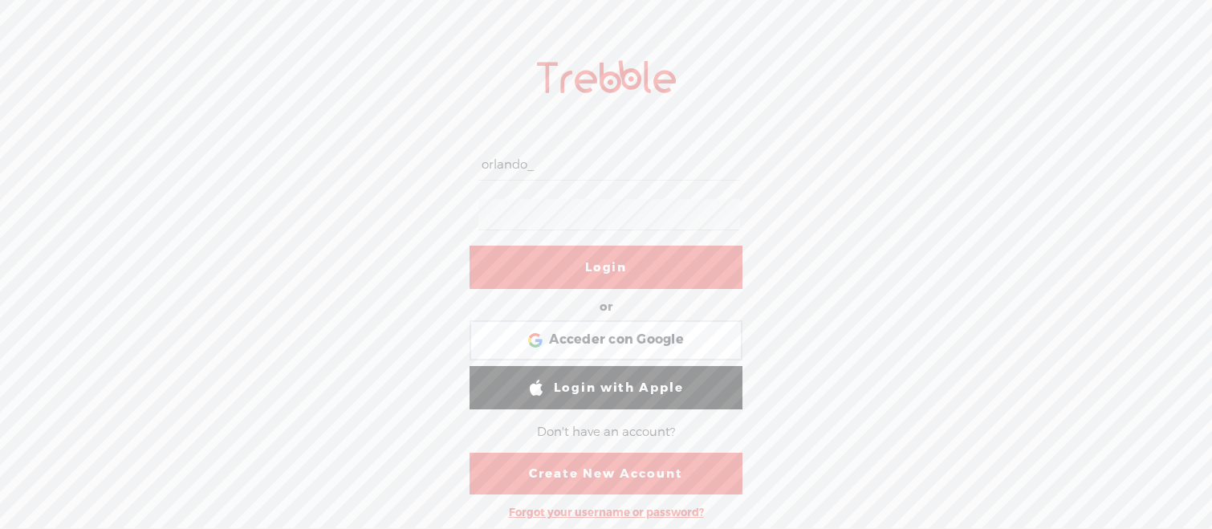
click at [606, 481] on link "Create New Account" at bounding box center [605, 474] width 273 height 42
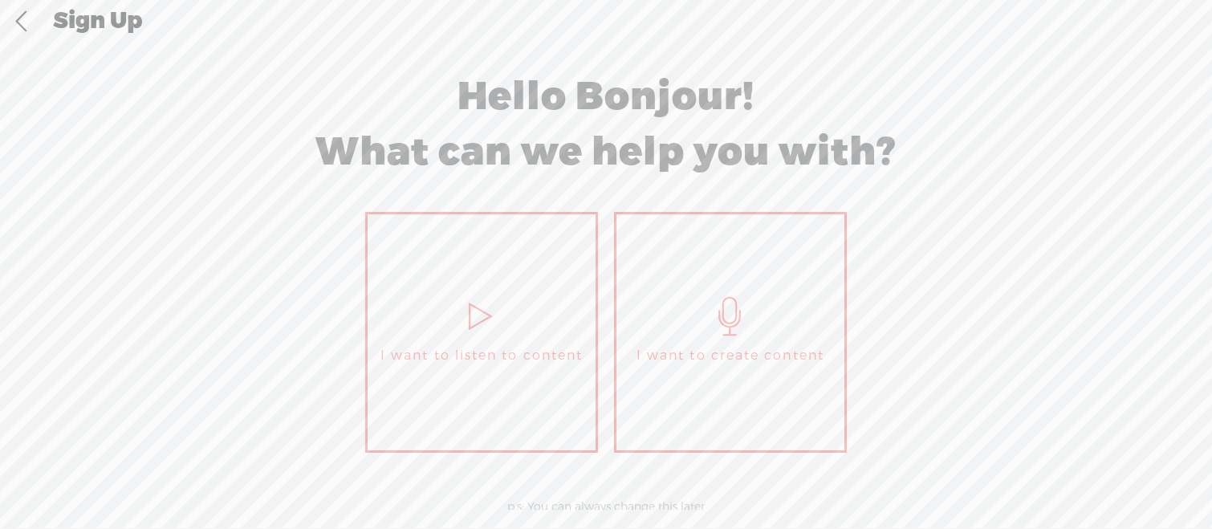
click at [661, 398] on link "I want to create content" at bounding box center [730, 332] width 233 height 241
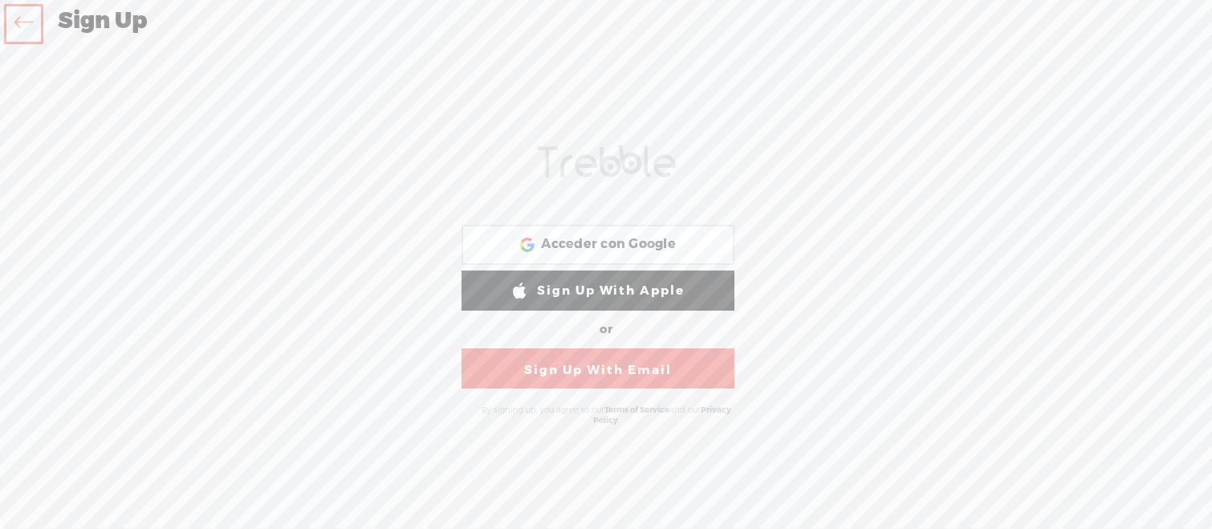
click at [647, 379] on link "Sign Up With Email" at bounding box center [597, 368] width 273 height 40
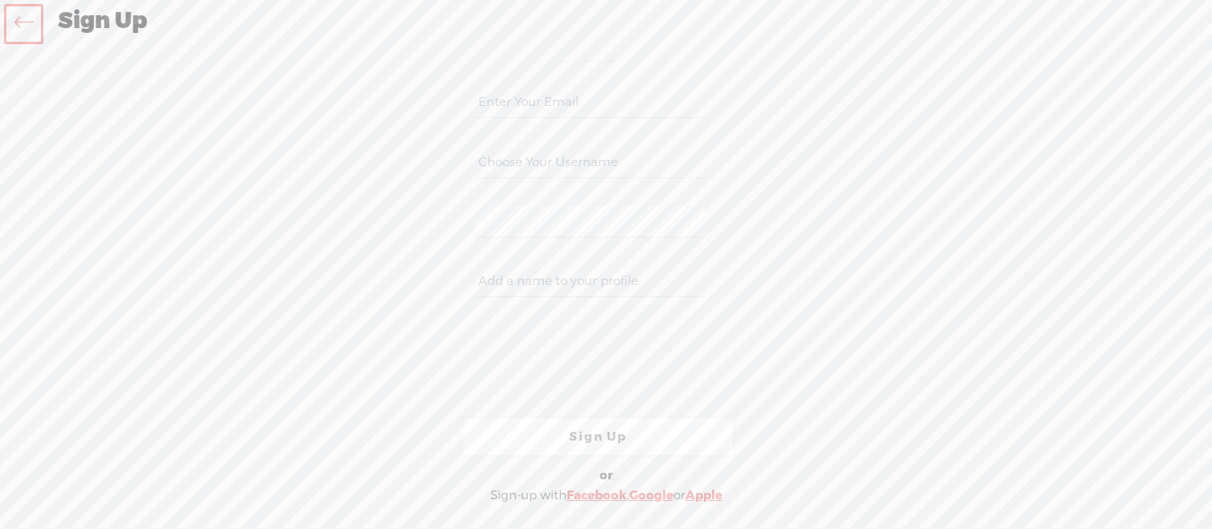
click at [21, 30] on icon at bounding box center [23, 24] width 18 height 36
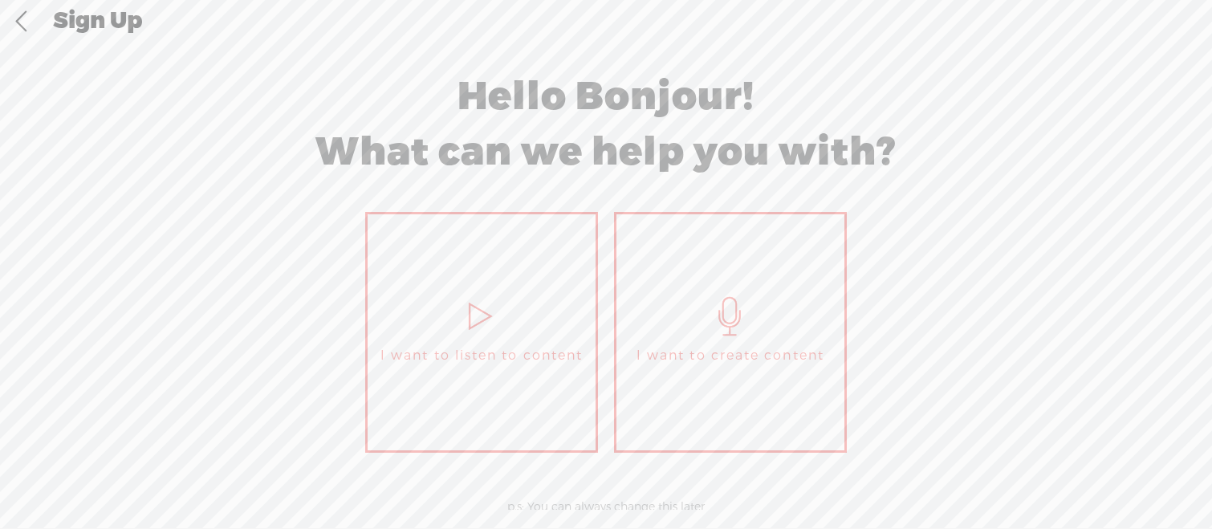
click at [35, 17] on link at bounding box center [21, 22] width 40 height 42
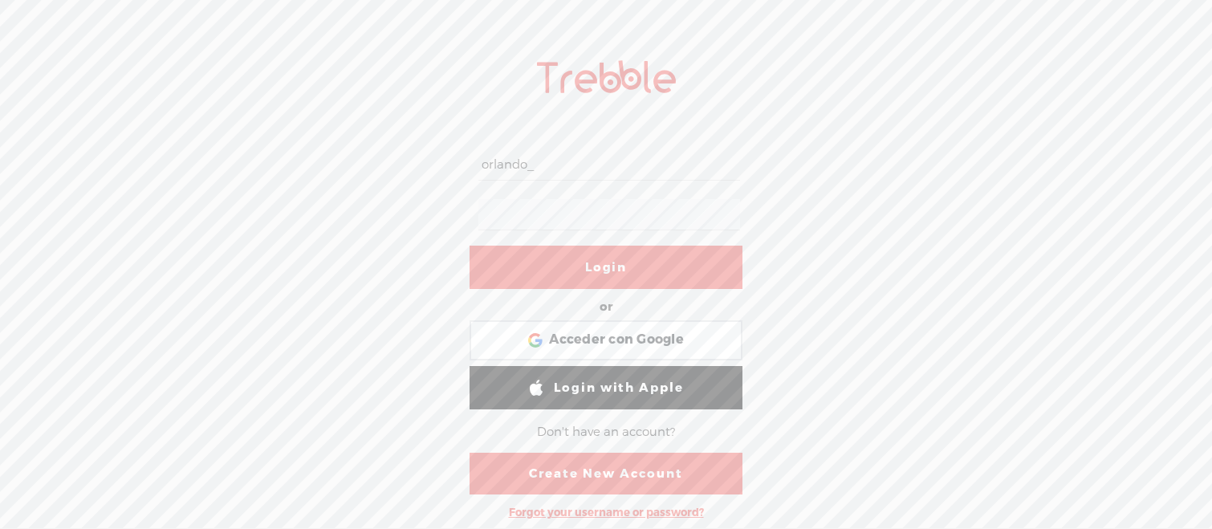
drag, startPoint x: 501, startPoint y: 161, endPoint x: 400, endPoint y: 157, distance: 101.2
click at [400, 157] on div "orlando_ Login or Login with Facebook Acceder con Google Acceder con Google. Se…" at bounding box center [606, 285] width 1212 height 485
paste input "[EMAIL_ADDRESS][DOMAIN_NAME]"
click at [432, 206] on div "[EMAIL_ADDRESS][DOMAIN_NAME] Login or Login with Facebook Acceder con Google Ac…" at bounding box center [606, 285] width 1212 height 485
click at [599, 264] on link "Login" at bounding box center [605, 267] width 273 height 43
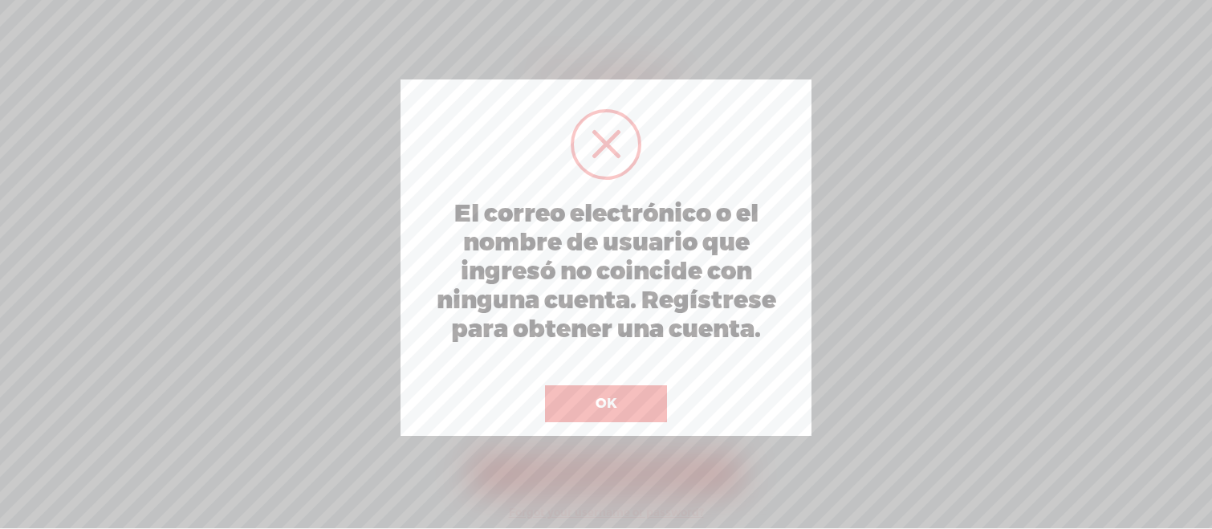
click at [632, 397] on button "OK" at bounding box center [606, 403] width 122 height 37
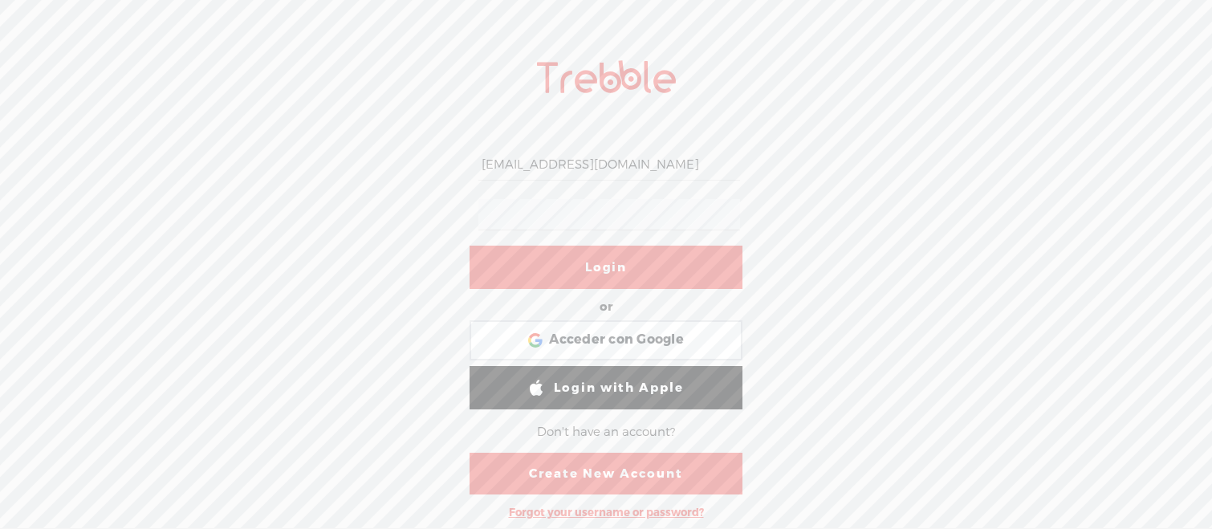
drag, startPoint x: 755, startPoint y: 179, endPoint x: 930, endPoint y: 186, distance: 175.1
click at [928, 186] on div "[EMAIL_ADDRESS][DOMAIN_NAME] Login or Login with Facebook Acceder con Google Ac…" at bounding box center [606, 285] width 1212 height 485
type input "m"
type input "orlando11"
click at [689, 282] on link "Login" at bounding box center [605, 267] width 273 height 43
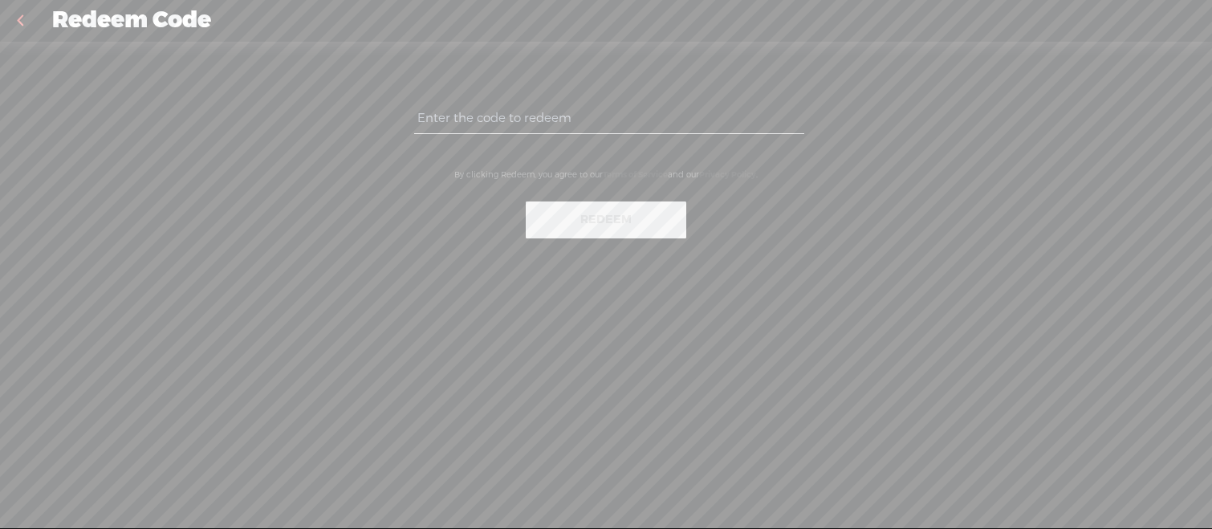
click at [518, 128] on input "text" at bounding box center [608, 118] width 389 height 31
paste input "EMQK-35NC-2X3W-KBDE-0823"
type input "EMQK-35NC-2X3W-KBDE-0823"
click at [611, 252] on div "EMQK-35NC-2X3W-KBDE-0823 By clicking Redeem, you agree to our Terms of Service …" at bounding box center [605, 169] width 481 height 230
click at [611, 234] on button "Redeem" at bounding box center [606, 219] width 160 height 37
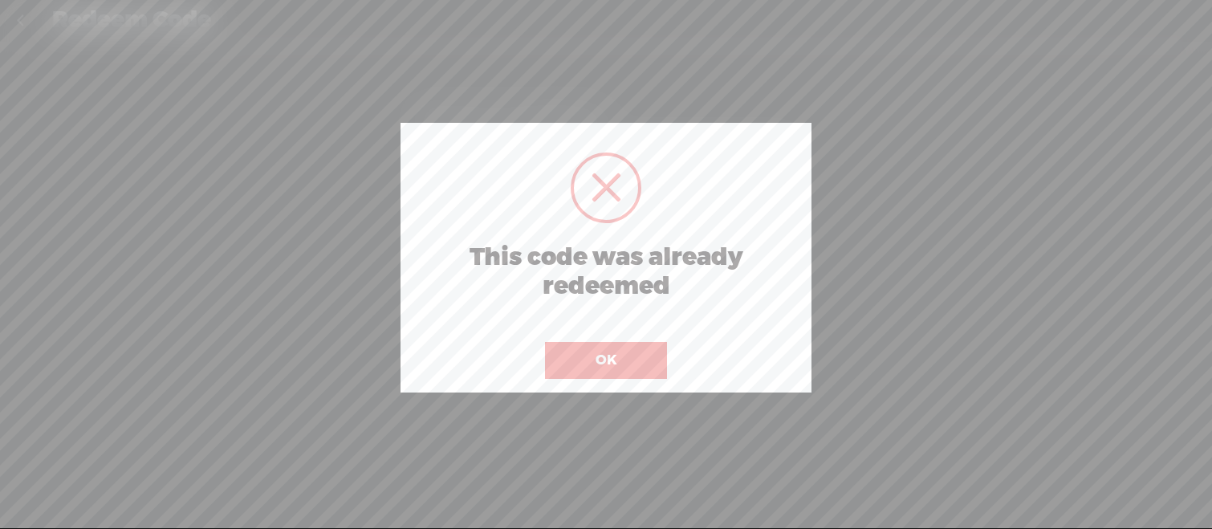
click at [600, 349] on button "OK" at bounding box center [606, 360] width 122 height 37
